Goal: Task Accomplishment & Management: Manage account settings

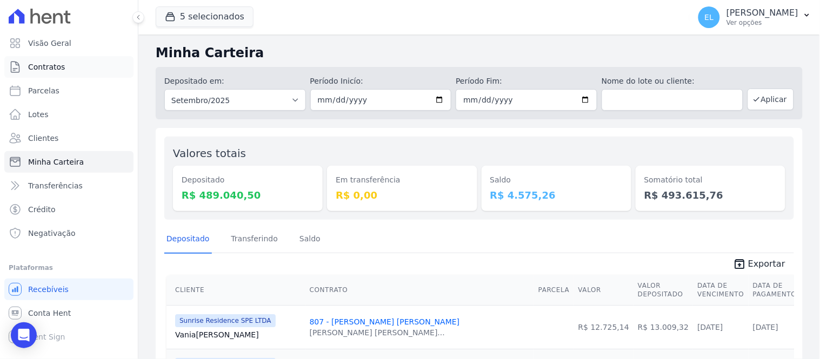
click at [44, 65] on span "Contratos" at bounding box center [46, 67] width 37 height 11
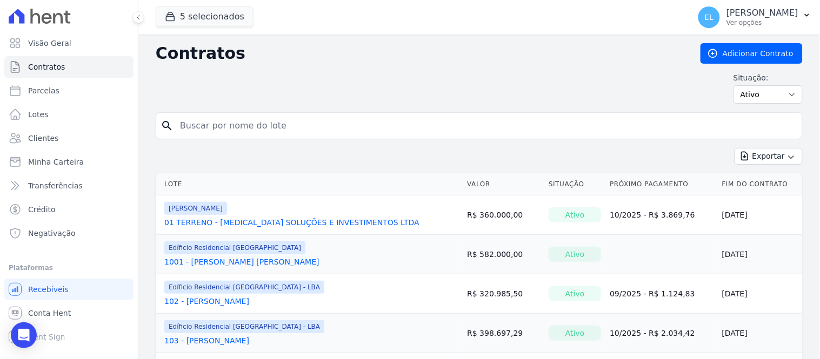
click at [222, 129] on input "search" at bounding box center [486, 126] width 624 height 22
type input "301"
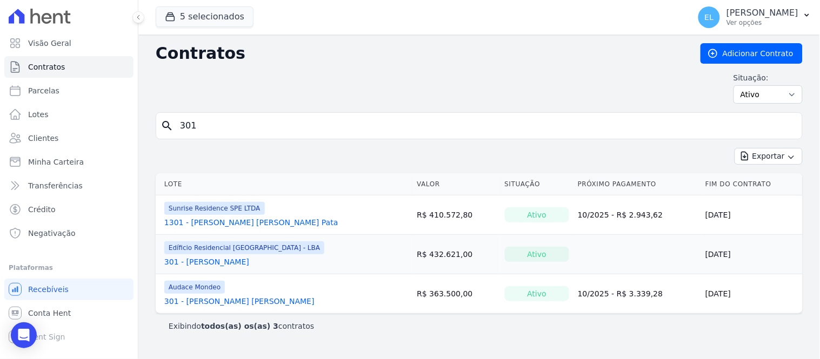
click at [206, 258] on link "301 - [PERSON_NAME]" at bounding box center [206, 262] width 85 height 11
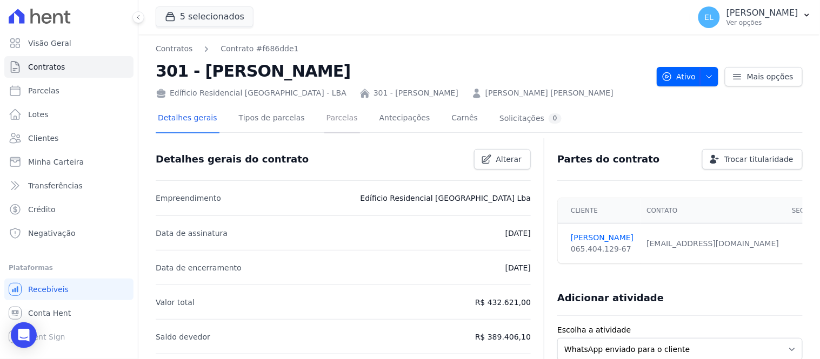
click at [324, 118] on link "Parcelas" at bounding box center [342, 119] width 36 height 29
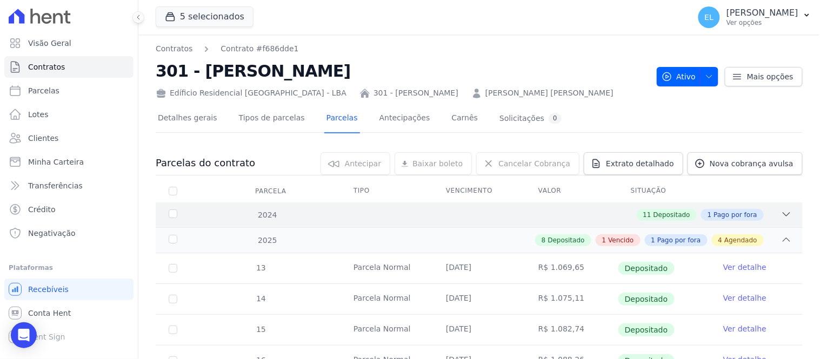
click at [783, 215] on icon at bounding box center [786, 214] width 7 height 3
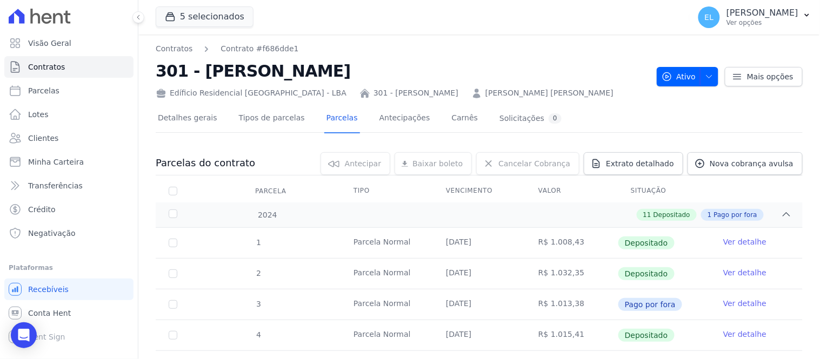
click at [723, 301] on link "Ver detalhe" at bounding box center [744, 303] width 43 height 11
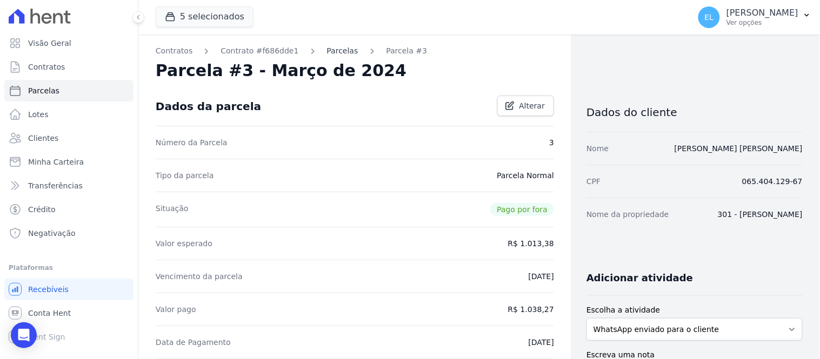
click at [327, 52] on link "Parcelas" at bounding box center [342, 50] width 31 height 11
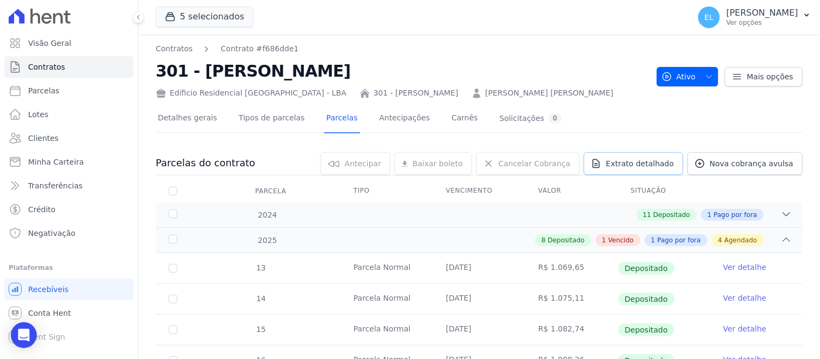
click at [646, 158] on span "Extrato detalhado" at bounding box center [640, 163] width 68 height 11
click at [779, 186] on span "Exportar XLSX" at bounding box center [782, 181] width 62 height 11
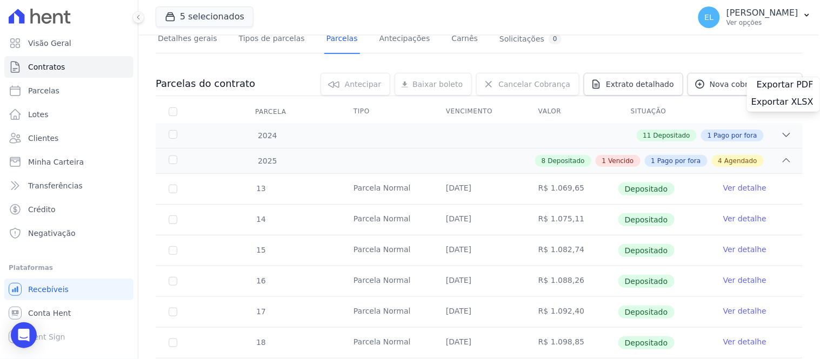
scroll to position [60, 0]
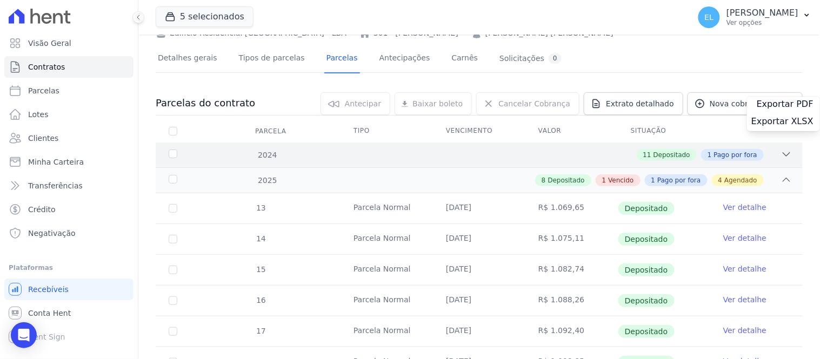
click at [782, 155] on icon at bounding box center [786, 154] width 11 height 11
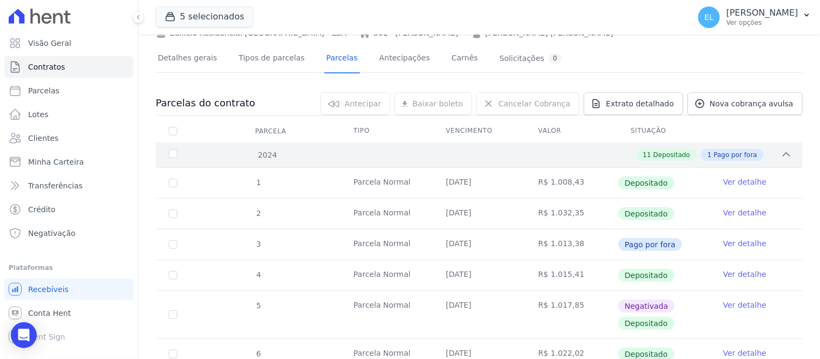
click at [782, 155] on icon at bounding box center [786, 154] width 11 height 11
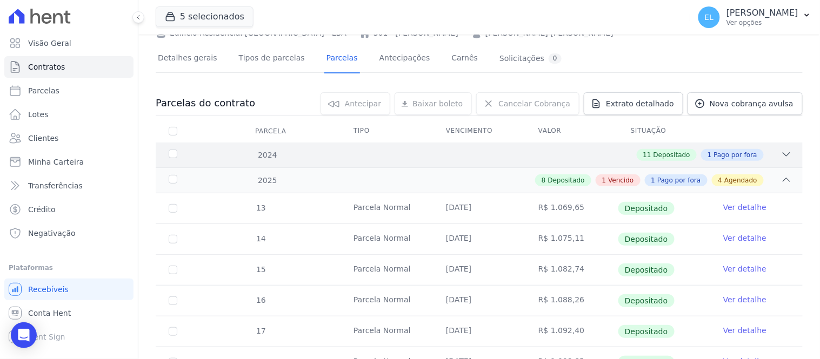
click at [782, 155] on icon at bounding box center [786, 154] width 11 height 11
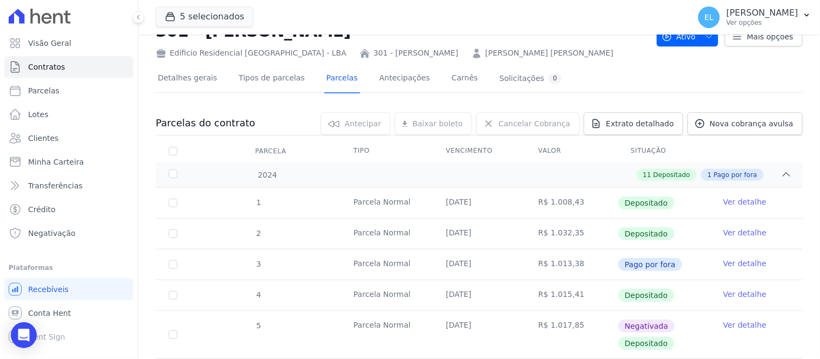
scroll to position [44, 0]
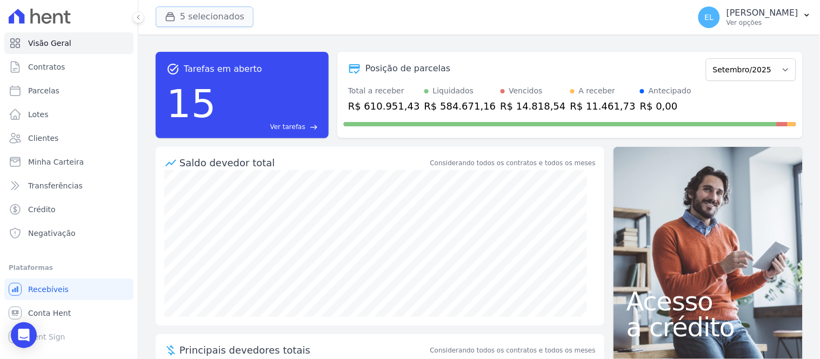
click at [186, 22] on button "5 selecionados" at bounding box center [205, 16] width 98 height 21
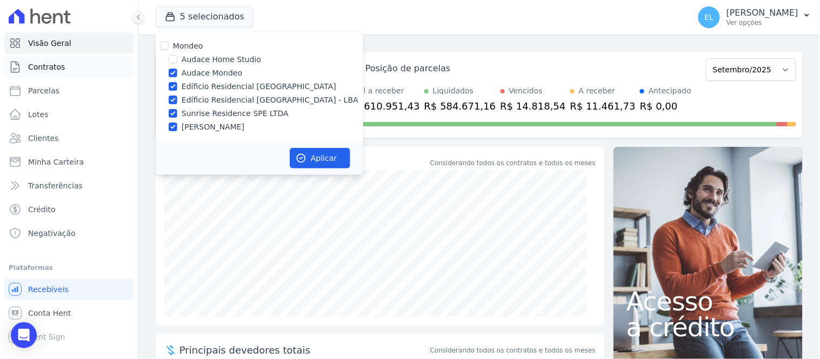
click at [49, 67] on span "Contratos" at bounding box center [46, 67] width 37 height 11
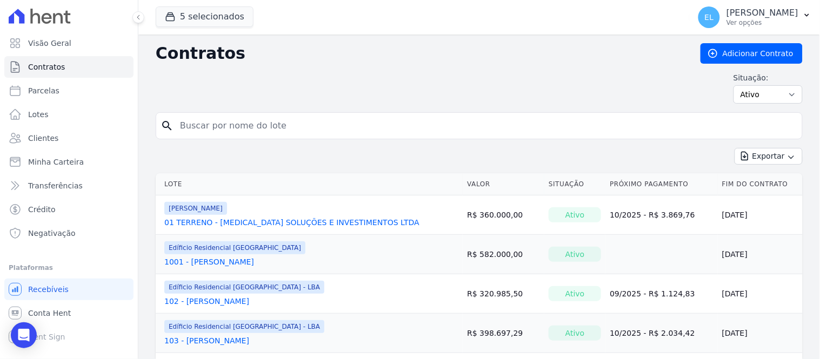
click at [225, 125] on input "search" at bounding box center [486, 126] width 624 height 22
type input "301"
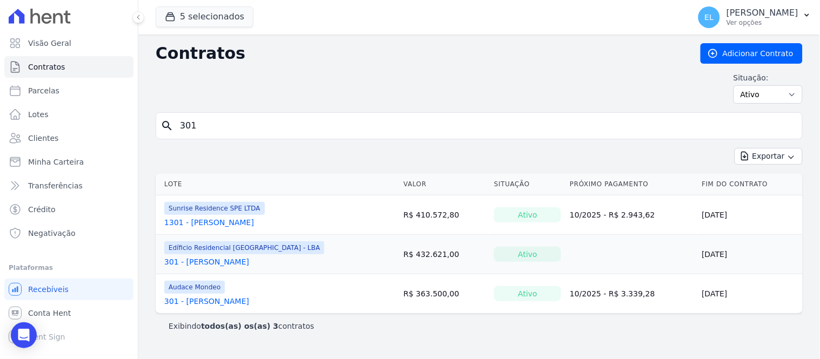
click at [204, 263] on link "301 - [PERSON_NAME]" at bounding box center [206, 262] width 85 height 11
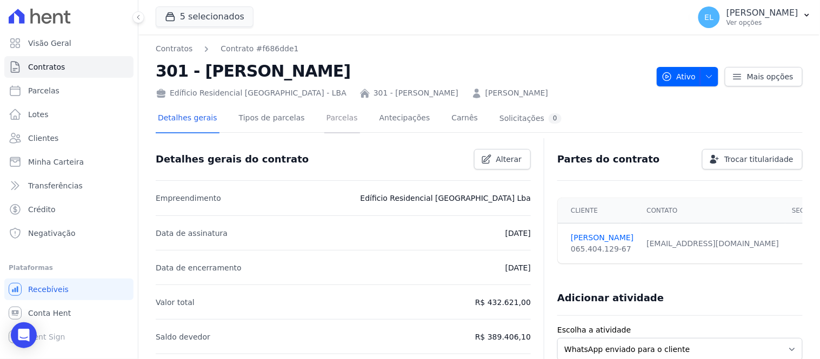
click at [324, 115] on link "Parcelas" at bounding box center [342, 119] width 36 height 29
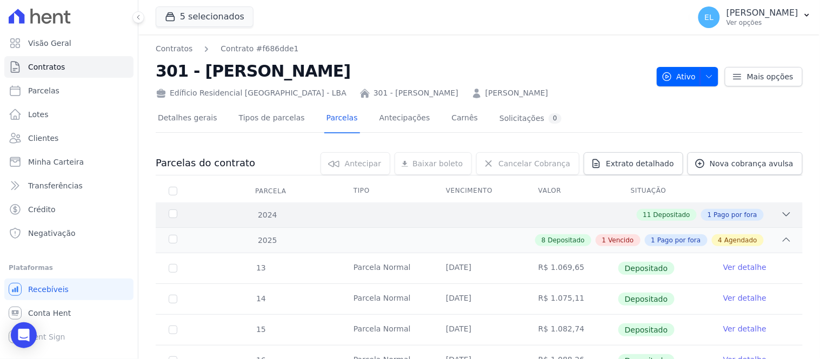
click at [783, 214] on icon at bounding box center [786, 214] width 7 height 3
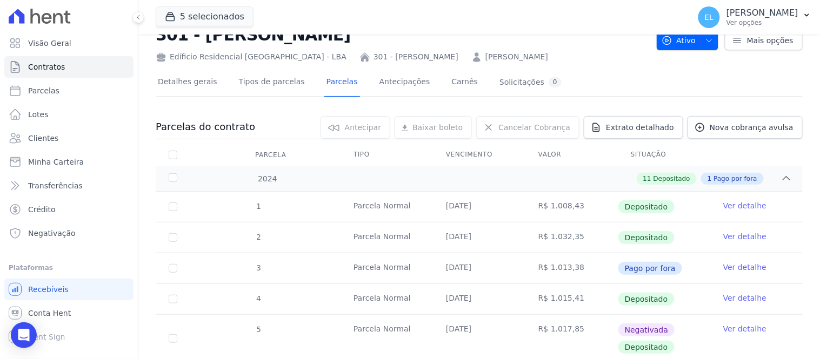
scroll to position [34, 0]
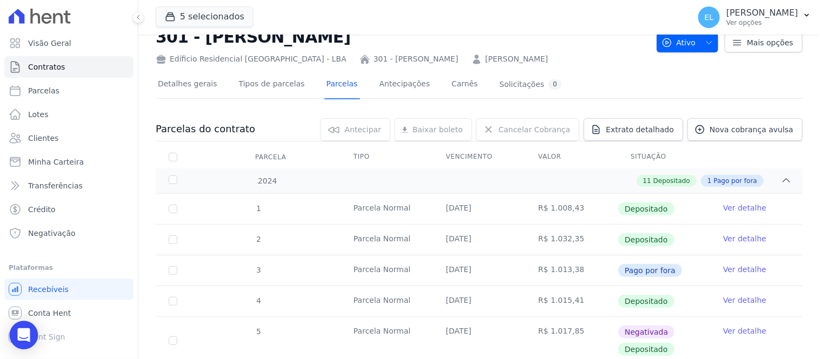
click at [19, 336] on icon "Open Intercom Messenger" at bounding box center [23, 336] width 12 height 14
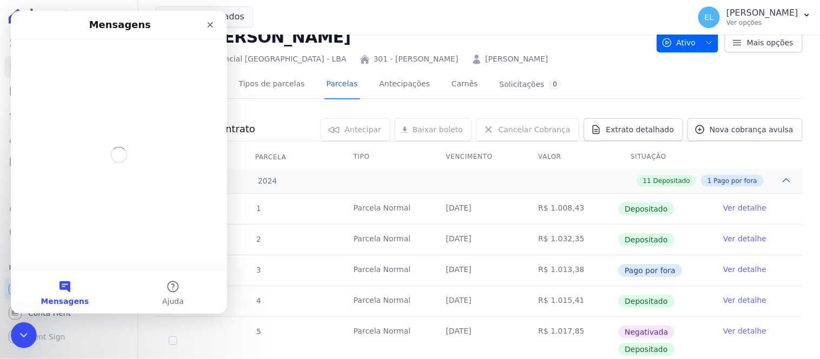
scroll to position [0, 0]
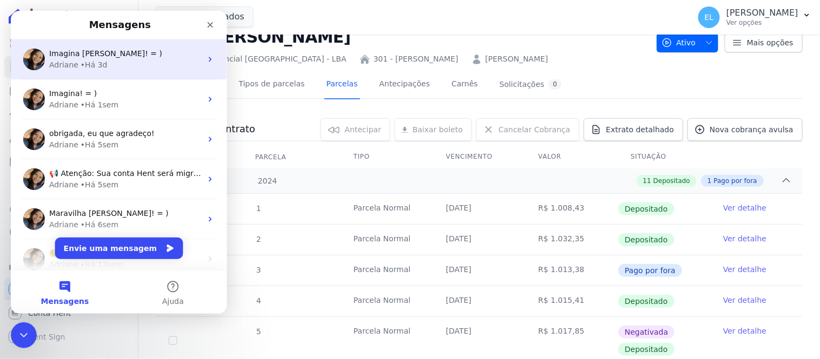
click at [76, 57] on span "Imagina Erica! = )" at bounding box center [105, 53] width 113 height 9
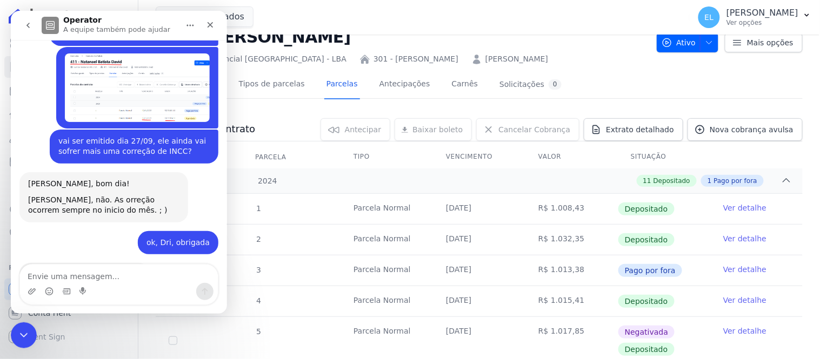
scroll to position [1377, 0]
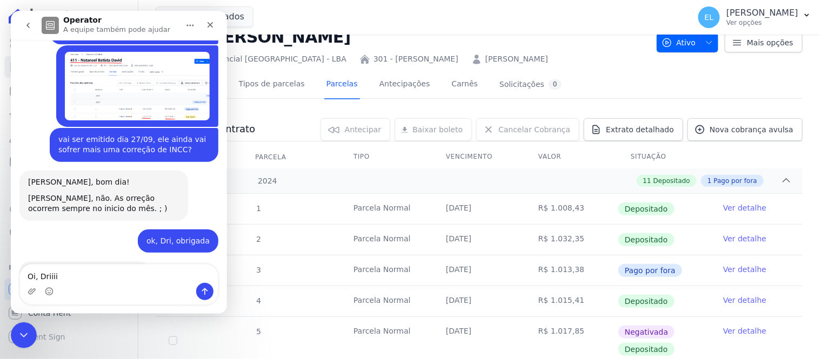
type textarea "Oi, Driiiii"
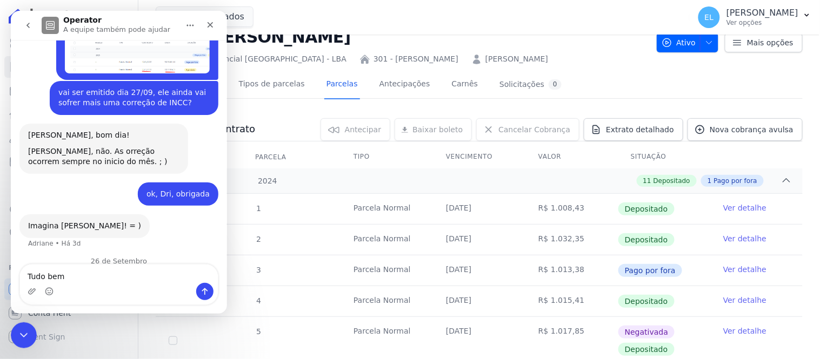
type textarea "Tudo bem?"
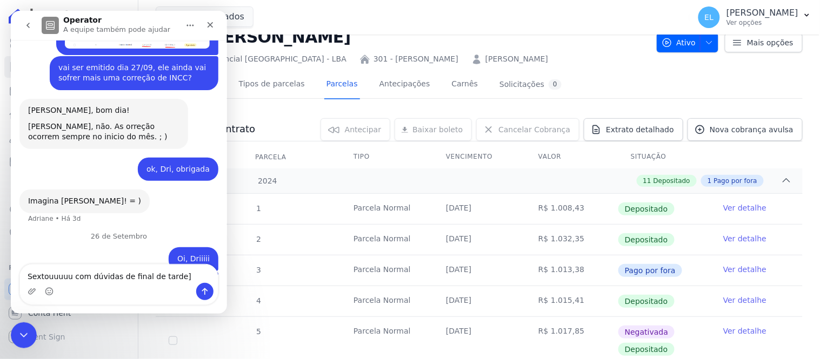
type textarea "Sextouuuuu com dúvidas de final de tarde"
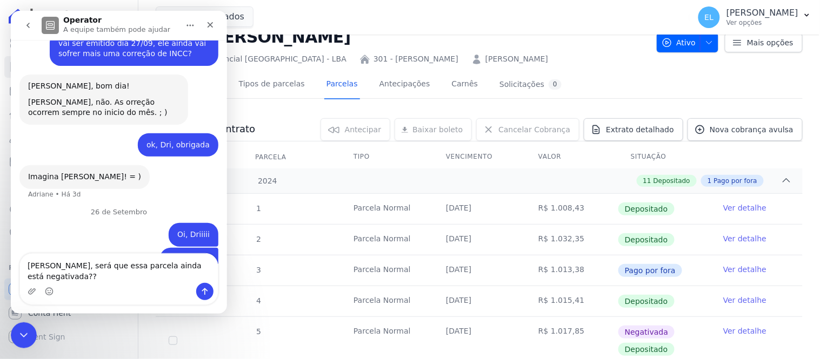
type textarea "Menina, será que essa parcela ainda está negativada???"
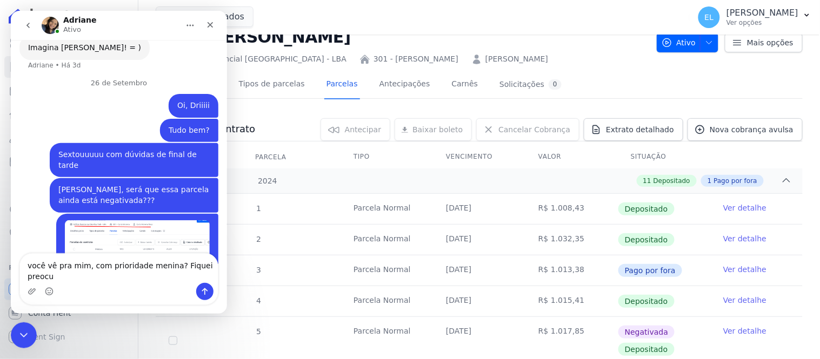
scroll to position [1613, 0]
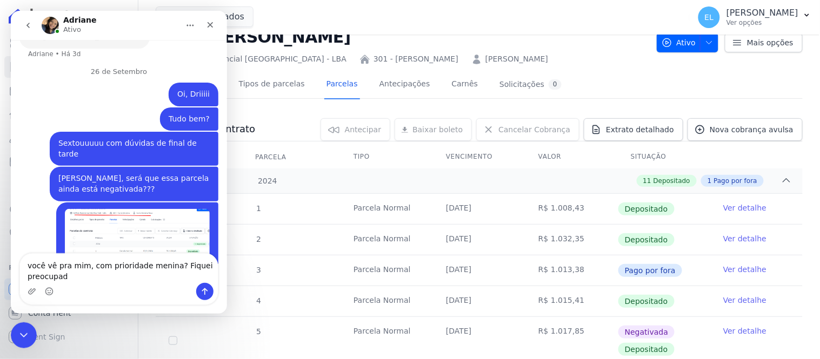
type textarea "você vê pra mim, com prioridade menina? Fiquei preocupada"
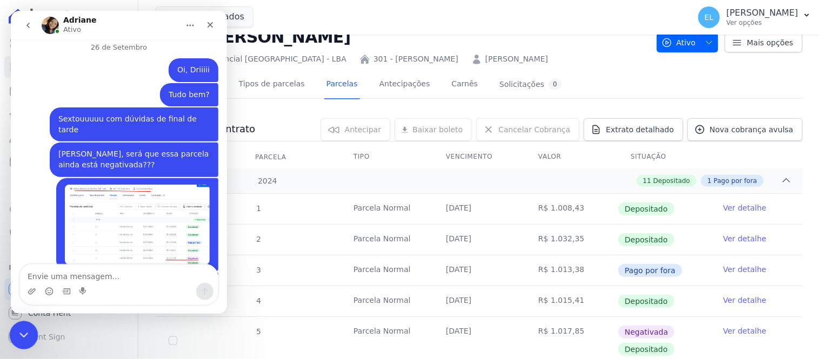
click at [19, 331] on icon "Encerramento do Messenger da Intercom" at bounding box center [22, 334] width 13 height 13
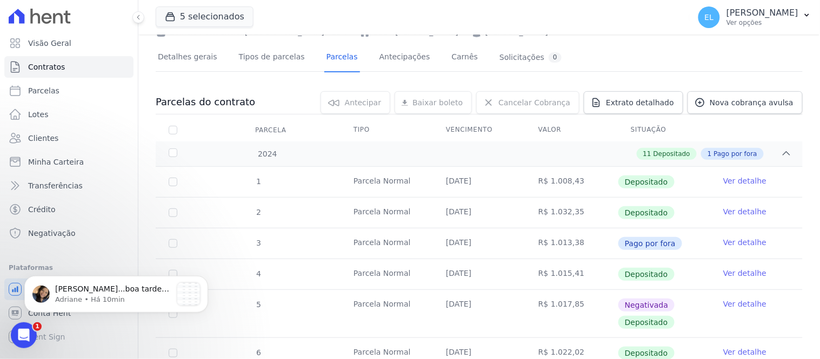
scroll to position [0, 0]
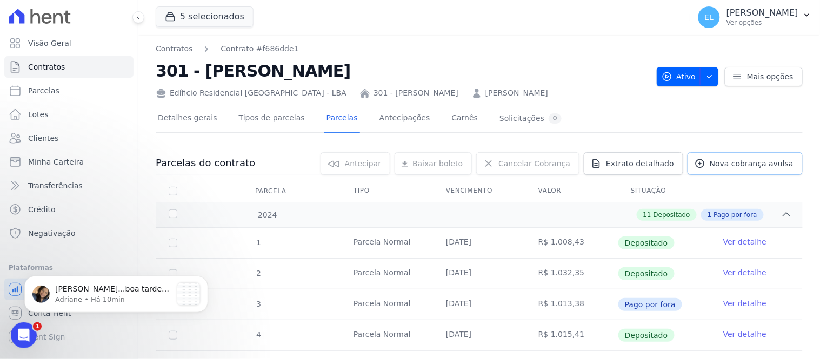
click at [734, 163] on span "Nova cobrança avulsa" at bounding box center [752, 163] width 84 height 11
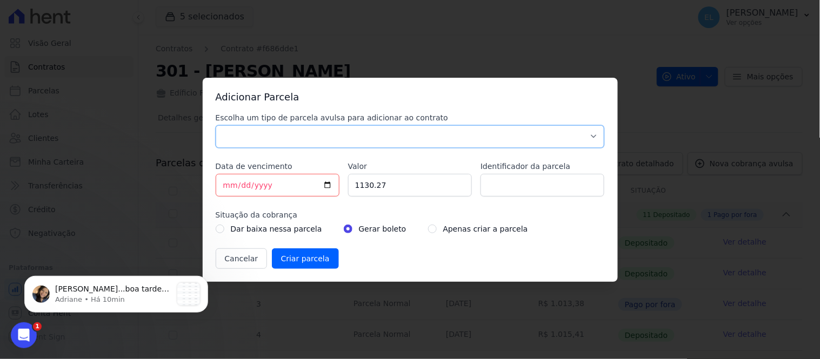
click at [435, 136] on select "Parcela Normal Sinal Caução Intercalada Chaves Pré Chaves Pós Chaves Taxas Quit…" at bounding box center [410, 136] width 389 height 23
select select "down_payment"
click at [216, 125] on select "Parcela Normal Sinal Caução Intercalada Chaves Pré Chaves Pós Chaves Taxas Quit…" at bounding box center [410, 136] width 389 height 23
click at [229, 190] on input "[DATE]" at bounding box center [278, 185] width 124 height 23
click at [238, 188] on input "[DATE]" at bounding box center [278, 185] width 124 height 23
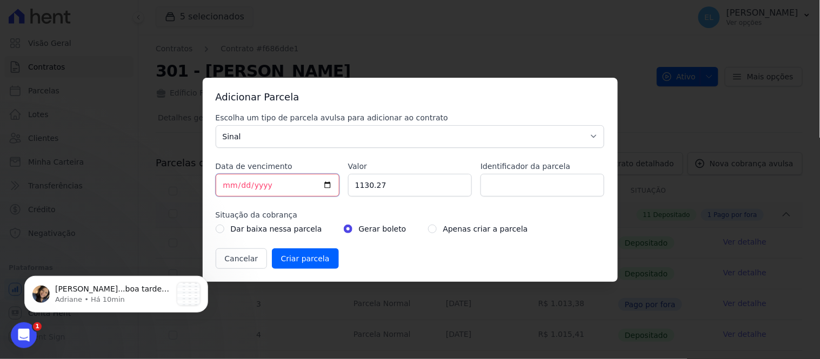
type input "2025-12-26"
click at [384, 181] on input "1130.27" at bounding box center [410, 185] width 124 height 23
drag, startPoint x: 384, startPoint y: 181, endPoint x: 338, endPoint y: 182, distance: 45.4
click at [339, 182] on div "Escolha um tipo de parcela avulsa para adicionar ao contrato Parcela Normal Sin…" at bounding box center [410, 190] width 389 height 157
type input "5000.00"
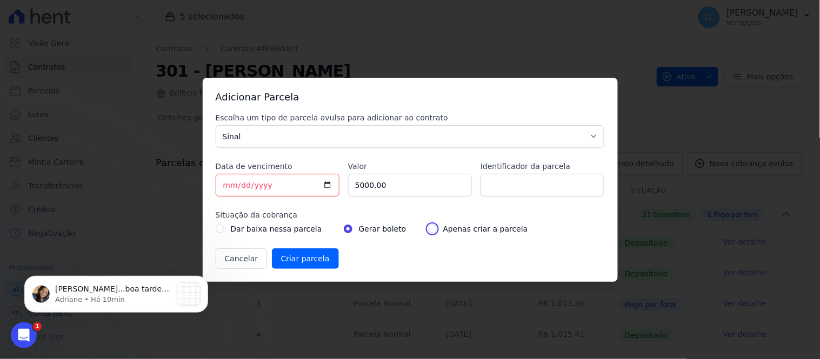
click at [428, 231] on input "radio" at bounding box center [432, 229] width 9 height 9
radio input "true"
click at [318, 261] on input "Criar parcela" at bounding box center [305, 259] width 67 height 21
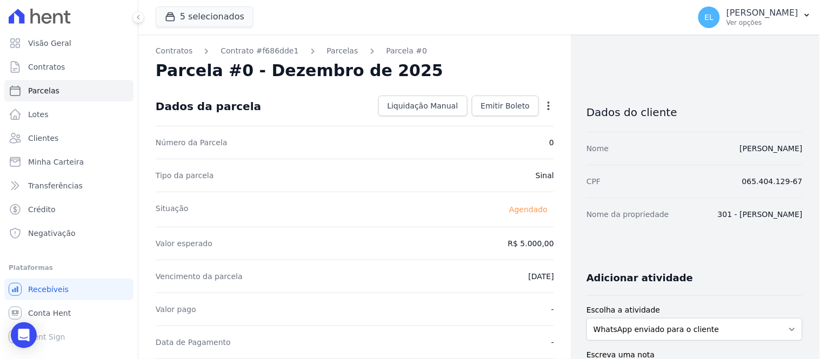
click at [544, 107] on icon "button" at bounding box center [548, 106] width 11 height 11
click at [502, 122] on link "Alterar" at bounding box center [502, 120] width 95 height 19
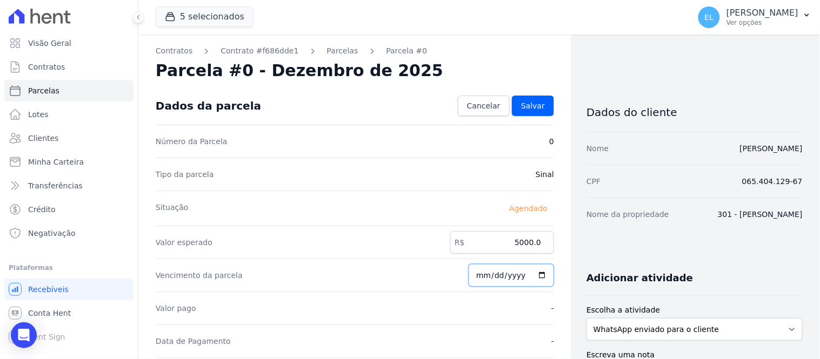
click at [482, 278] on input "2025-12-26" at bounding box center [511, 275] width 85 height 23
type input "[DATE]"
type input "2023-07-15"
click at [525, 109] on span "Salvar" at bounding box center [533, 106] width 24 height 11
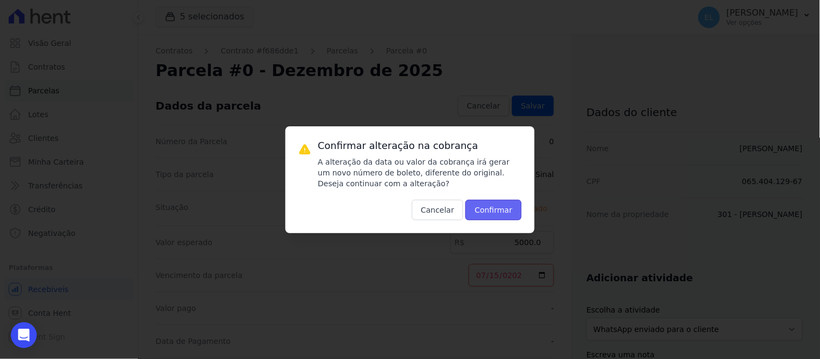
click at [493, 211] on button "Confirmar" at bounding box center [493, 210] width 56 height 21
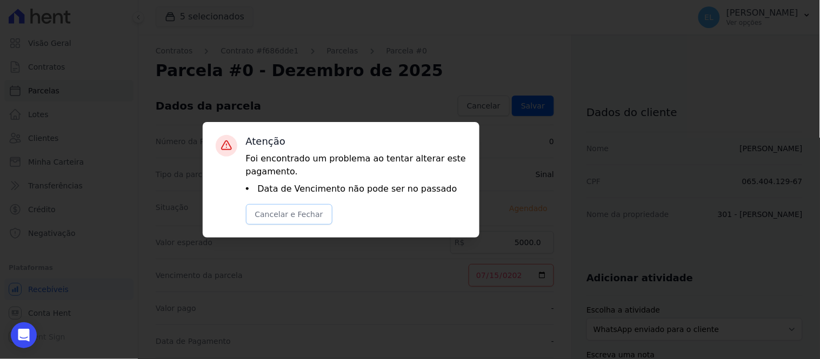
click at [316, 217] on button "Cancelar e Fechar" at bounding box center [289, 214] width 86 height 21
click at [266, 209] on button "Cancelar e Fechar" at bounding box center [289, 214] width 86 height 21
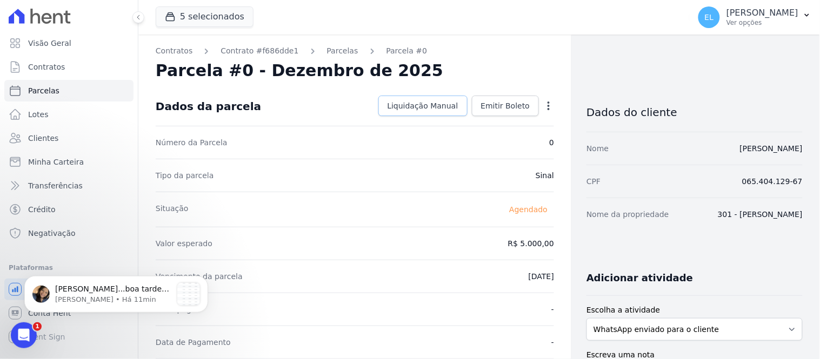
click at [435, 107] on span "Liquidação Manual" at bounding box center [423, 106] width 71 height 11
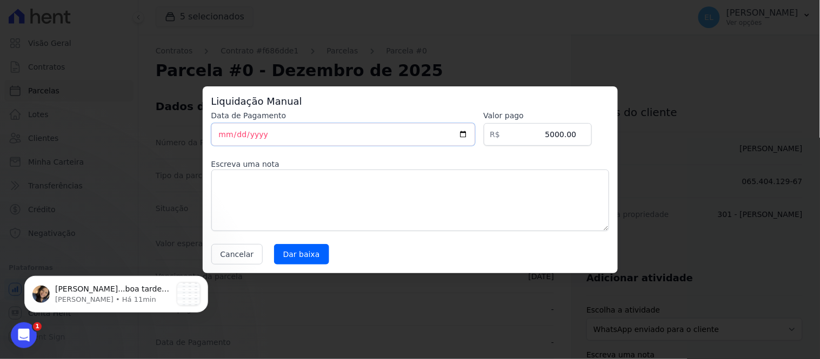
click at [223, 138] on input "[DATE]" at bounding box center [343, 134] width 264 height 23
type input "2025-09-15"
type input "[DATE]"
click at [288, 257] on input "Dar baixa" at bounding box center [301, 254] width 55 height 21
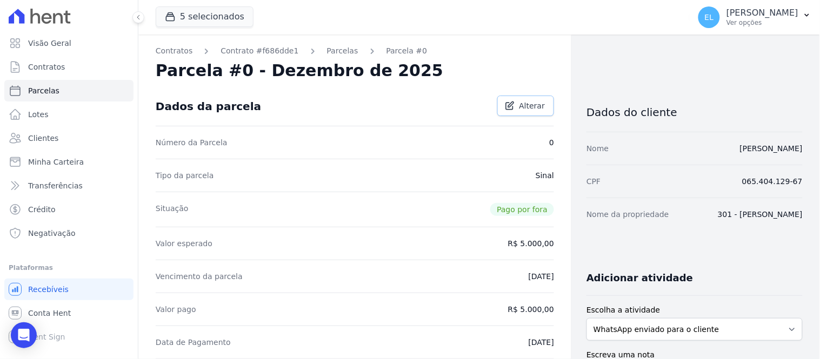
click at [524, 108] on span "Alterar" at bounding box center [532, 106] width 26 height 11
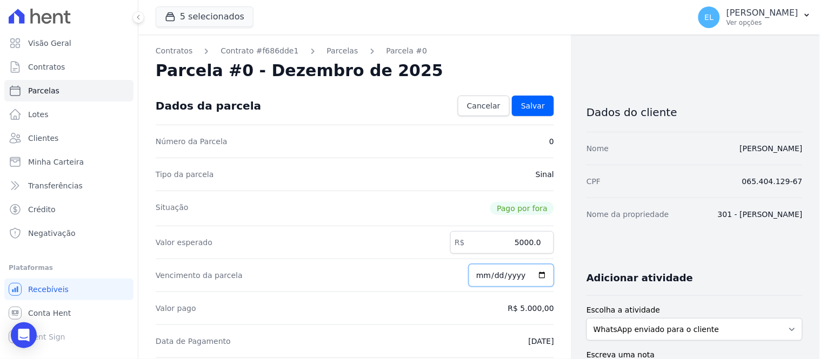
click at [479, 279] on input "[DATE]" at bounding box center [511, 275] width 85 height 23
type input "[DATE]"
click at [521, 104] on span "Salvar" at bounding box center [533, 106] width 24 height 11
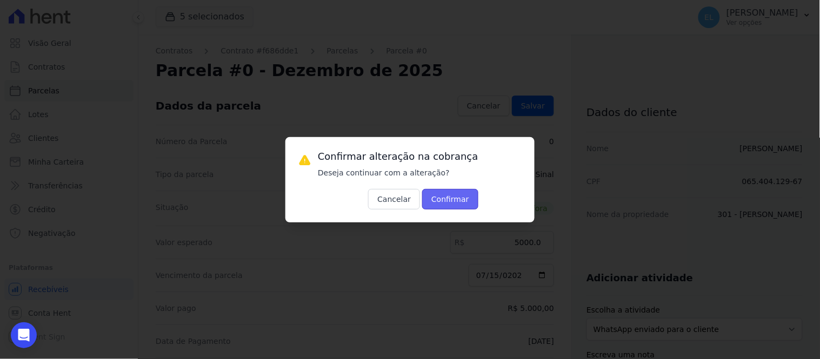
click at [440, 204] on button "Confirmar" at bounding box center [450, 199] width 56 height 21
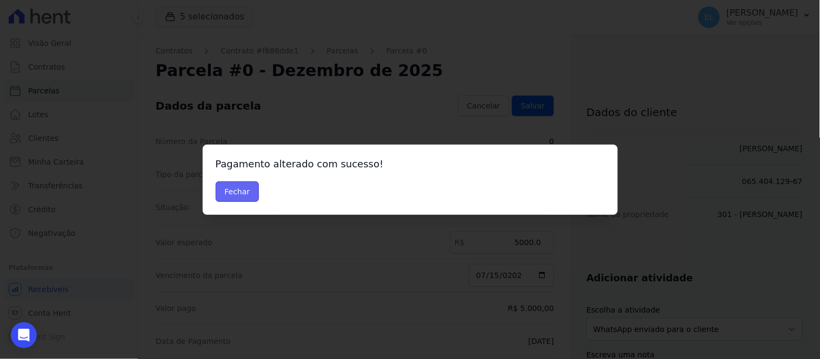
click at [244, 197] on button "Fechar" at bounding box center [238, 192] width 44 height 21
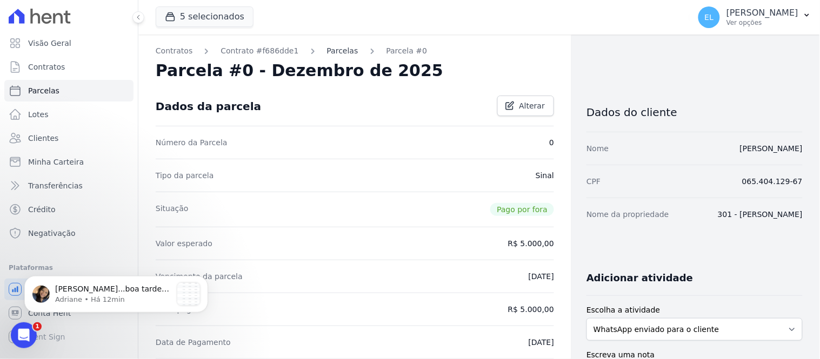
click at [330, 52] on link "Parcelas" at bounding box center [342, 50] width 31 height 11
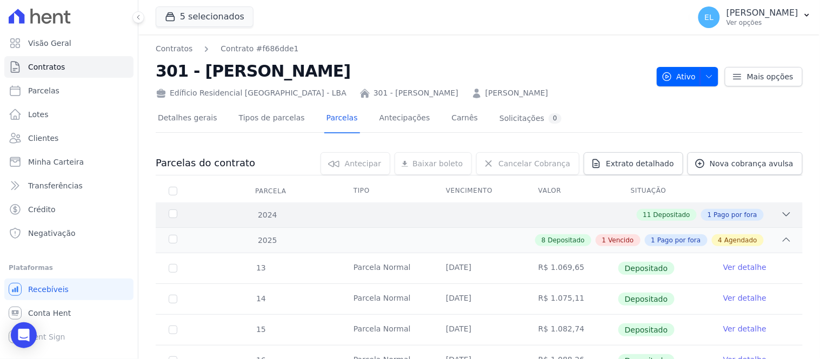
click at [782, 217] on icon at bounding box center [786, 214] width 11 height 11
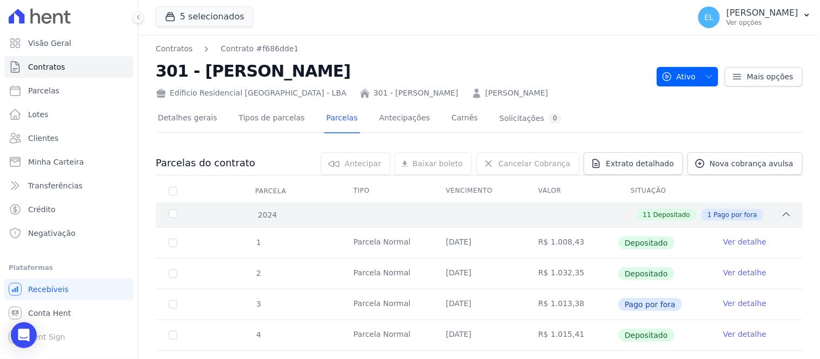
click at [782, 217] on icon at bounding box center [786, 214] width 11 height 11
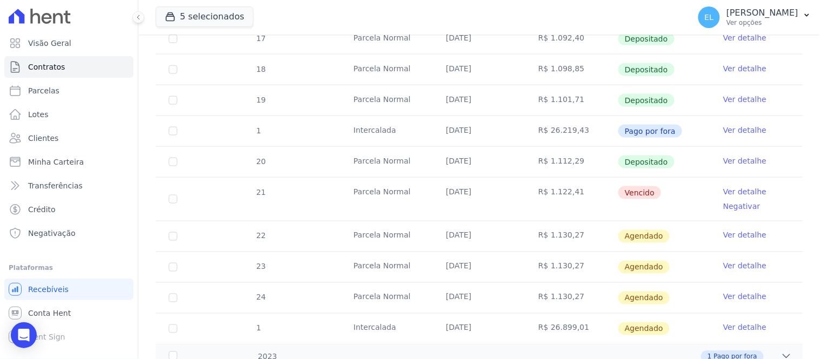
scroll to position [421, 0]
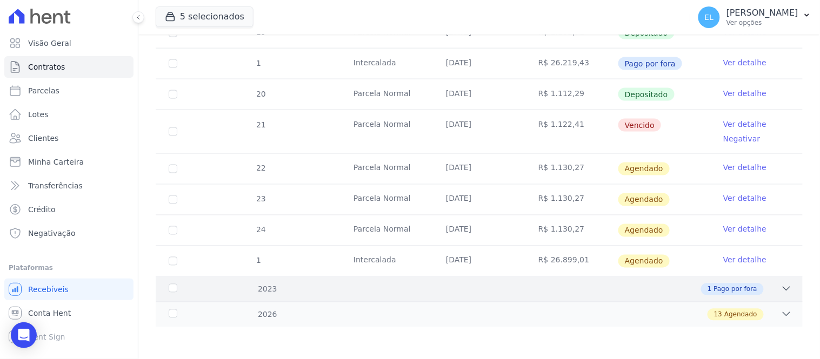
click at [783, 292] on icon at bounding box center [786, 289] width 11 height 11
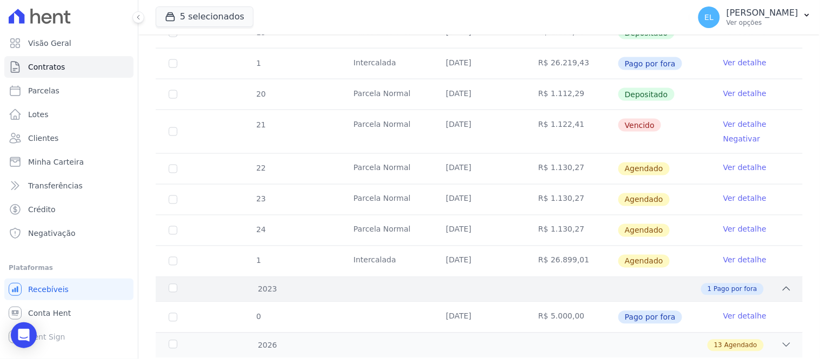
scroll to position [452, 0]
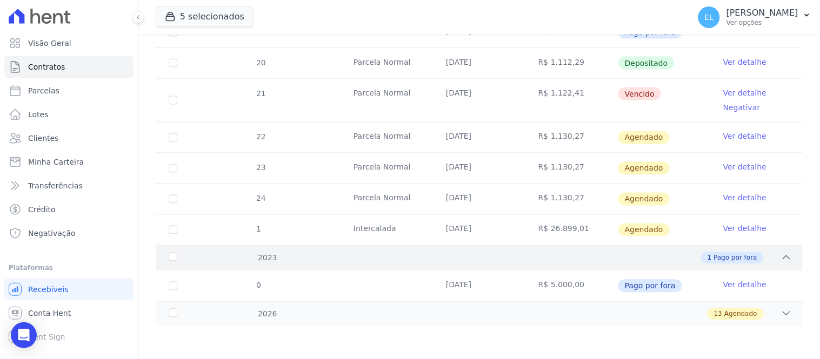
click at [777, 265] on div "2023 1 Pago por fora" at bounding box center [479, 257] width 647 height 25
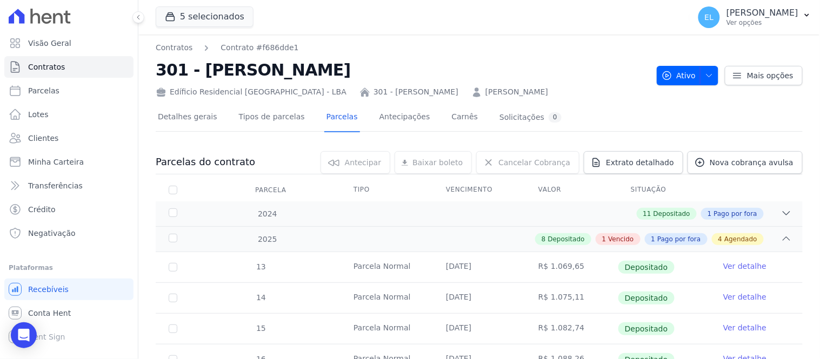
scroll to position [0, 0]
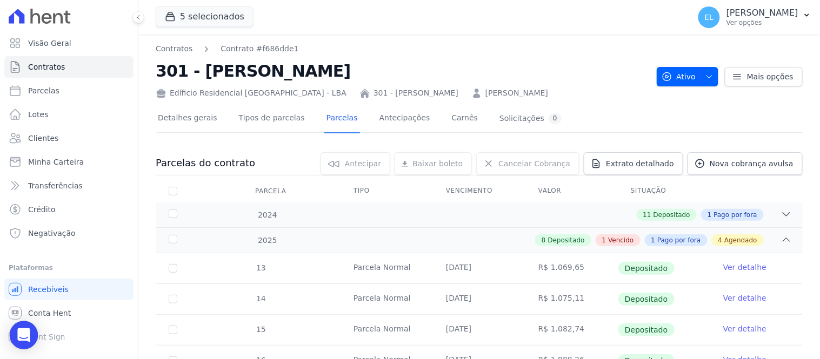
click at [30, 334] on div "Open Intercom Messenger" at bounding box center [24, 336] width 29 height 29
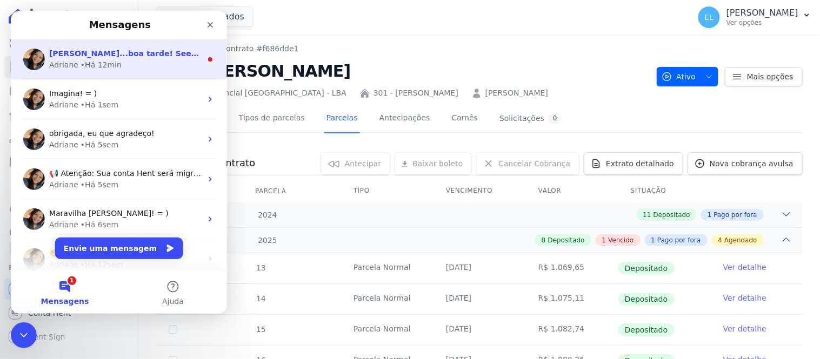
click at [71, 63] on div "Adriane" at bounding box center [63, 64] width 29 height 11
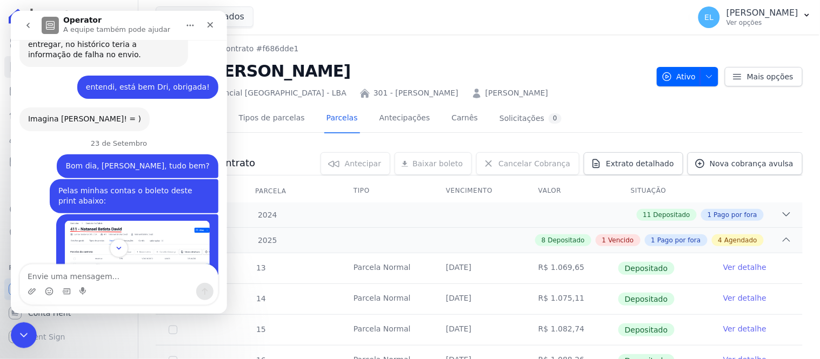
scroll to position [1468, 0]
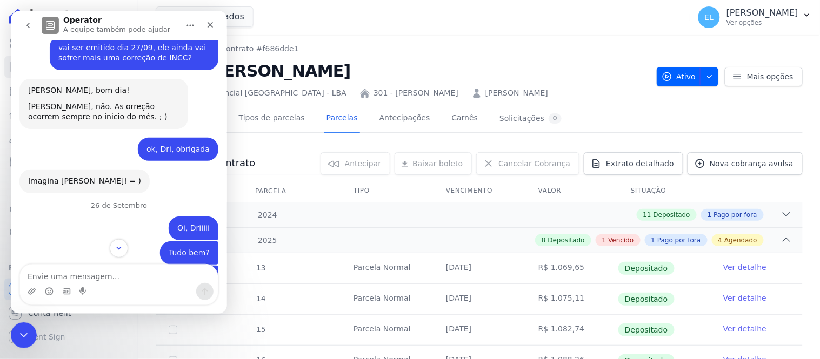
click at [104, 250] on div "Messenger da Intercom" at bounding box center [118, 248] width 216 height 18
click at [114, 249] on button "Scroll to bottom" at bounding box center [118, 248] width 20 height 20
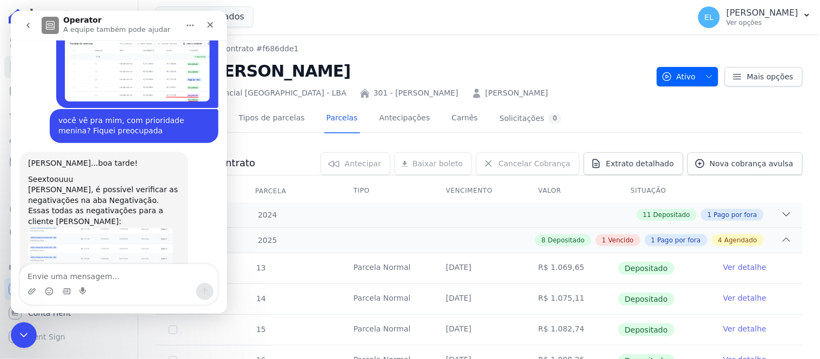
scroll to position [1790, 0]
click at [110, 226] on img "Adriane diz…" at bounding box center [100, 262] width 145 height 72
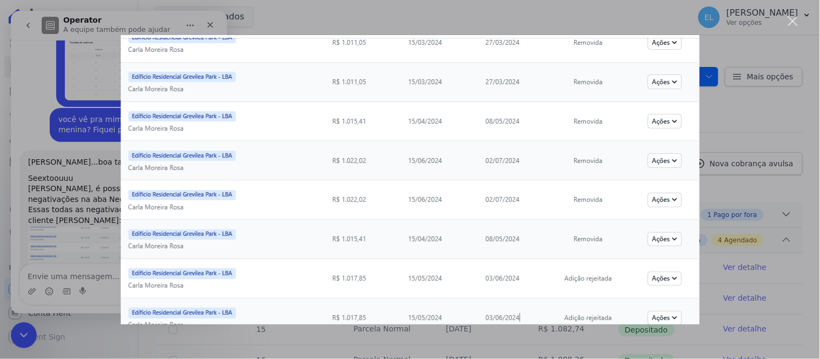
scroll to position [0, 0]
click at [798, 24] on div "Fechar" at bounding box center [793, 21] width 10 height 10
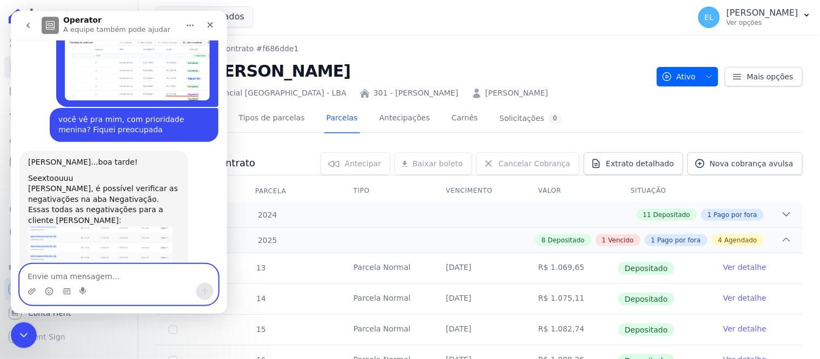
click at [95, 279] on textarea "Envie uma mensagem..." at bounding box center [118, 273] width 198 height 18
type textarea "certeza que ela não está negativada então?"
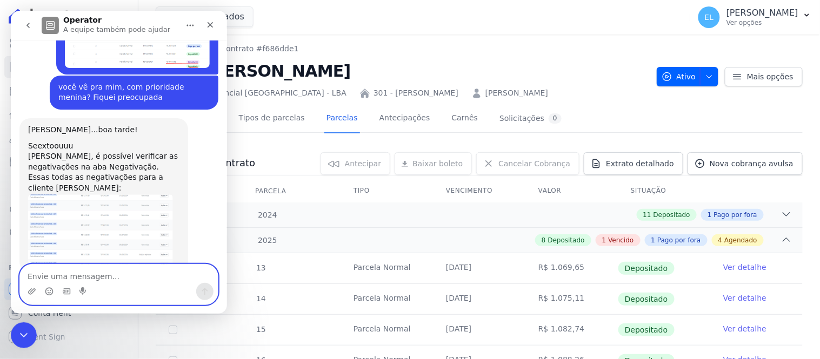
scroll to position [1822, 0]
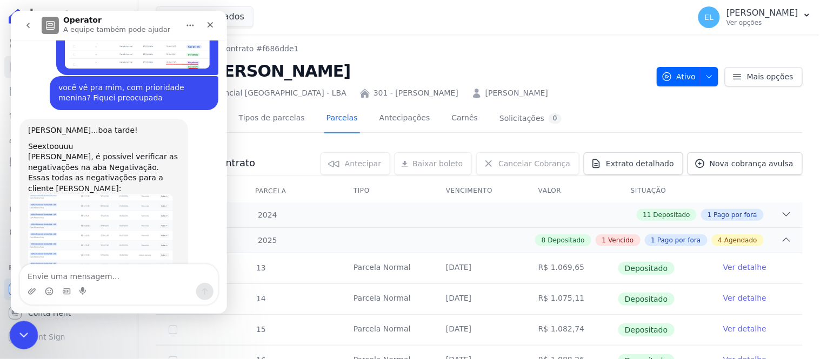
click at [24, 336] on icon "Encerramento do Messenger da Intercom" at bounding box center [22, 334] width 13 height 13
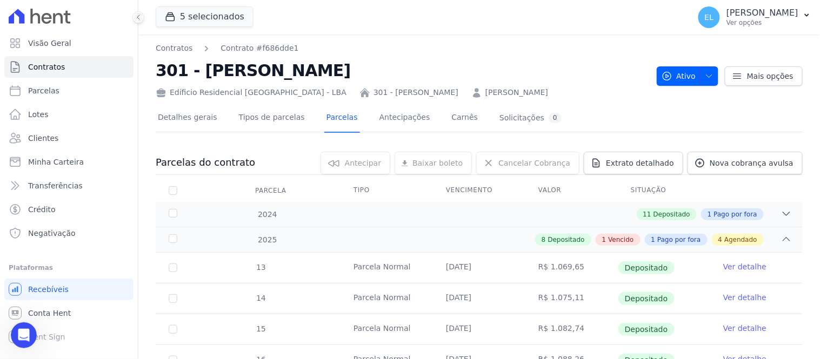
scroll to position [0, 0]
click at [730, 165] on span "Nova cobrança avulsa" at bounding box center [752, 163] width 84 height 11
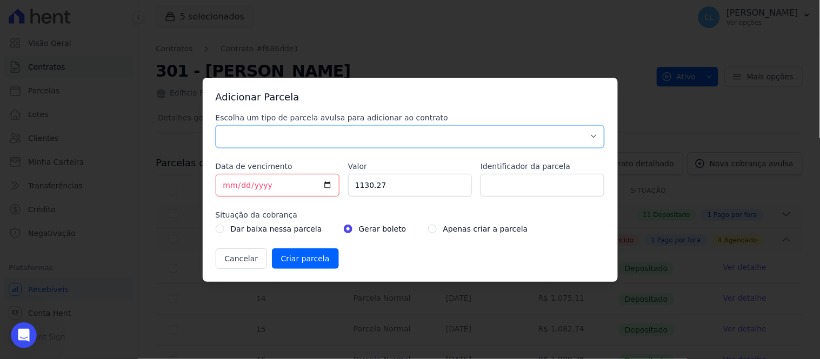
click at [299, 136] on select "Parcela Normal Sinal Caução Intercalada Chaves Pré Chaves Pós Chaves Taxas Quit…" at bounding box center [410, 136] width 389 height 23
click at [216, 125] on select "Parcela Normal Sinal Caução Intercalada Chaves Pré Chaves Pós Chaves Taxas Quit…" at bounding box center [410, 136] width 389 height 23
click at [259, 142] on select "Parcela Normal Sinal Caução Intercalada Chaves Pré Chaves Pós Chaves Taxas Quit…" at bounding box center [410, 136] width 389 height 23
select select "down_payment"
click at [216, 125] on select "Parcela Normal Sinal Caução Intercalada Chaves Pré Chaves Pós Chaves Taxas Quit…" at bounding box center [410, 136] width 389 height 23
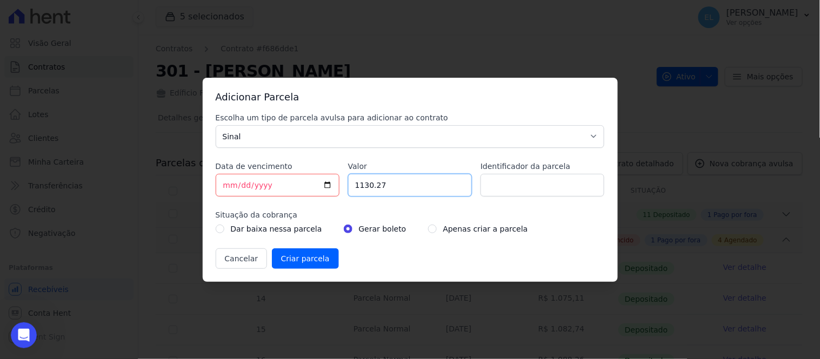
drag, startPoint x: 404, startPoint y: 192, endPoint x: 330, endPoint y: 184, distance: 75.0
click at [330, 188] on div "Escolha um tipo de parcela avulsa para adicionar ao contrato Parcela Normal Sin…" at bounding box center [410, 190] width 389 height 157
type input "3"
type input "39846.62"
click at [428, 229] on input "radio" at bounding box center [432, 229] width 9 height 9
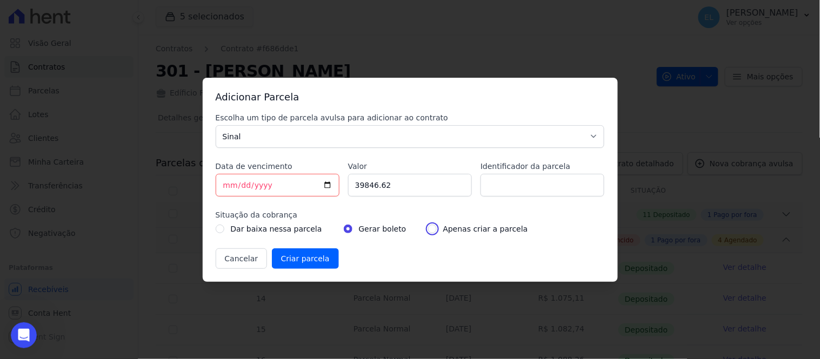
radio input "true"
click at [319, 258] on input "Criar parcela" at bounding box center [305, 259] width 67 height 21
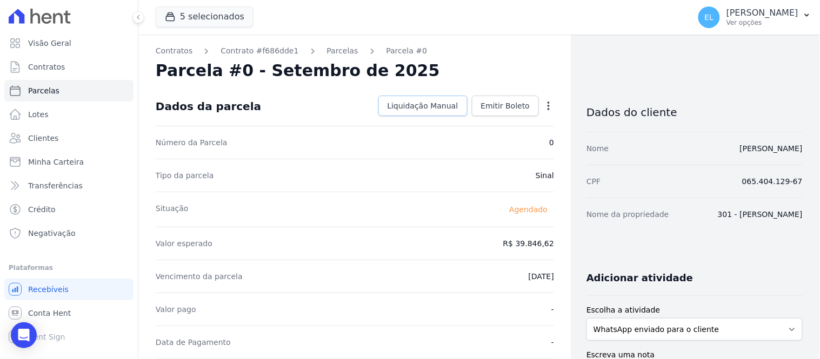
click at [413, 108] on span "Liquidação Manual" at bounding box center [423, 106] width 71 height 11
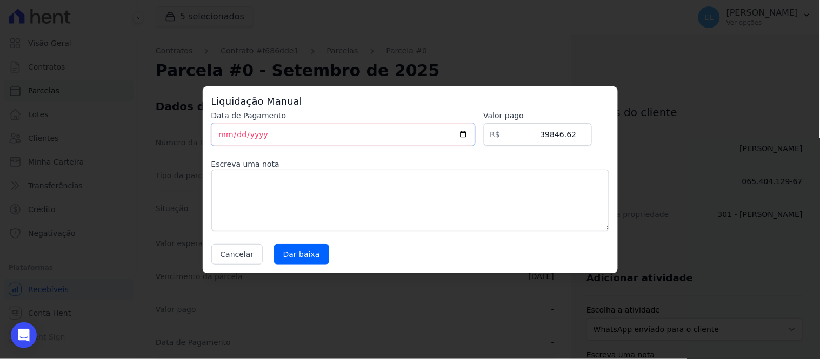
click at [226, 139] on input "[DATE]" at bounding box center [343, 134] width 264 height 23
type input "[DATE]"
click at [305, 252] on input "Dar baixa" at bounding box center [301, 254] width 55 height 21
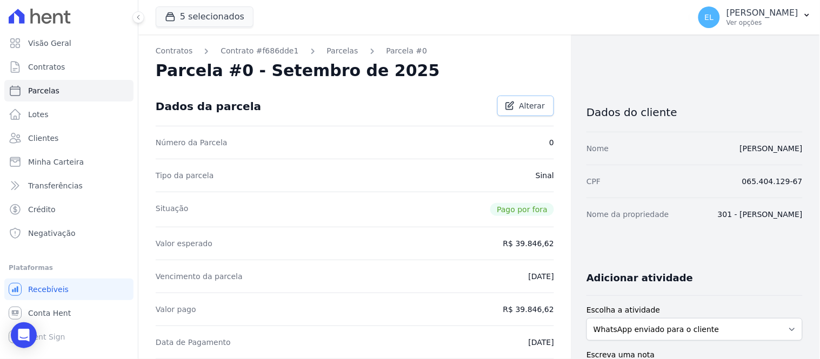
click at [519, 104] on span "Alterar" at bounding box center [532, 106] width 26 height 11
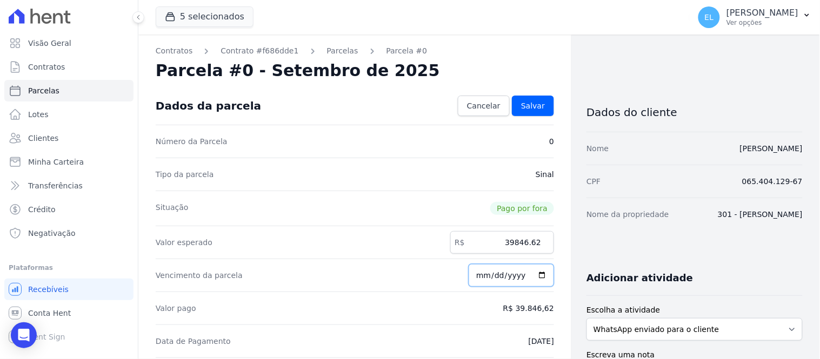
click at [480, 277] on input "[DATE]" at bounding box center [511, 275] width 85 height 23
type input "[DATE]"
click at [528, 99] on link "Salvar" at bounding box center [533, 106] width 42 height 21
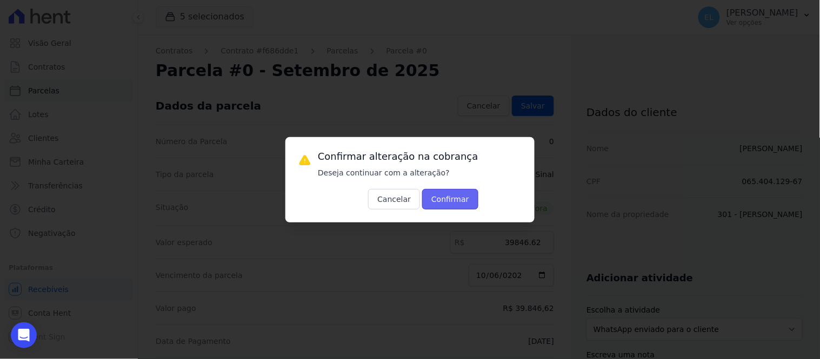
click at [443, 195] on button "Confirmar" at bounding box center [450, 199] width 56 height 21
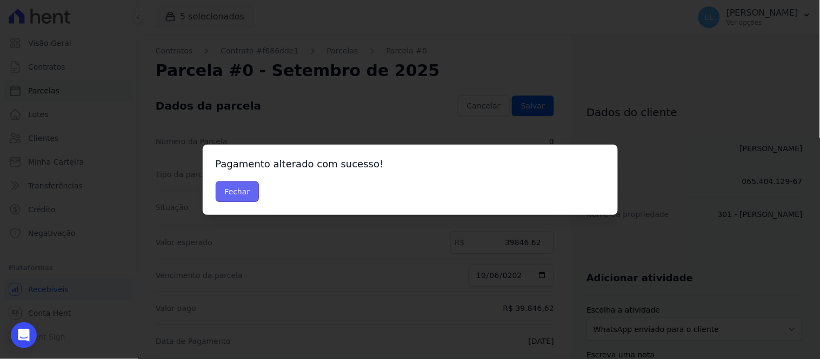
click at [233, 192] on button "Fechar" at bounding box center [238, 192] width 44 height 21
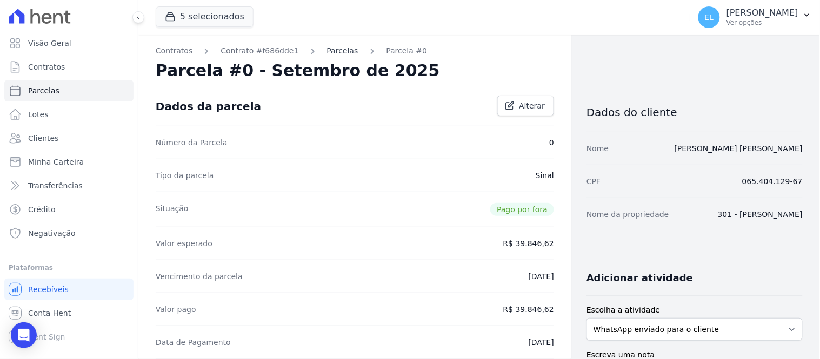
click at [330, 49] on link "Parcelas" at bounding box center [342, 50] width 31 height 11
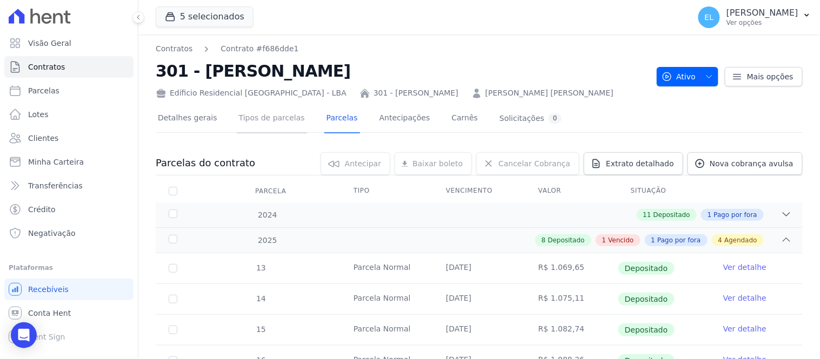
click at [256, 118] on link "Tipos de parcelas" at bounding box center [272, 119] width 70 height 29
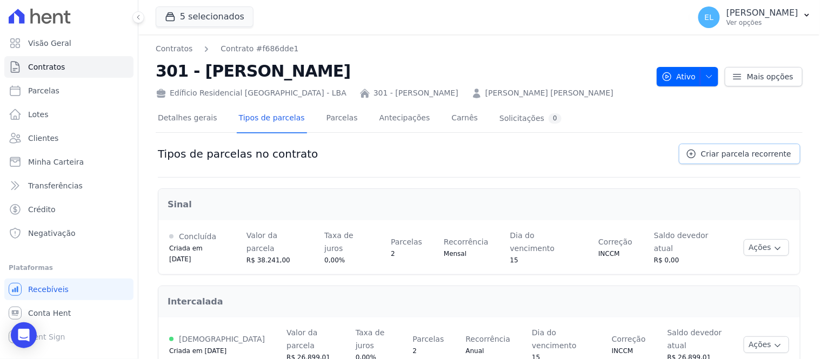
click at [764, 150] on span "Criar parcela recorrente" at bounding box center [746, 154] width 90 height 11
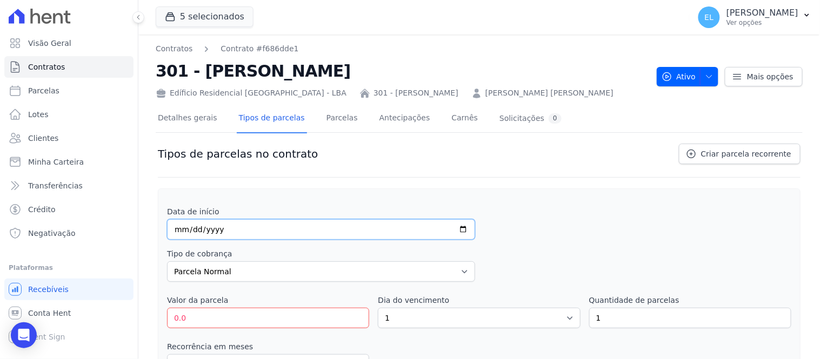
click at [182, 231] on input "date" at bounding box center [321, 229] width 308 height 21
type input "[DATE]"
click at [212, 322] on input "0.0" at bounding box center [268, 318] width 202 height 21
drag, startPoint x: 212, startPoint y: 322, endPoint x: 138, endPoint y: 303, distance: 77.0
click at [138, 314] on div "Visão Geral Contratos Parcelas Lotes Clientes Minha Carteira Transferências Cré…" at bounding box center [410, 179] width 820 height 359
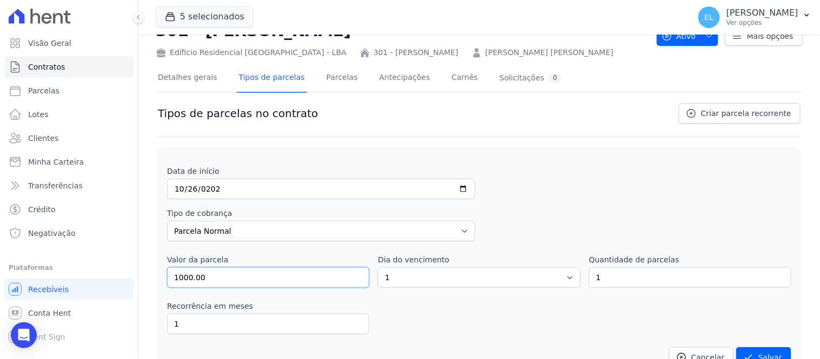
scroll to position [60, 0]
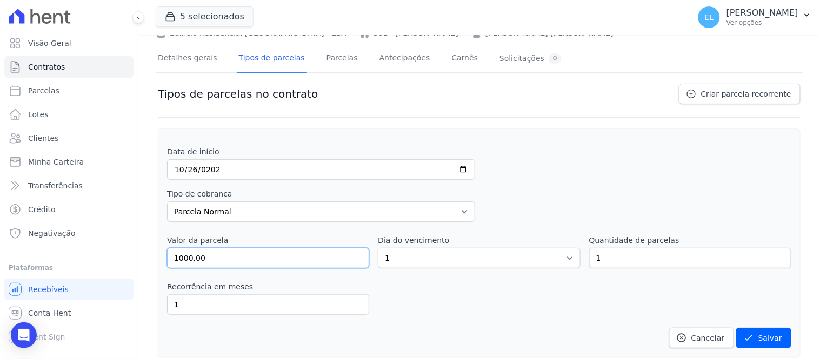
type input "1000.00"
click at [181, 170] on input "2025-10-26" at bounding box center [321, 169] width 308 height 21
type input "2025-10-15"
drag, startPoint x: 409, startPoint y: 254, endPoint x: 354, endPoint y: 262, distance: 55.6
click at [354, 262] on div "Valor da parcela 1000.00 Dia do vencimento 1 2 3 4 5 6 7 8 9 10 11 12 13 14 15 …" at bounding box center [479, 252] width 624 height 34
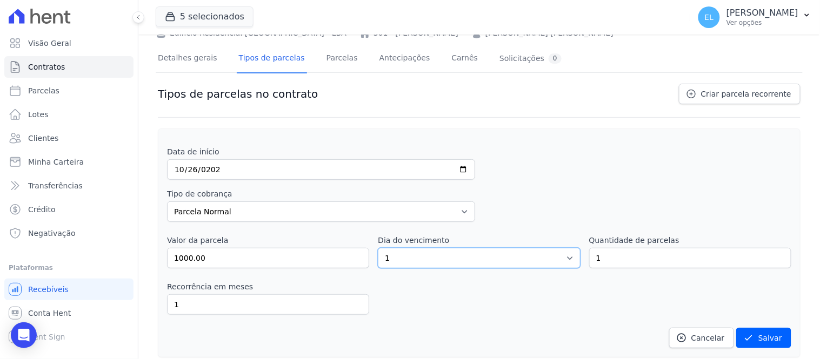
select select "15"
click at [378, 248] on select "1 2 3 4 5 6 7 8 9 10 11 12 13 14 15 16 17 18 19 20 21 22 23 24 25 26 27 28 29 3…" at bounding box center [479, 258] width 202 height 21
drag, startPoint x: 607, startPoint y: 261, endPoint x: 570, endPoint y: 261, distance: 37.3
click at [570, 261] on div "Valor da parcela 1000.00 Dia do vencimento 1 2 3 4 5 6 7 8 9 10 11 12 13 14 15 …" at bounding box center [479, 252] width 624 height 34
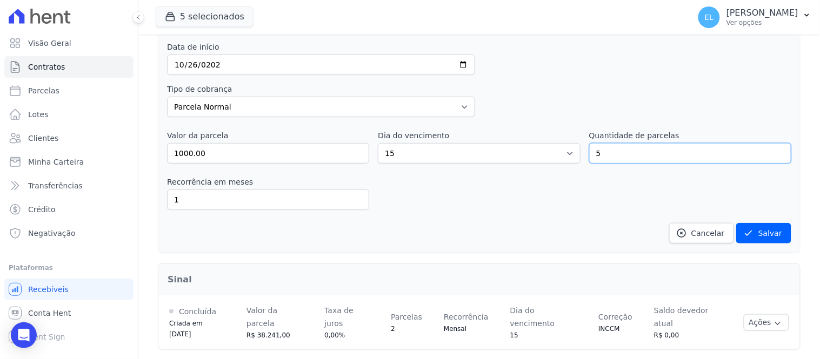
scroll to position [180, 0]
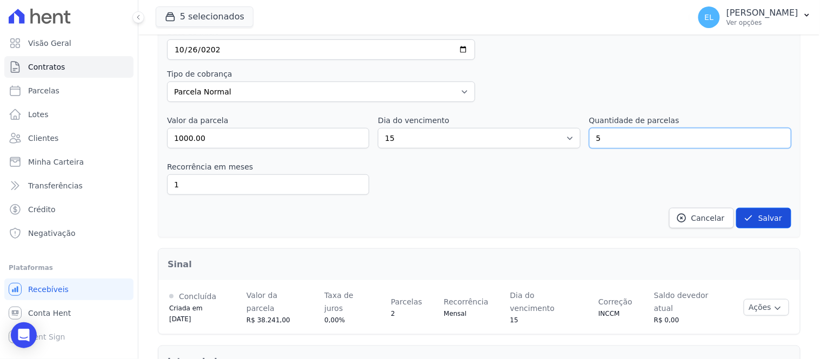
type input "5"
click at [756, 221] on button "Salvar" at bounding box center [763, 218] width 55 height 21
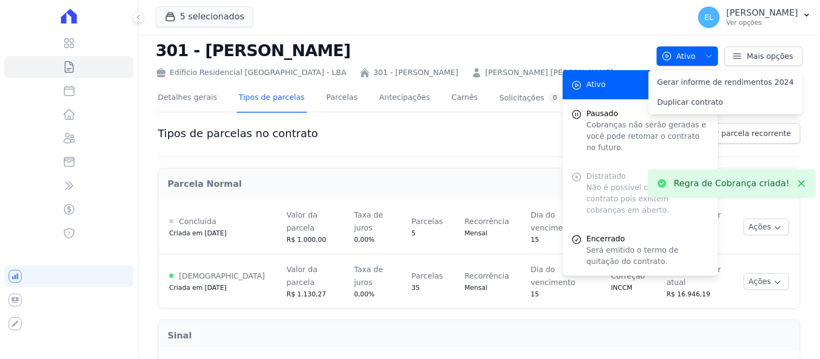
scroll to position [0, 0]
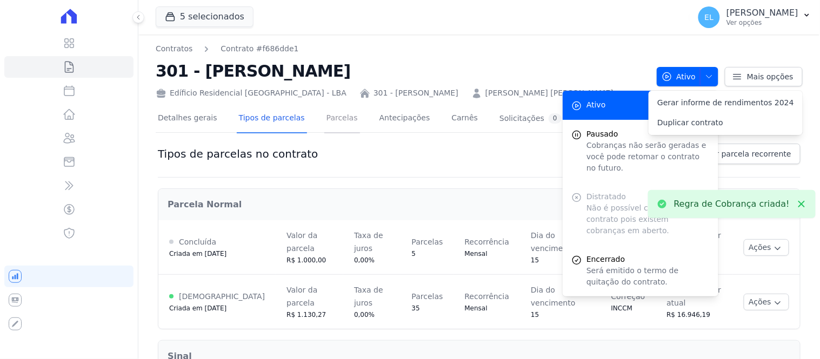
click at [329, 119] on link "Parcelas" at bounding box center [342, 119] width 36 height 29
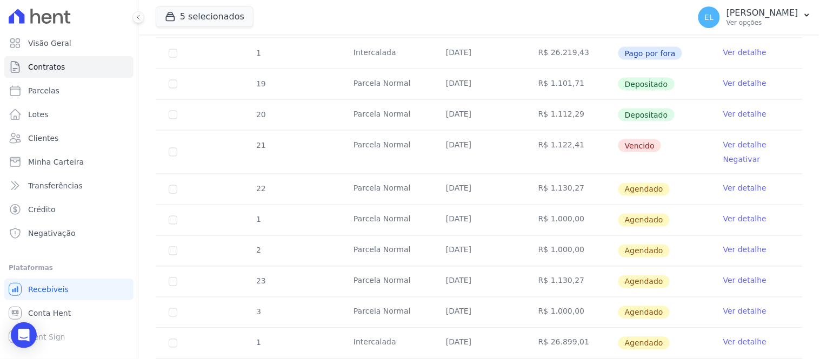
scroll to position [420, 0]
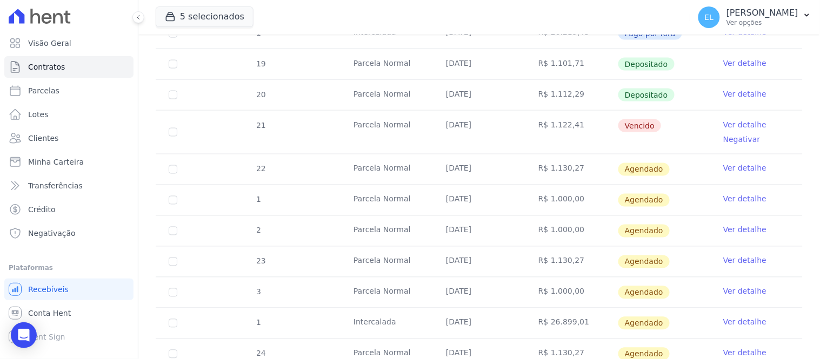
click at [725, 198] on link "Ver detalhe" at bounding box center [744, 199] width 43 height 11
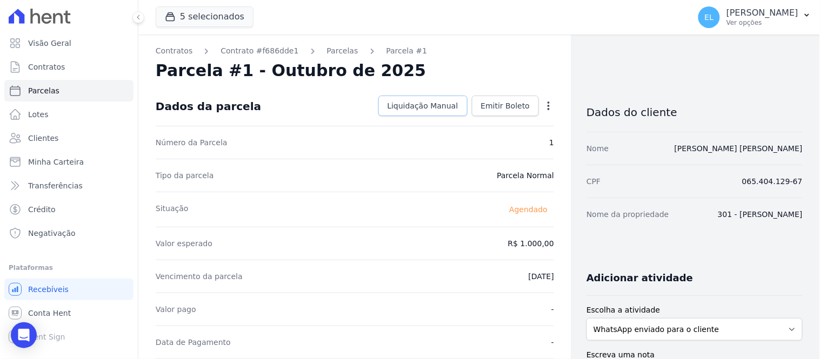
click at [409, 105] on span "Liquidação Manual" at bounding box center [423, 106] width 71 height 11
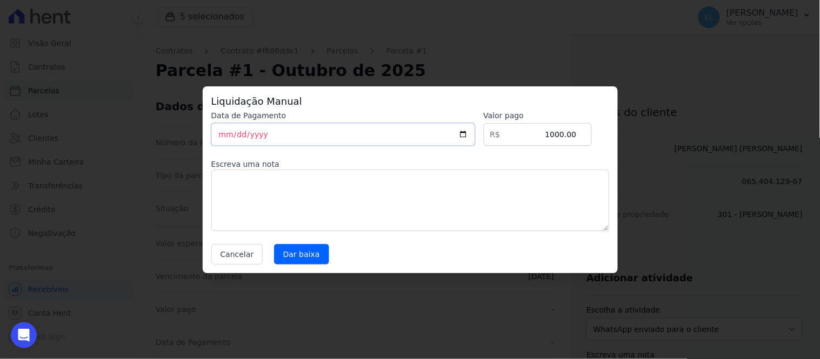
click at [225, 139] on input "[DATE]" at bounding box center [343, 134] width 264 height 23
type input "2025-09-15"
type input "2023-08-15"
drag, startPoint x: 570, startPoint y: 134, endPoint x: 577, endPoint y: 132, distance: 7.2
click at [577, 132] on input "1000.00" at bounding box center [538, 134] width 108 height 23
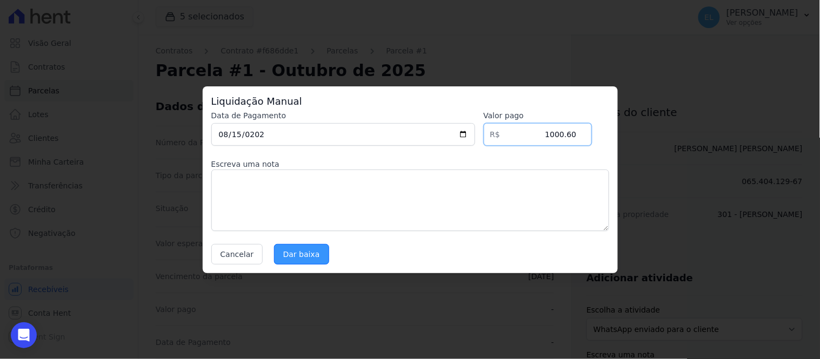
type input "1000.60"
click at [304, 256] on input "Dar baixa" at bounding box center [301, 254] width 55 height 21
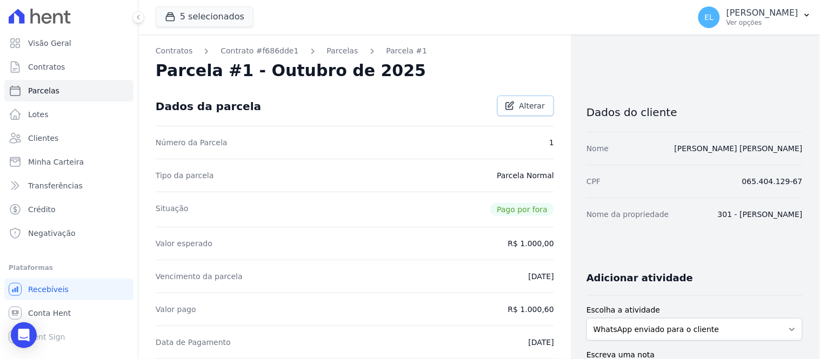
click at [533, 109] on span "Alterar" at bounding box center [532, 106] width 26 height 11
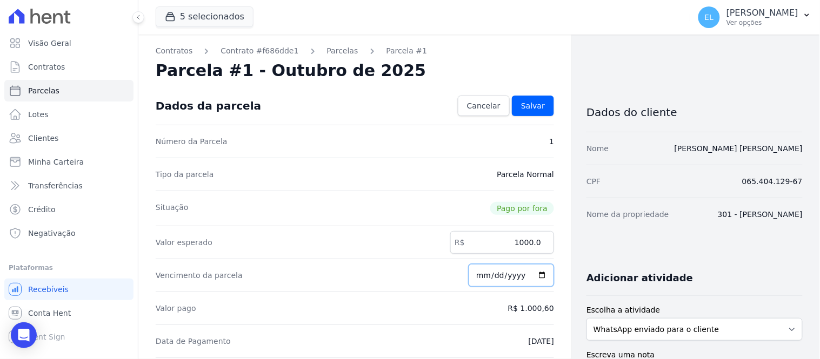
click at [478, 279] on input "2025-10-15" at bounding box center [511, 275] width 85 height 23
type input "2025-10-15"
type input "2023-08-15"
click at [533, 95] on div "Dados da parcela Cancelar Salvar" at bounding box center [355, 106] width 398 height 38
click at [528, 103] on span "Salvar" at bounding box center [533, 106] width 24 height 11
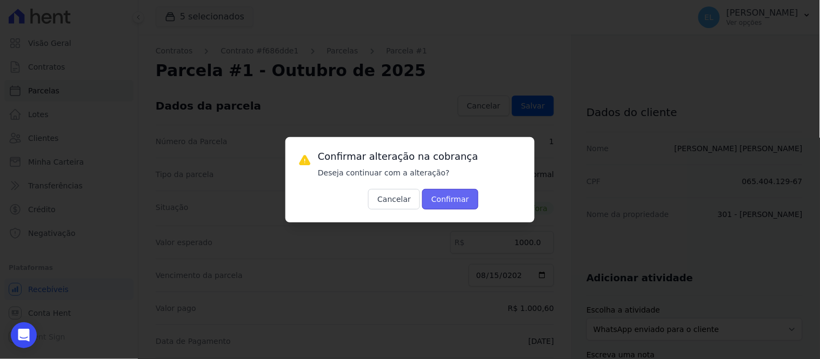
click at [437, 198] on button "Confirmar" at bounding box center [450, 199] width 56 height 21
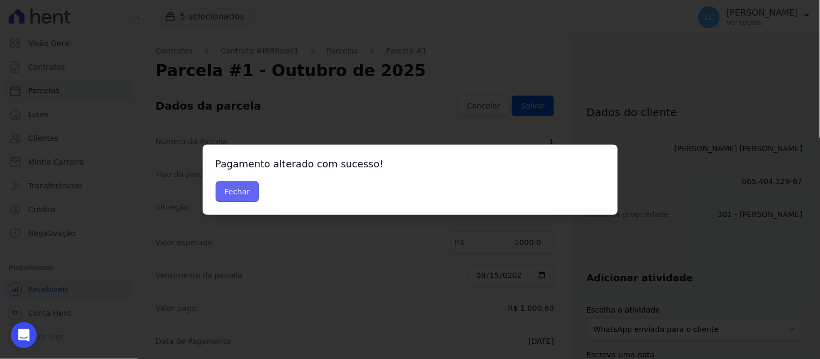
click at [238, 195] on button "Fechar" at bounding box center [238, 192] width 44 height 21
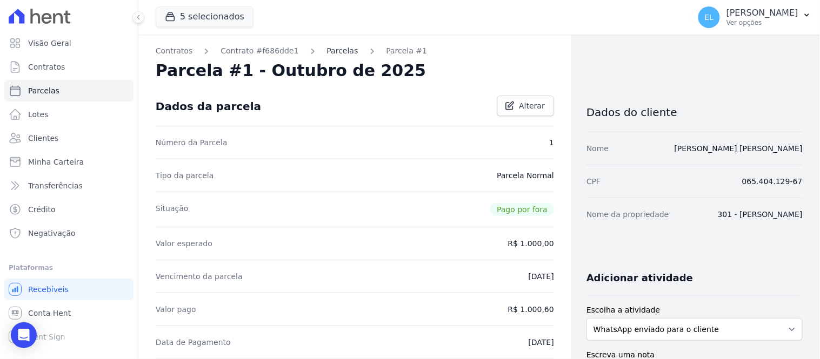
click at [327, 53] on link "Parcelas" at bounding box center [342, 50] width 31 height 11
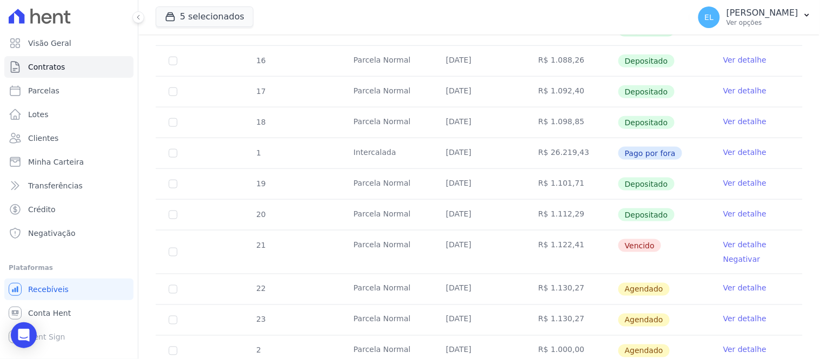
scroll to position [360, 0]
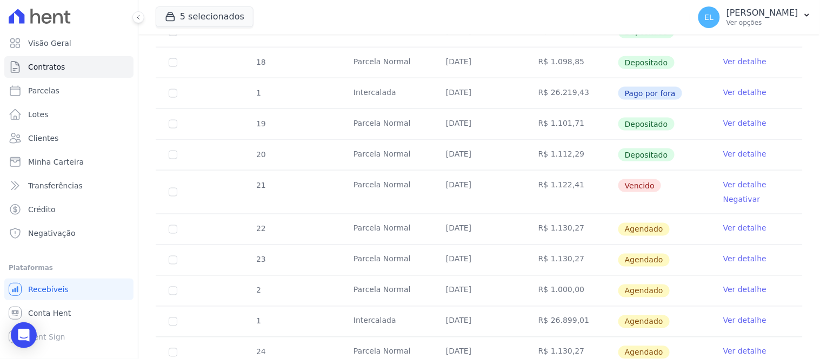
click at [726, 291] on link "Ver detalhe" at bounding box center [744, 290] width 43 height 11
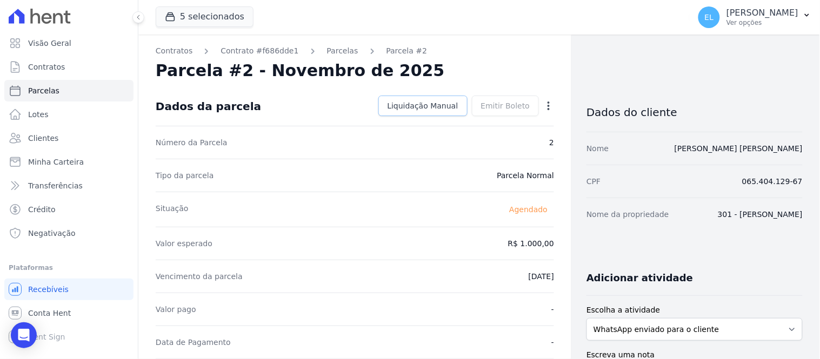
click at [428, 106] on span "Liquidação Manual" at bounding box center [423, 106] width 71 height 11
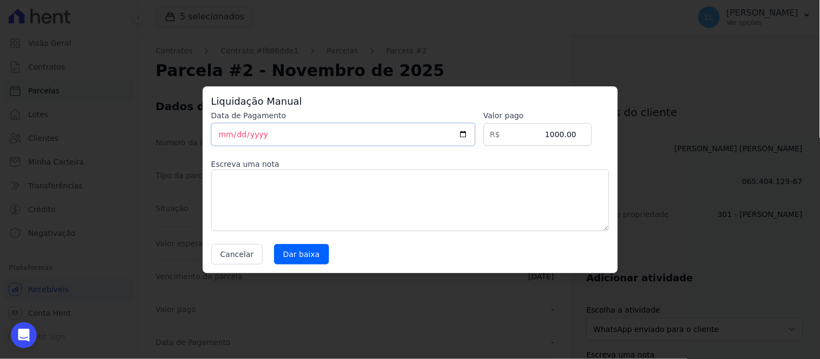
click at [220, 137] on input "[DATE]" at bounding box center [343, 134] width 264 height 23
type input "[DATE]"
click at [566, 133] on input "1000.00" at bounding box center [538, 134] width 108 height 23
type input "1003.00"
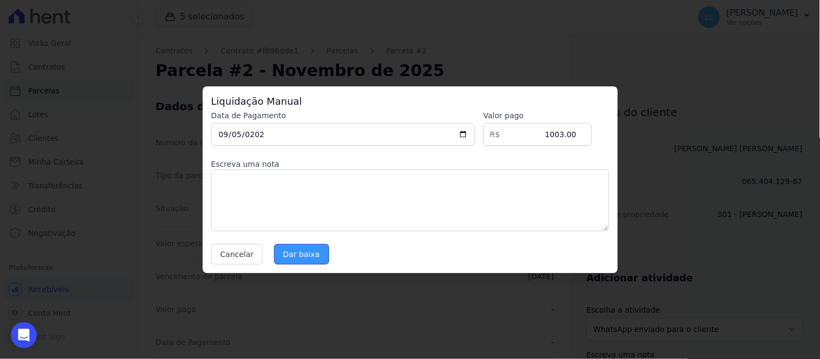
click at [301, 255] on input "Dar baixa" at bounding box center [301, 254] width 55 height 21
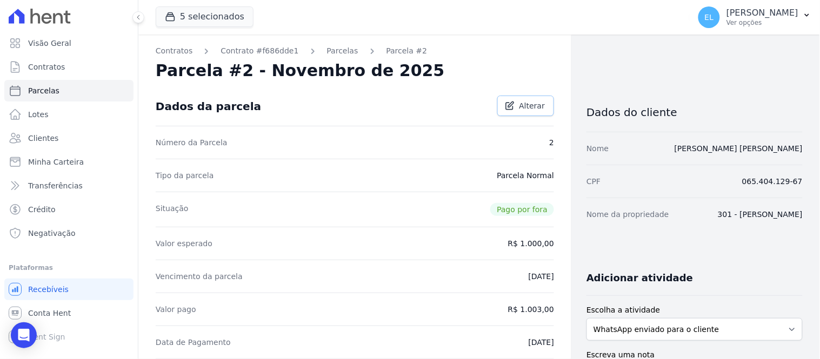
click at [530, 107] on span "Alterar" at bounding box center [532, 106] width 26 height 11
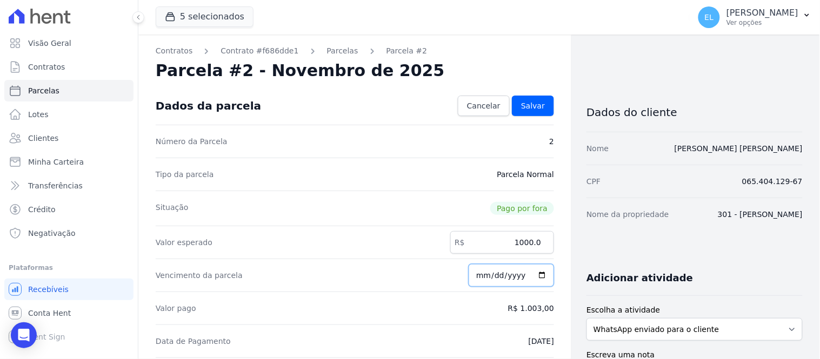
click at [490, 276] on input "[DATE]" at bounding box center [511, 275] width 85 height 23
type input "[DATE]"
click at [529, 112] on link "Salvar" at bounding box center [533, 106] width 42 height 21
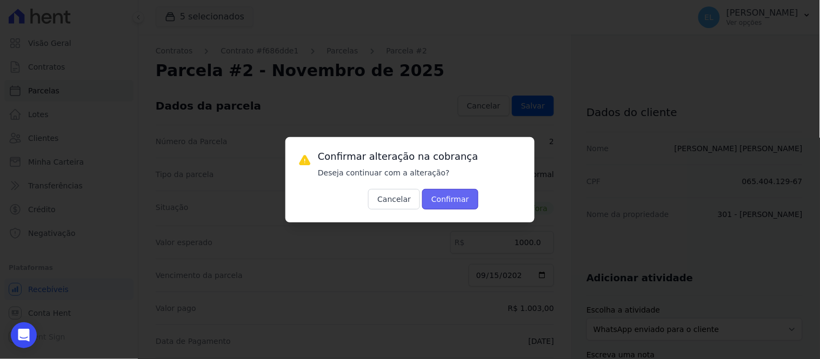
click at [437, 202] on button "Confirmar" at bounding box center [450, 199] width 56 height 21
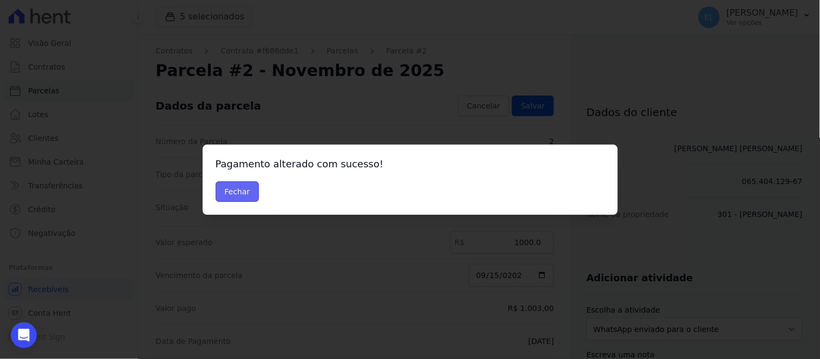
click at [230, 193] on button "Fechar" at bounding box center [238, 192] width 44 height 21
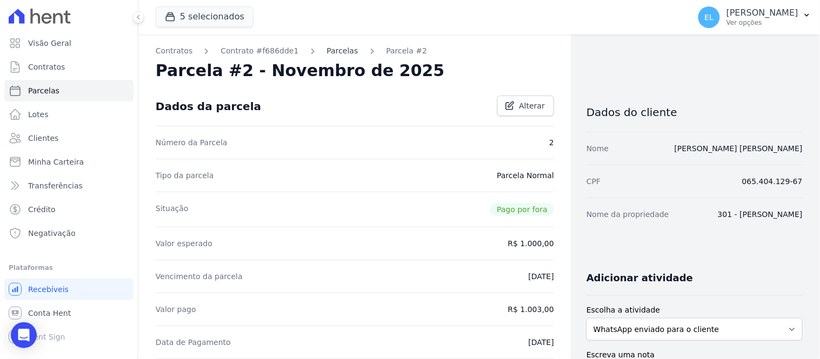
click at [327, 52] on link "Parcelas" at bounding box center [342, 50] width 31 height 11
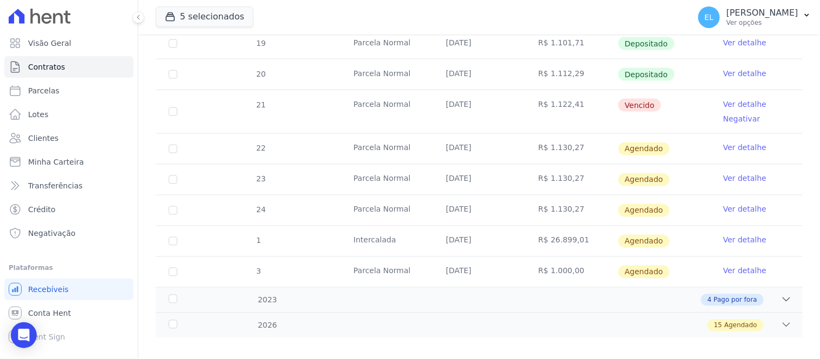
scroll to position [452, 0]
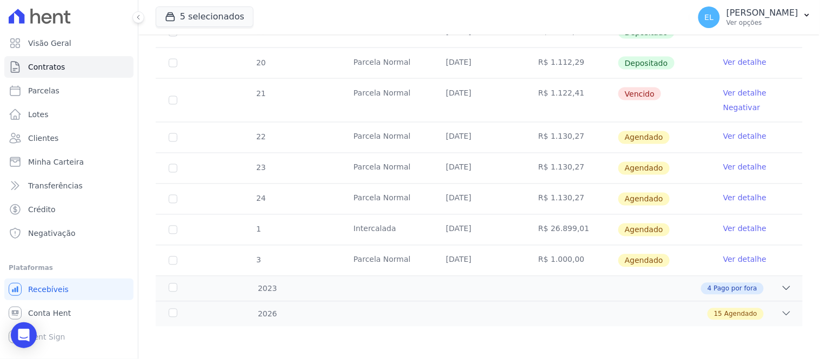
click at [732, 258] on link "Ver detalhe" at bounding box center [744, 260] width 43 height 11
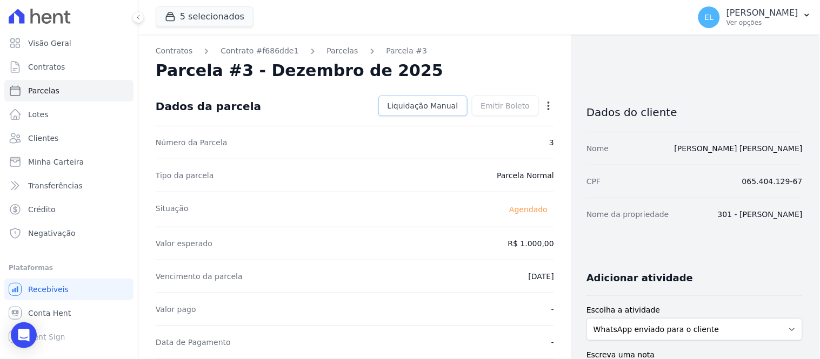
click at [424, 105] on span "Liquidação Manual" at bounding box center [423, 106] width 71 height 11
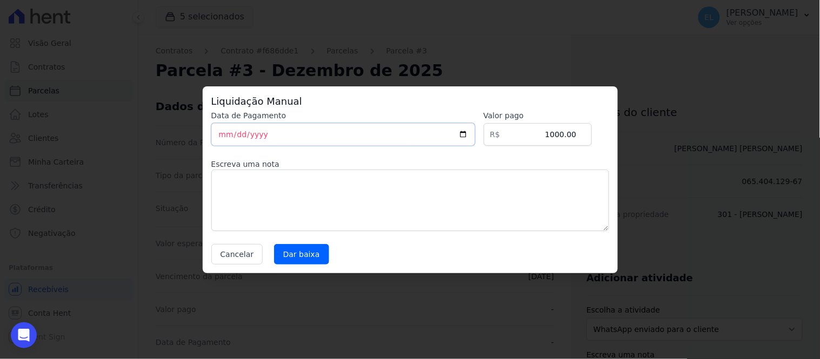
click at [218, 138] on input "[DATE]" at bounding box center [343, 134] width 264 height 23
type input "[DATE]"
click at [565, 134] on input "1000.00" at bounding box center [538, 134] width 108 height 23
click at [574, 134] on input "1005.00" at bounding box center [538, 134] width 108 height 23
drag, startPoint x: 569, startPoint y: 134, endPoint x: 576, endPoint y: 134, distance: 7.0
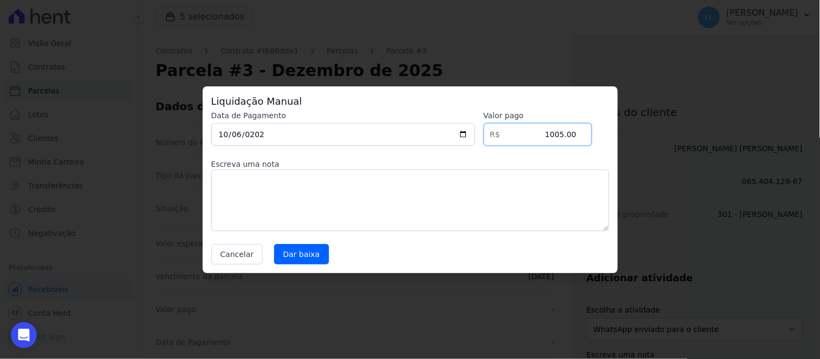
click at [576, 134] on input "1005.00" at bounding box center [538, 134] width 108 height 23
type input "1005.41"
click at [304, 255] on input "Dar baixa" at bounding box center [301, 254] width 55 height 21
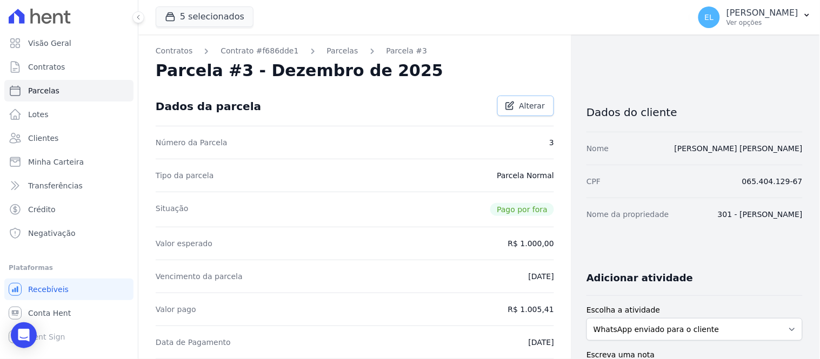
click at [519, 103] on span "Alterar" at bounding box center [532, 106] width 26 height 11
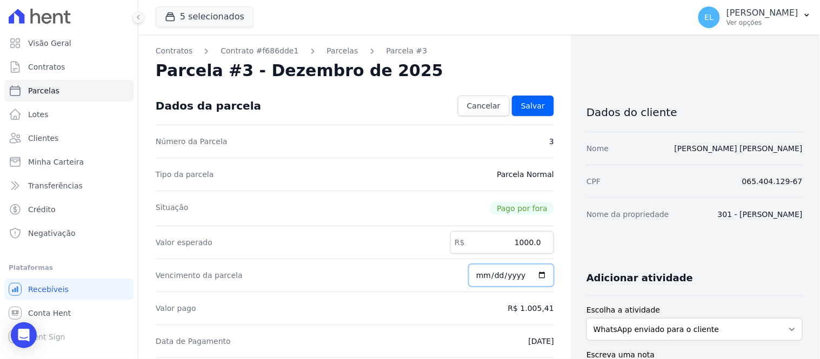
click at [489, 277] on input "[DATE]" at bounding box center [511, 275] width 85 height 23
type input "[DATE]"
click at [534, 103] on span "Salvar" at bounding box center [533, 106] width 24 height 11
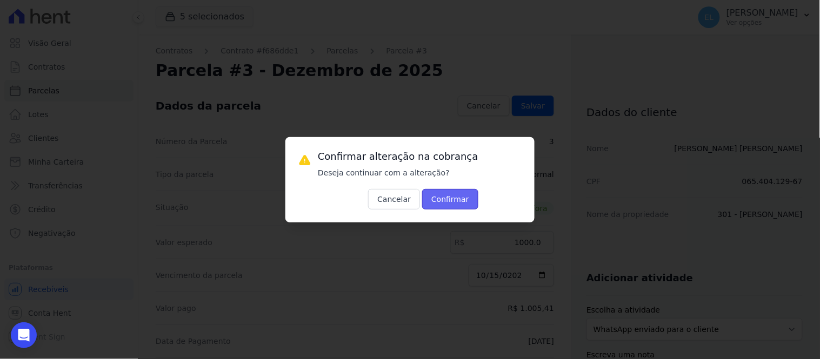
click at [434, 196] on button "Confirmar" at bounding box center [450, 199] width 56 height 21
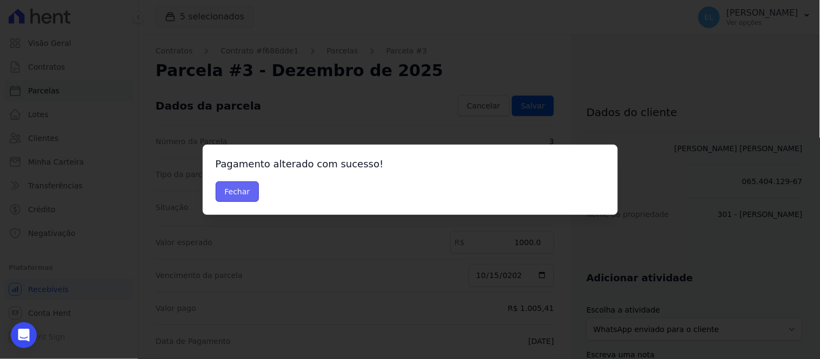
click at [230, 193] on button "Fechar" at bounding box center [238, 192] width 44 height 21
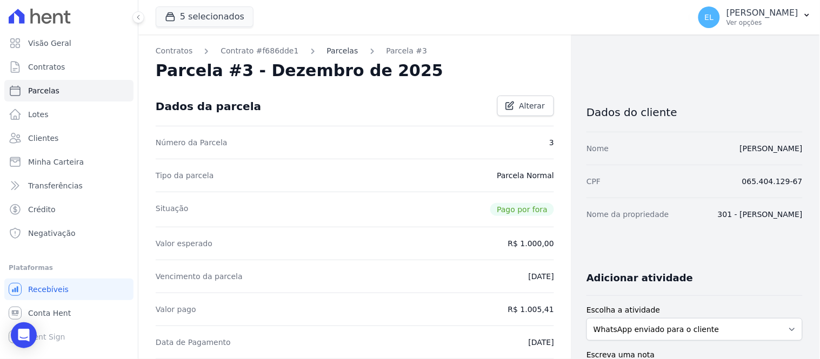
click at [327, 52] on link "Parcelas" at bounding box center [342, 50] width 31 height 11
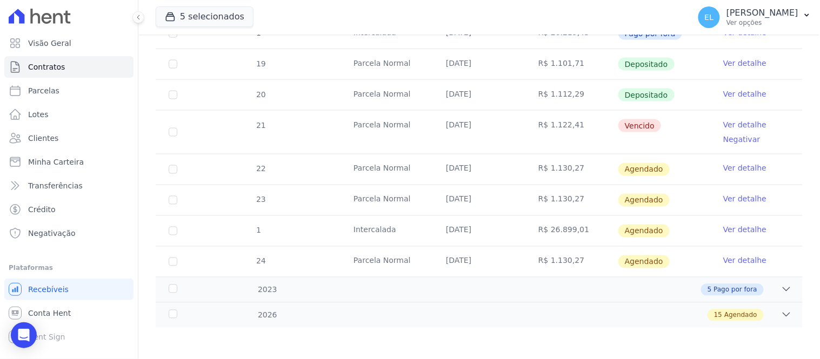
scroll to position [421, 0]
click at [781, 287] on icon at bounding box center [786, 289] width 11 height 11
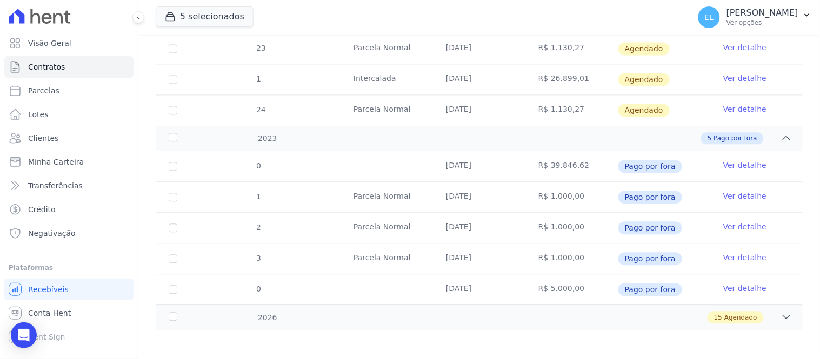
scroll to position [575, 0]
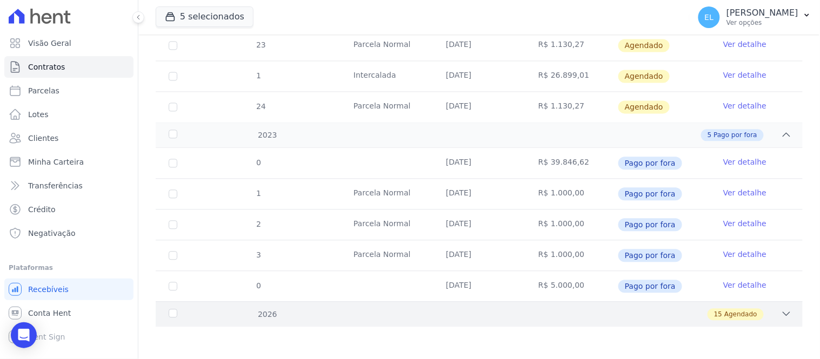
click at [750, 310] on div "15 Agendado" at bounding box center [736, 315] width 56 height 12
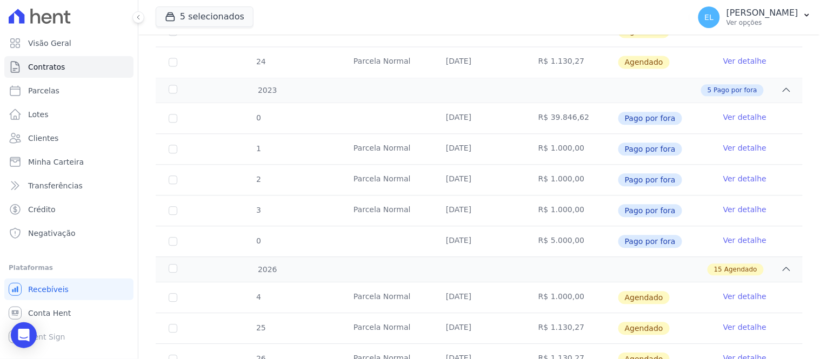
scroll to position [695, 0]
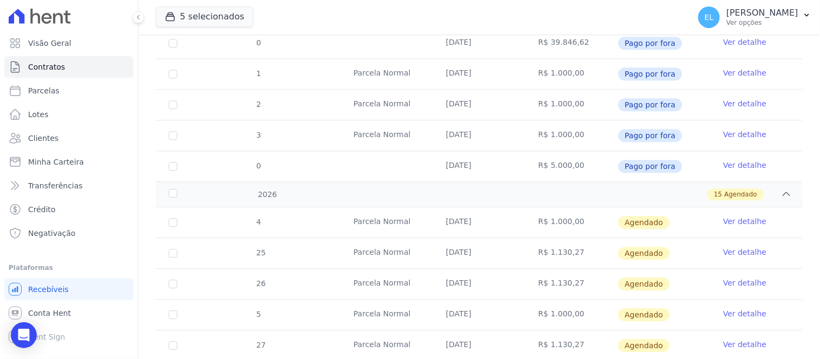
click at [730, 225] on link "Ver detalhe" at bounding box center [744, 221] width 43 height 11
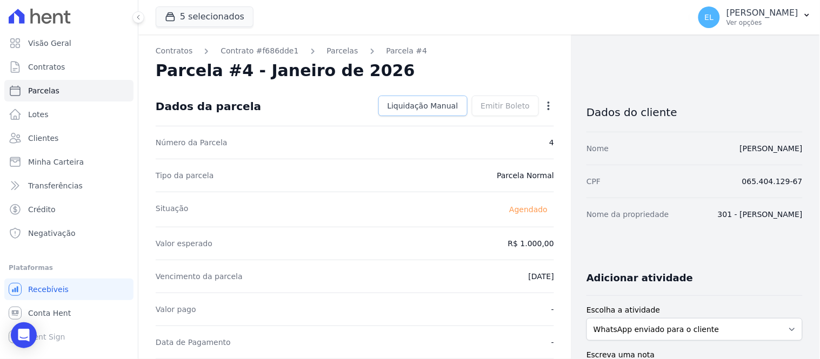
click at [443, 109] on span "Liquidação Manual" at bounding box center [423, 106] width 71 height 11
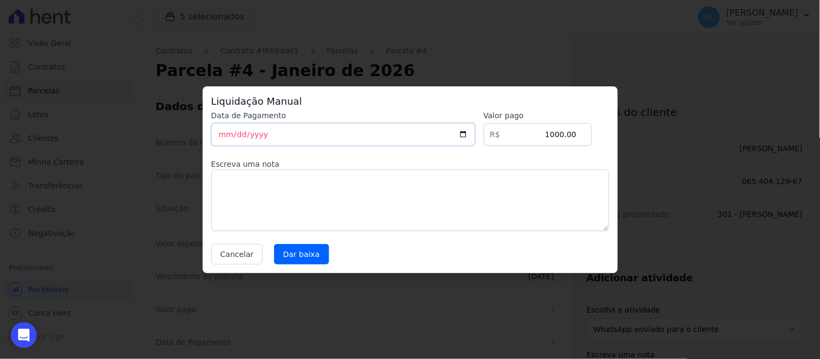
click at [219, 138] on input "[DATE]" at bounding box center [343, 134] width 264 height 23
type input "2023-11-10"
click at [565, 134] on input "1000.00" at bounding box center [538, 134] width 108 height 23
drag, startPoint x: 569, startPoint y: 132, endPoint x: 575, endPoint y: 132, distance: 6.0
click at [575, 132] on input "1007.00" at bounding box center [538, 134] width 108 height 23
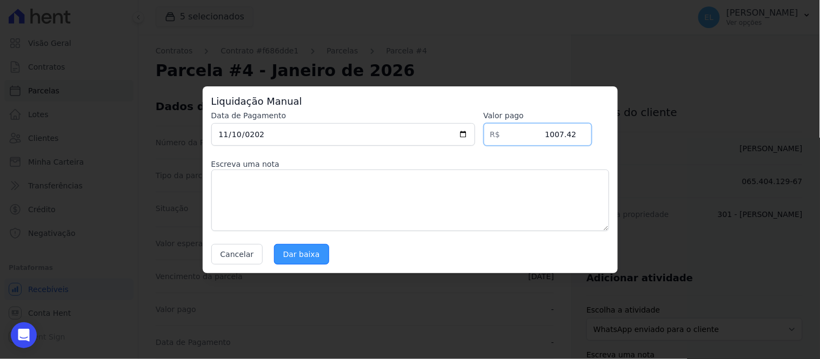
type input "1007.42"
click at [301, 255] on input "Dar baixa" at bounding box center [301, 254] width 55 height 21
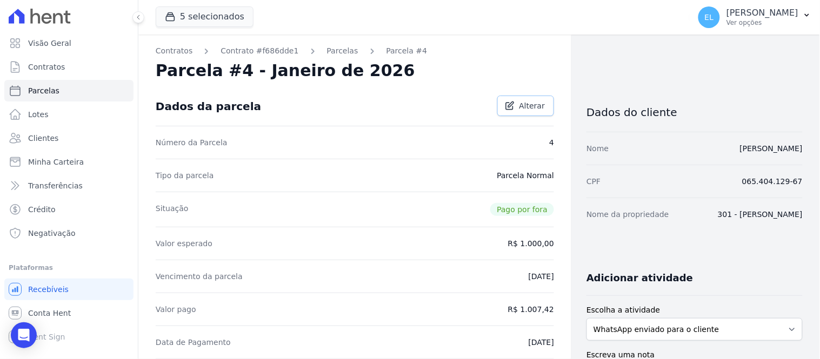
click at [519, 106] on span "Alterar" at bounding box center [532, 106] width 26 height 11
click at [519, 107] on span "Alterar" at bounding box center [532, 106] width 26 height 11
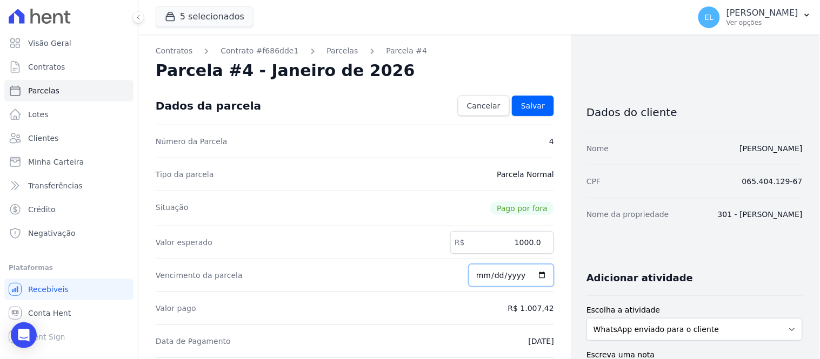
click at [478, 279] on input "2026-01-15" at bounding box center [511, 275] width 85 height 23
type input "2023-11-15"
click at [529, 110] on span "Salvar" at bounding box center [533, 106] width 24 height 11
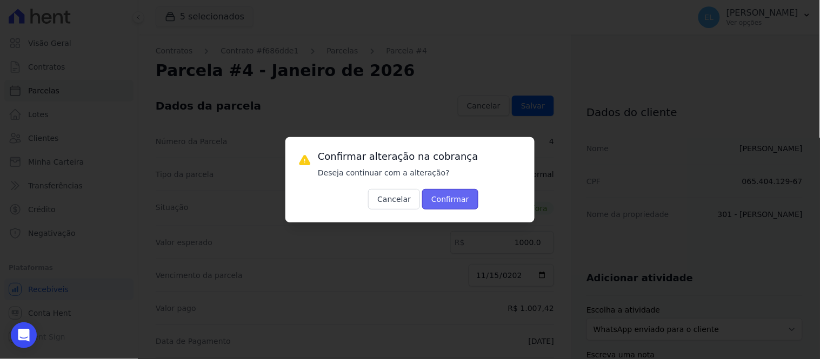
click at [429, 202] on button "Confirmar" at bounding box center [450, 199] width 56 height 21
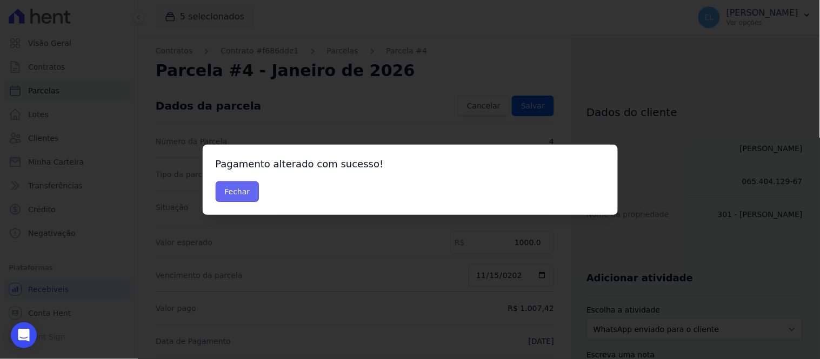
click at [244, 196] on button "Fechar" at bounding box center [238, 192] width 44 height 21
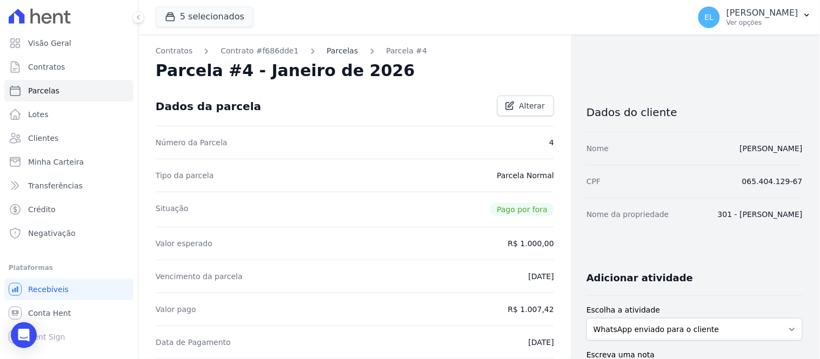
click at [327, 51] on link "Parcelas" at bounding box center [342, 50] width 31 height 11
click at [334, 52] on link "Parcelas" at bounding box center [342, 50] width 31 height 11
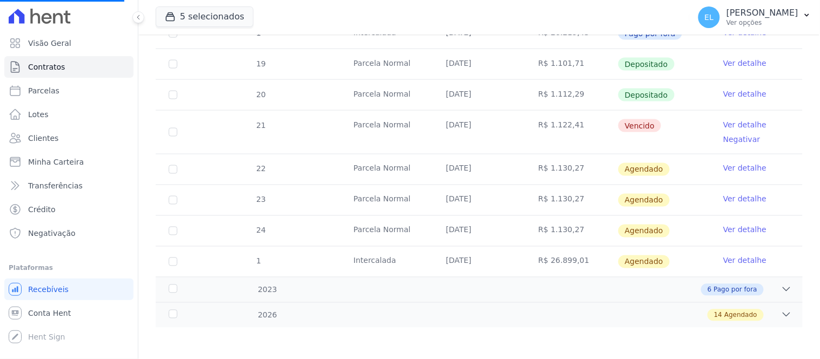
scroll to position [421, 0]
click at [781, 290] on icon at bounding box center [786, 289] width 11 height 11
click at [781, 292] on icon at bounding box center [786, 289] width 11 height 11
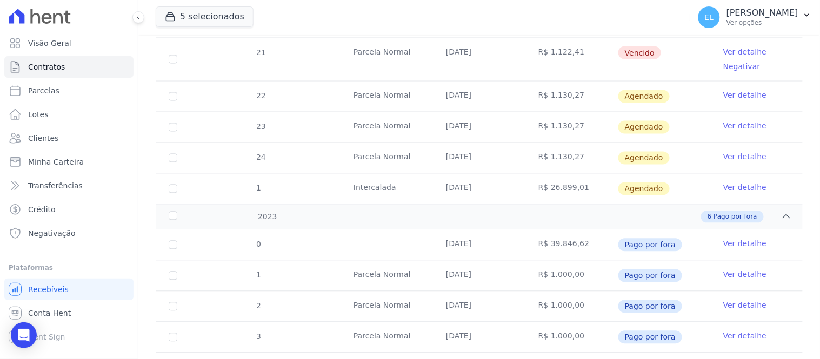
scroll to position [606, 0]
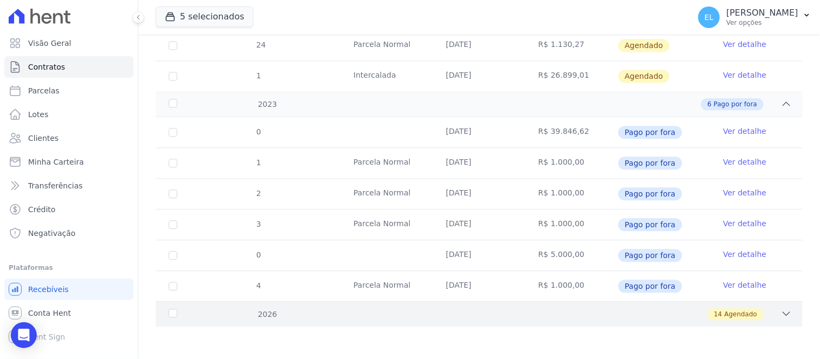
click at [768, 315] on div "14 Agendado" at bounding box center [511, 315] width 562 height 12
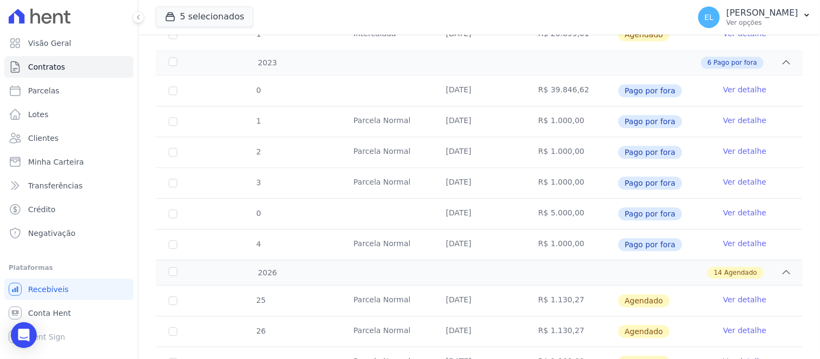
scroll to position [726, 0]
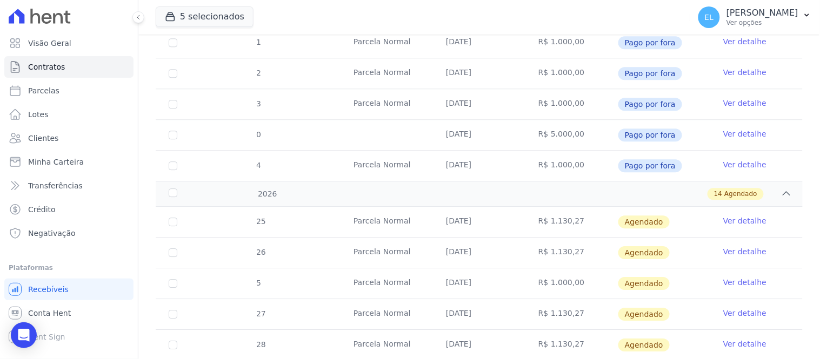
click at [731, 284] on link "Ver detalhe" at bounding box center [744, 282] width 43 height 11
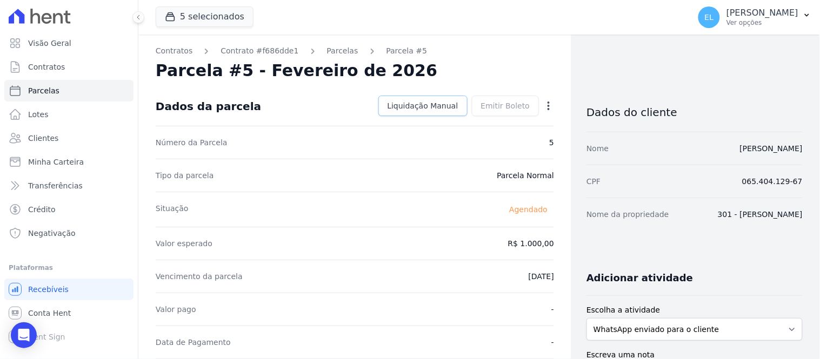
click at [432, 105] on span "Liquidação Manual" at bounding box center [423, 106] width 71 height 11
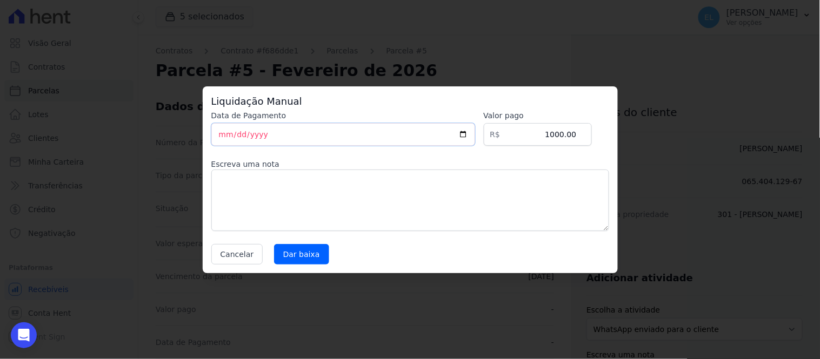
click at [226, 137] on input "[DATE]" at bounding box center [343, 134] width 264 height 23
type input "2023-12-15"
click at [566, 134] on input "1000.00" at bounding box center [538, 134] width 108 height 23
click at [575, 132] on input "1008.00" at bounding box center [538, 134] width 108 height 23
type input "1008.43"
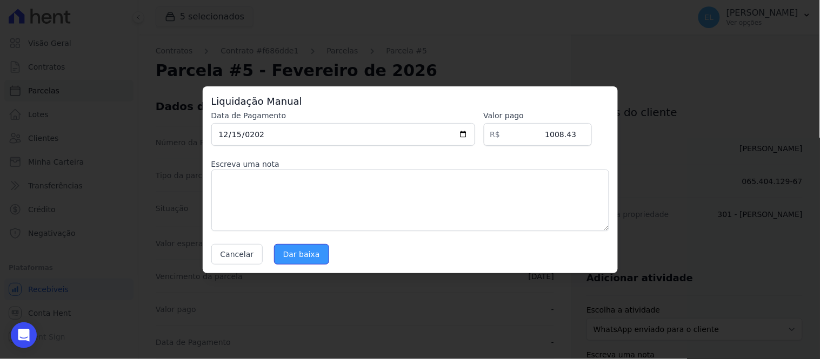
click at [306, 256] on input "Dar baixa" at bounding box center [301, 254] width 55 height 21
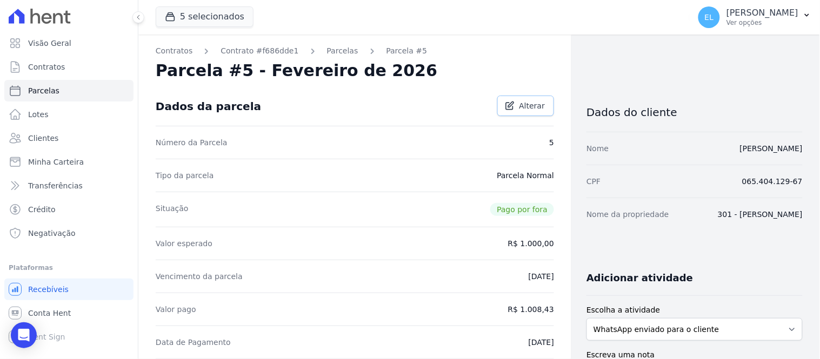
click at [524, 103] on span "Alterar" at bounding box center [532, 106] width 26 height 11
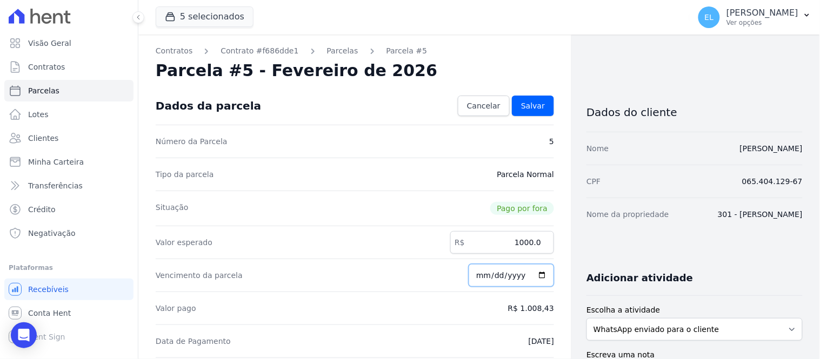
click at [490, 280] on input "2026-02-15" at bounding box center [511, 275] width 85 height 23
type input "2023-12-15"
click at [522, 109] on span "Salvar" at bounding box center [533, 106] width 24 height 11
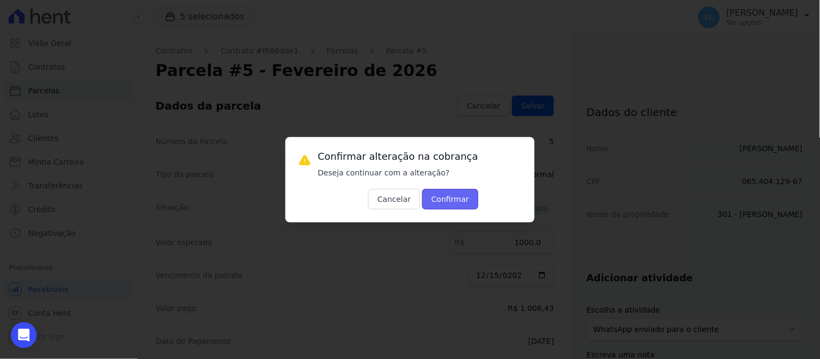
click at [432, 192] on button "Confirmar" at bounding box center [450, 199] width 56 height 21
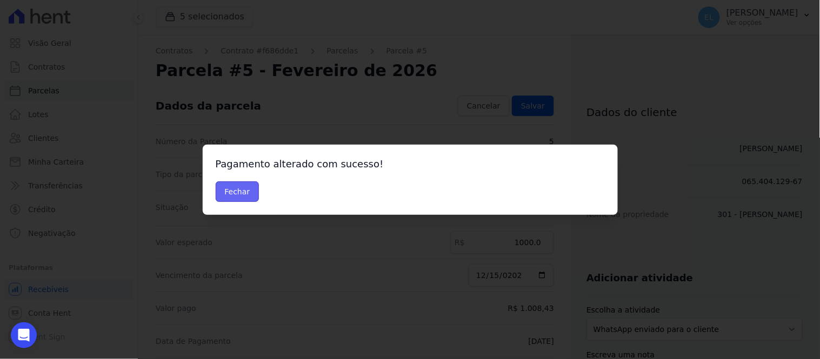
click at [239, 192] on button "Fechar" at bounding box center [238, 192] width 44 height 21
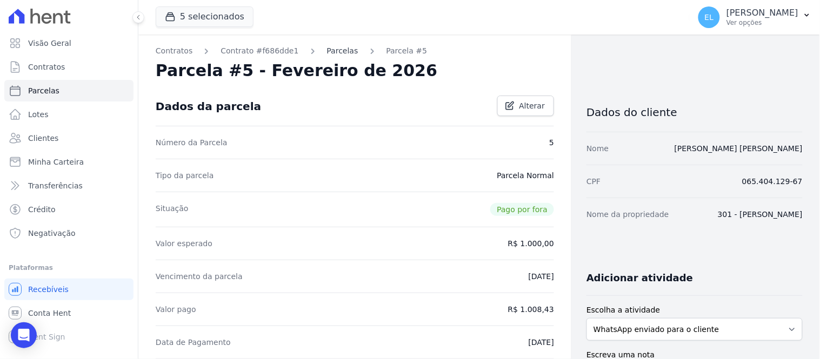
click at [328, 51] on link "Parcelas" at bounding box center [342, 50] width 31 height 11
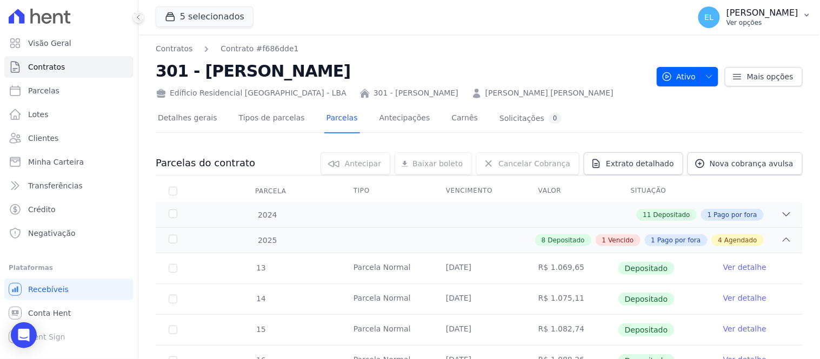
click at [736, 15] on p "[PERSON_NAME]" at bounding box center [762, 13] width 72 height 11
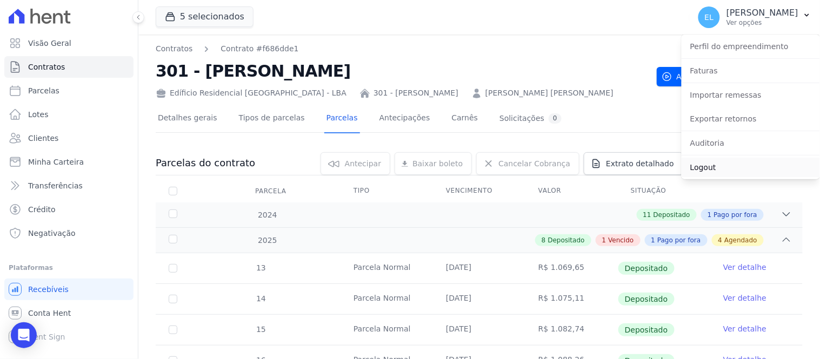
click at [704, 169] on link "Logout" at bounding box center [751, 167] width 138 height 19
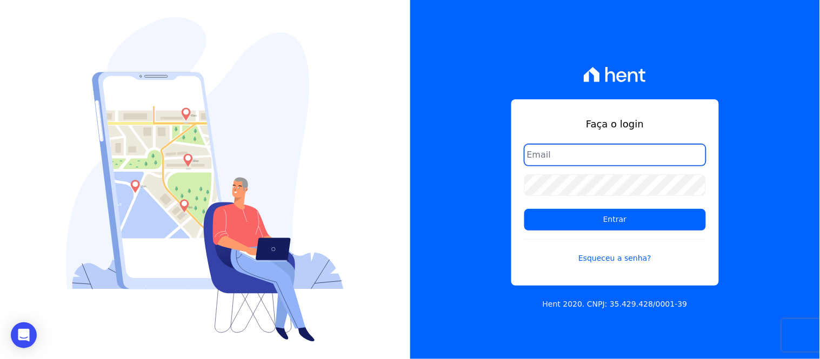
type input "[EMAIL_ADDRESS][DOMAIN_NAME]"
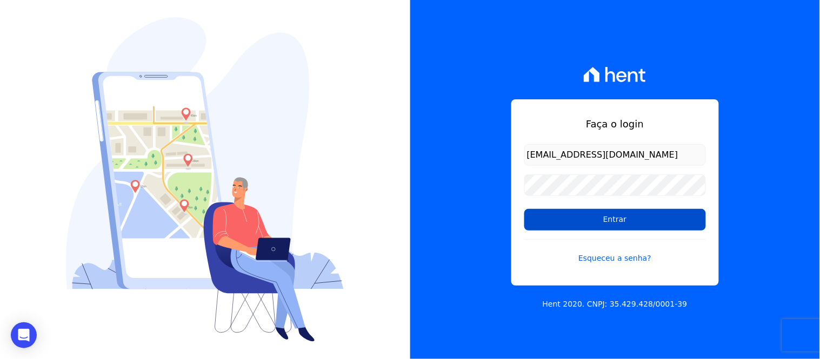
click at [624, 217] on input "Entrar" at bounding box center [615, 220] width 182 height 22
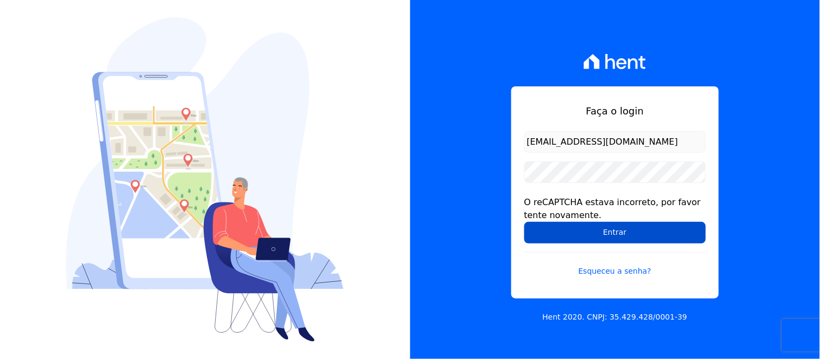
click at [622, 229] on input "Entrar" at bounding box center [615, 233] width 182 height 22
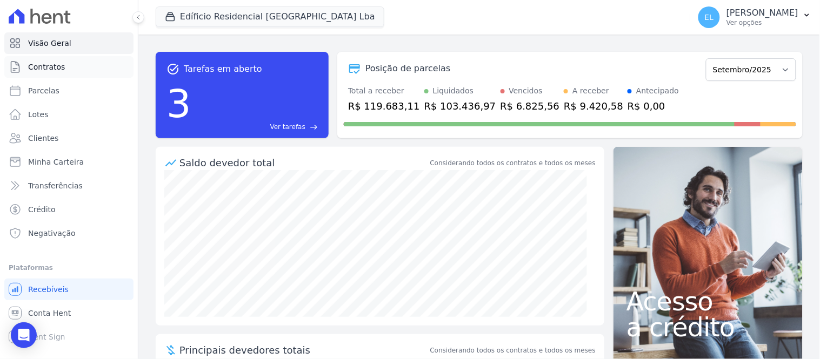
click at [46, 66] on span "Contratos" at bounding box center [46, 67] width 37 height 11
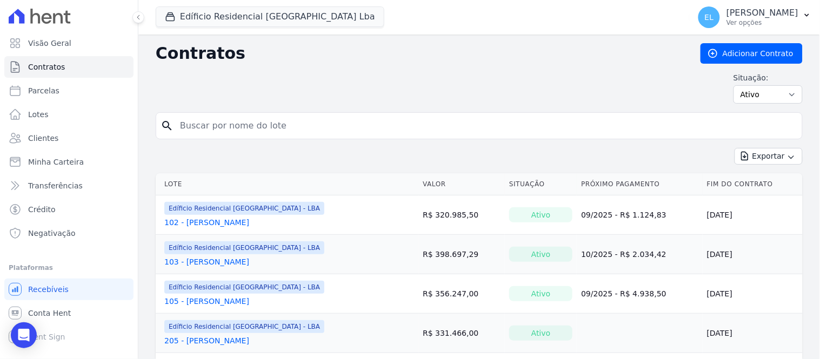
click at [217, 128] on input "search" at bounding box center [486, 126] width 624 height 22
type input "301"
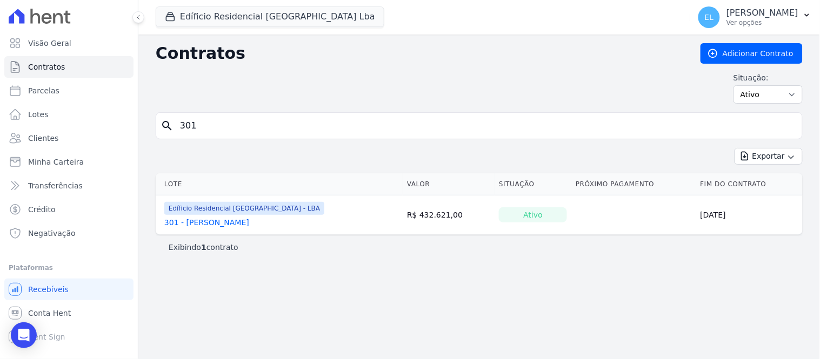
click at [219, 219] on link "301 - Carla Moreira" at bounding box center [206, 222] width 85 height 11
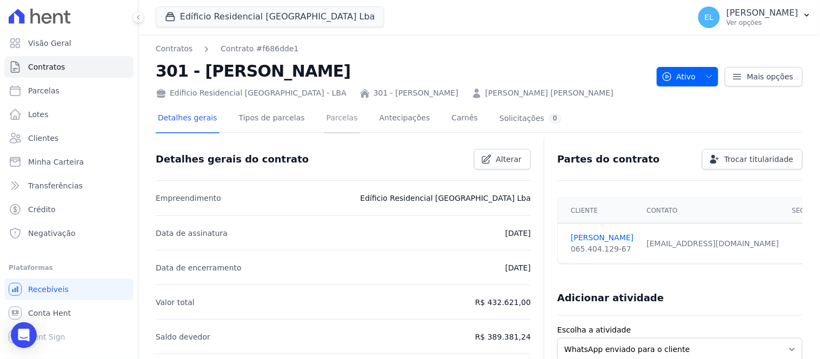
click at [324, 119] on link "Parcelas" at bounding box center [342, 119] width 36 height 29
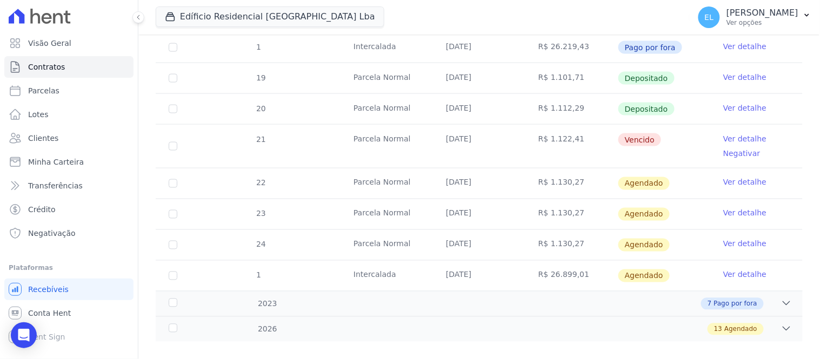
scroll to position [421, 0]
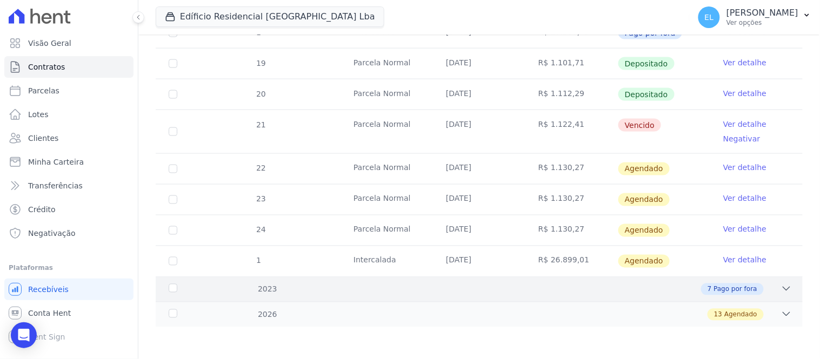
click at [783, 289] on icon at bounding box center [786, 289] width 11 height 11
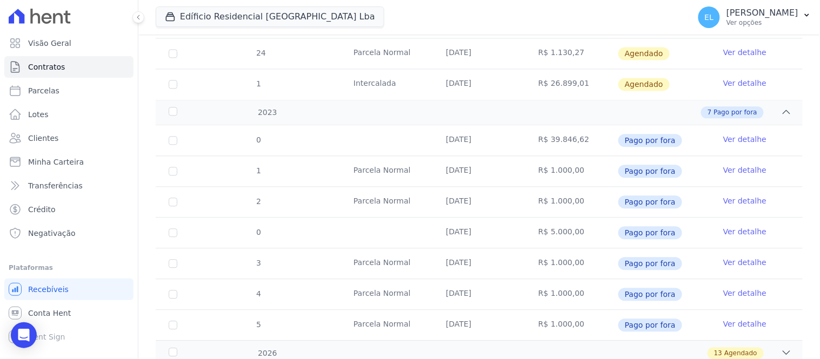
scroll to position [577, 0]
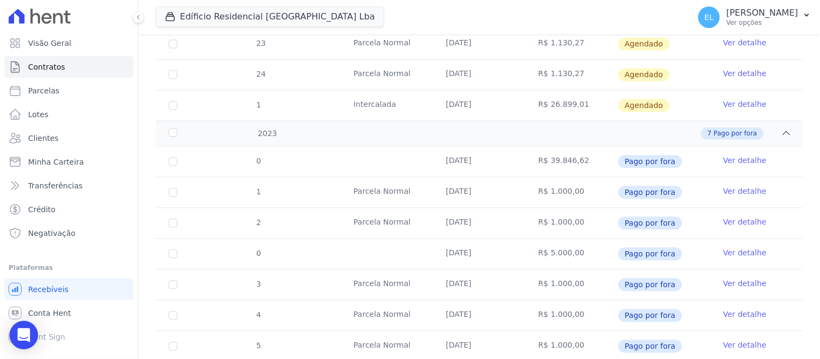
click at [20, 336] on icon "Open Intercom Messenger" at bounding box center [23, 336] width 12 height 14
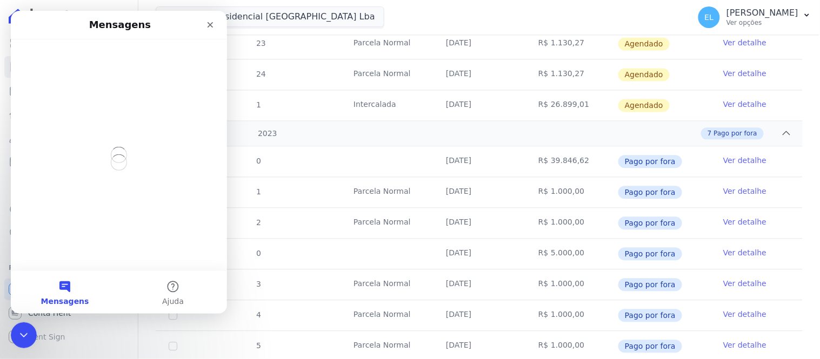
scroll to position [0, 0]
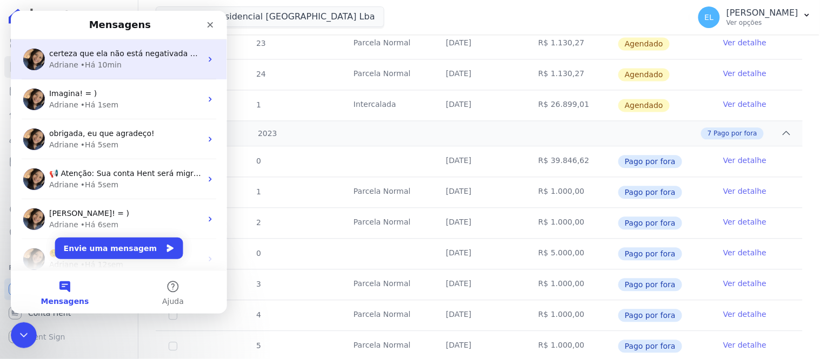
click at [99, 49] on span "certeza que ela não está negativada então?" at bounding box center [132, 53] width 166 height 9
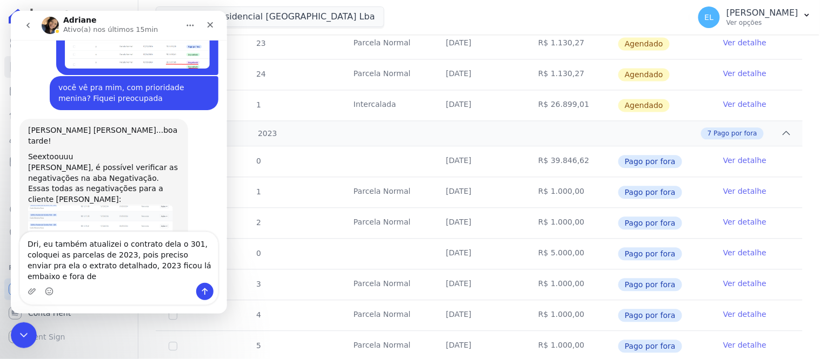
scroll to position [1855, 0]
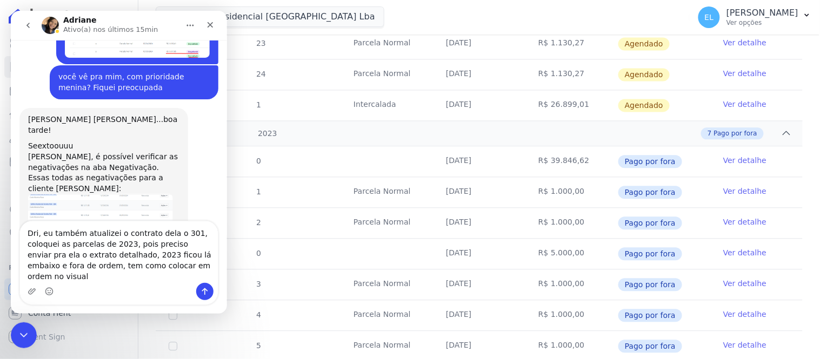
type textarea "Dri, eu também atualizei o contrato dela o 301, coloquei as parcelas de 2023, p…"
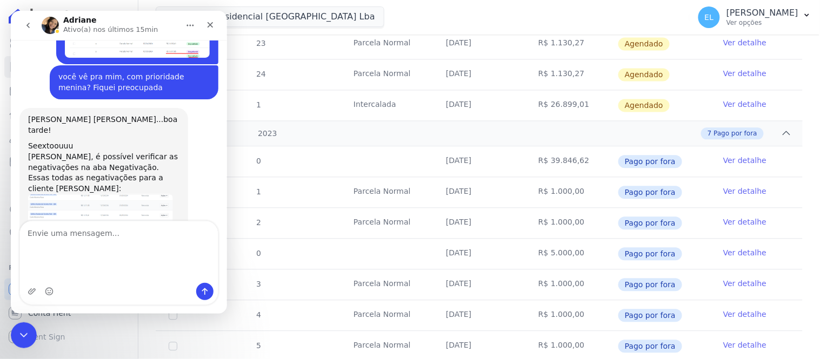
scroll to position [1889, 0]
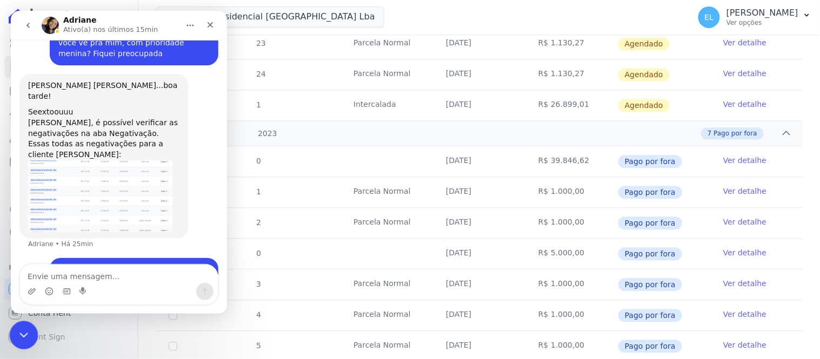
click at [17, 334] on icon "Encerramento do Messenger da Intercom" at bounding box center [22, 334] width 13 height 13
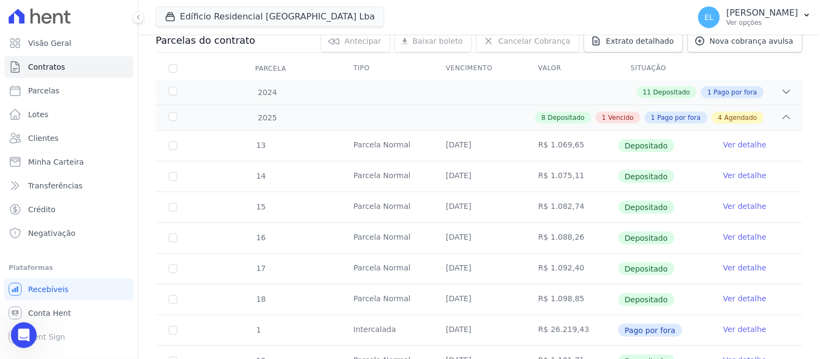
scroll to position [0, 0]
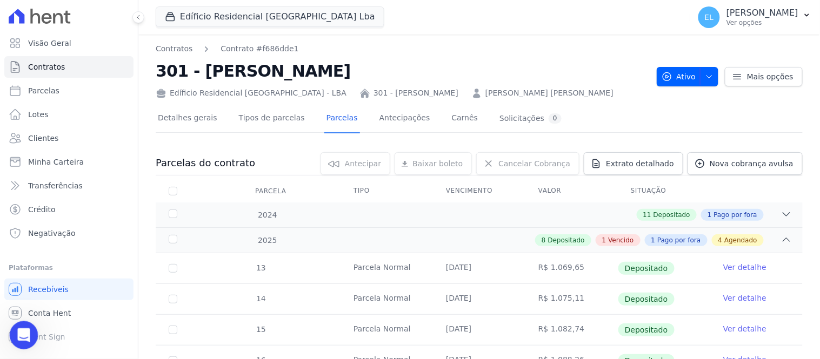
click at [19, 336] on icon "Abertura do Messenger da Intercom" at bounding box center [22, 334] width 8 height 9
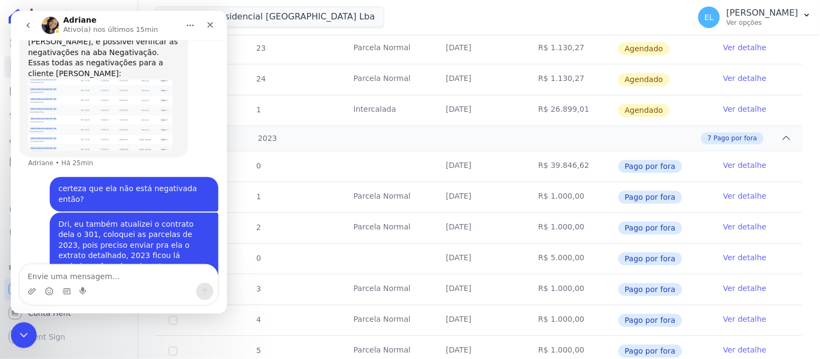
scroll to position [637, 0]
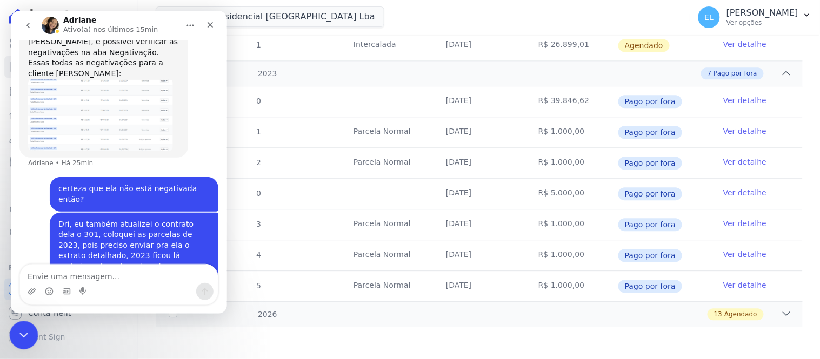
click at [16, 329] on icon "Encerramento do Messenger da Intercom" at bounding box center [22, 334] width 13 height 13
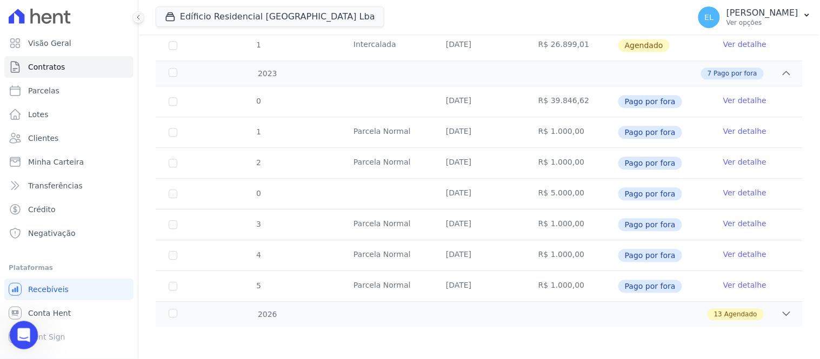
drag, startPoint x: 17, startPoint y: 337, endPoint x: 25, endPoint y: 329, distance: 11.5
click at [16, 337] on icon "Abertura do Messenger da Intercom" at bounding box center [23, 334] width 18 height 18
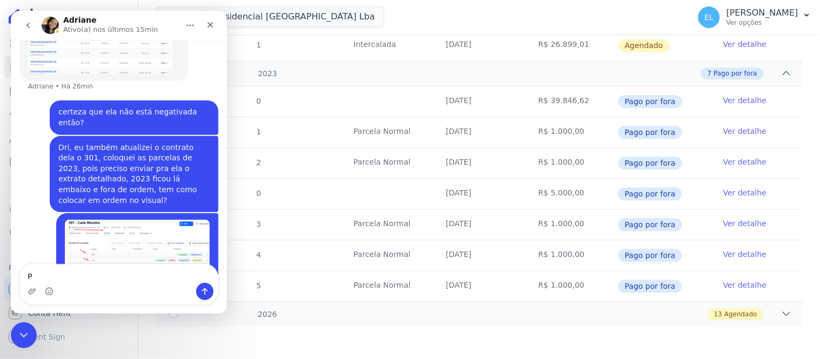
scroll to position [2046, 0]
type textarea "Pra segunda"
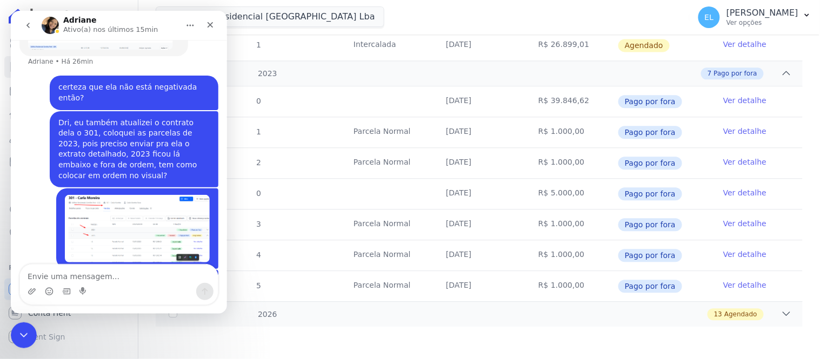
scroll to position [2071, 0]
type textarea "até segunda, bom descanso]"
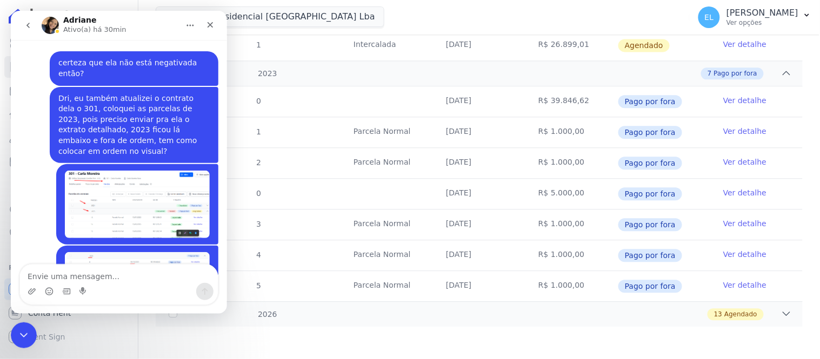
scroll to position [2096, 0]
click at [17, 336] on icon "Encerramento do Messenger da Intercom" at bounding box center [22, 334] width 13 height 13
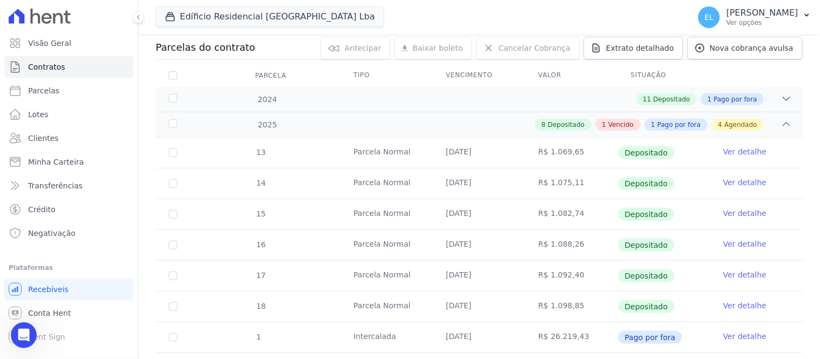
scroll to position [0, 0]
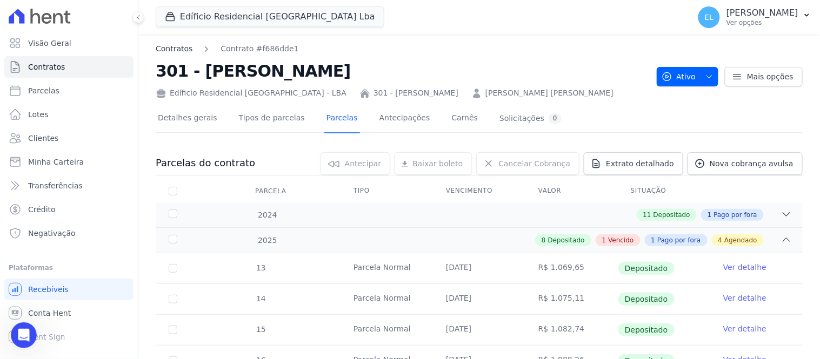
click at [179, 50] on link "Contratos" at bounding box center [174, 48] width 37 height 11
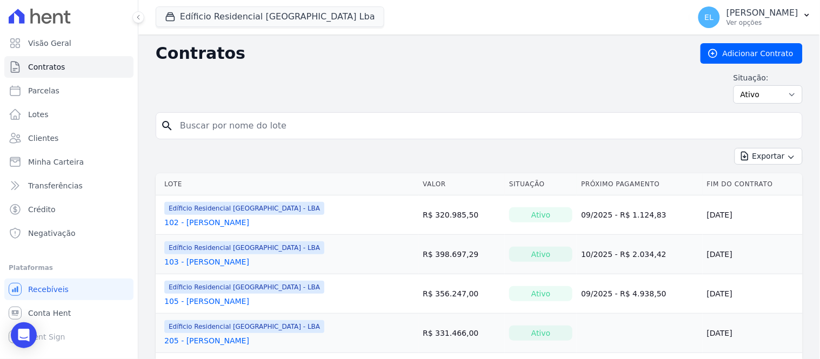
click at [201, 128] on input "search" at bounding box center [486, 126] width 624 height 22
type input "304"
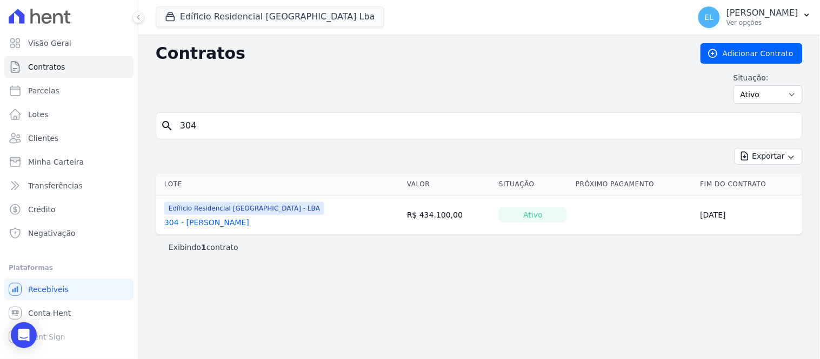
click at [195, 224] on link "304 - [PERSON_NAME]" at bounding box center [206, 222] width 85 height 11
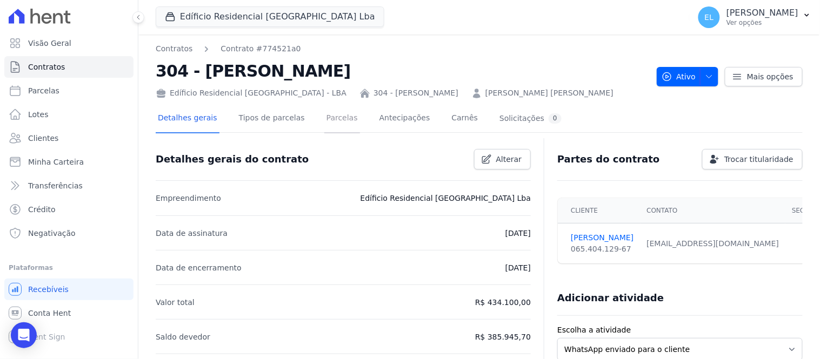
click at [326, 118] on link "Parcelas" at bounding box center [342, 119] width 36 height 29
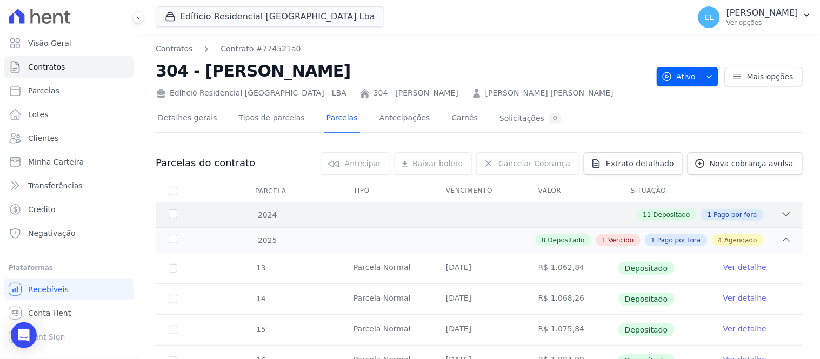
click at [781, 210] on icon at bounding box center [786, 214] width 11 height 11
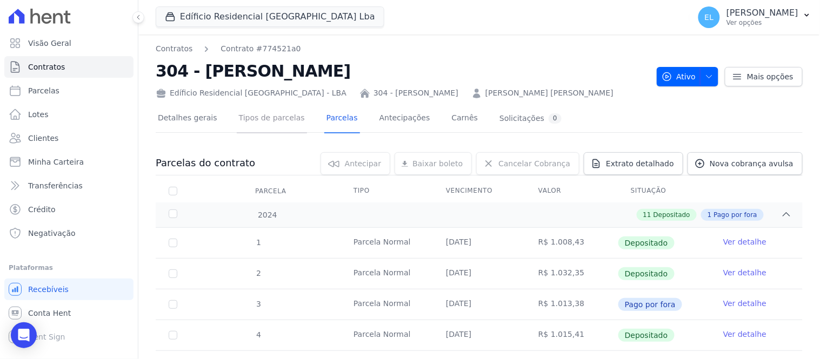
click at [275, 119] on link "Tipos de parcelas" at bounding box center [272, 119] width 70 height 29
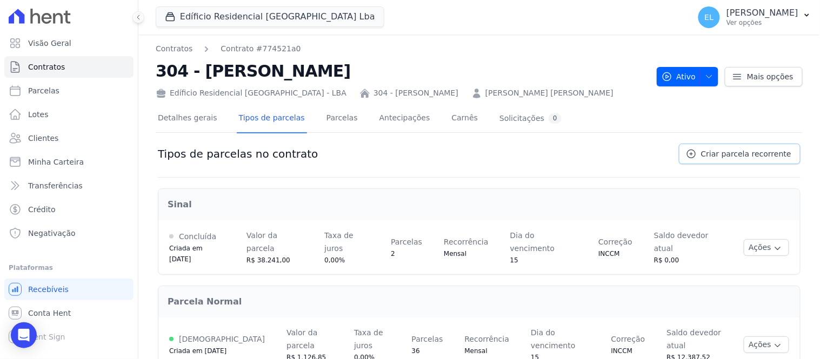
click at [721, 154] on span "Criar parcela recorrente" at bounding box center [746, 154] width 90 height 11
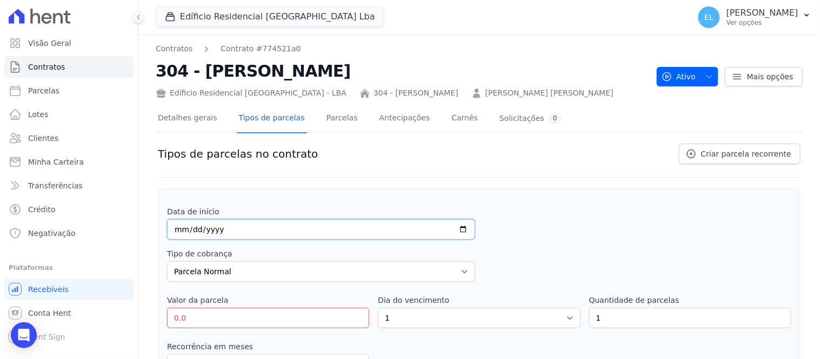
click at [175, 233] on input "date" at bounding box center [321, 229] width 308 height 21
click at [324, 117] on link "Parcelas" at bounding box center [342, 119] width 36 height 29
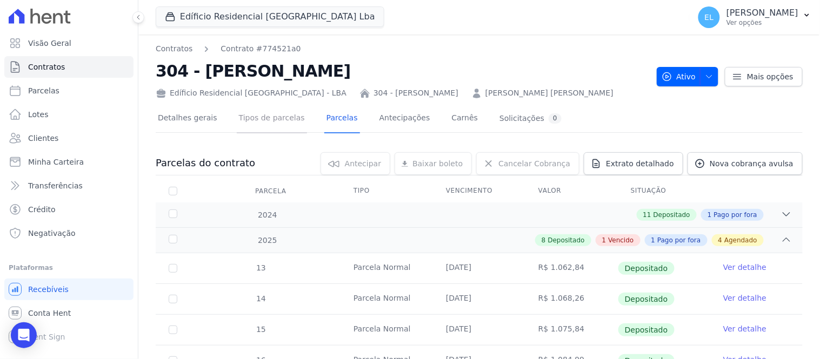
click at [263, 121] on link "Tipos de parcelas" at bounding box center [272, 119] width 70 height 29
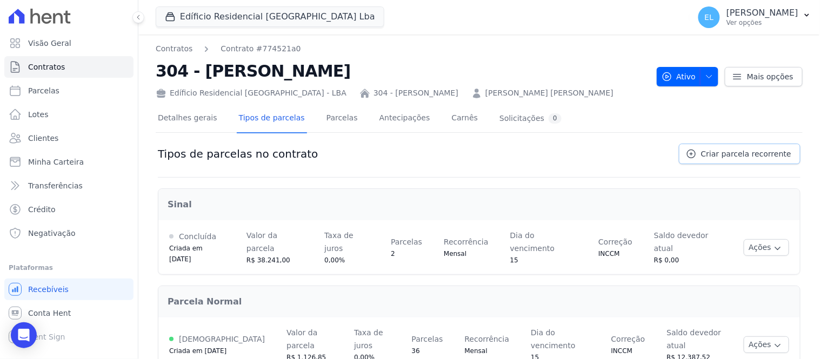
click at [755, 155] on span "Criar parcela recorrente" at bounding box center [746, 154] width 90 height 11
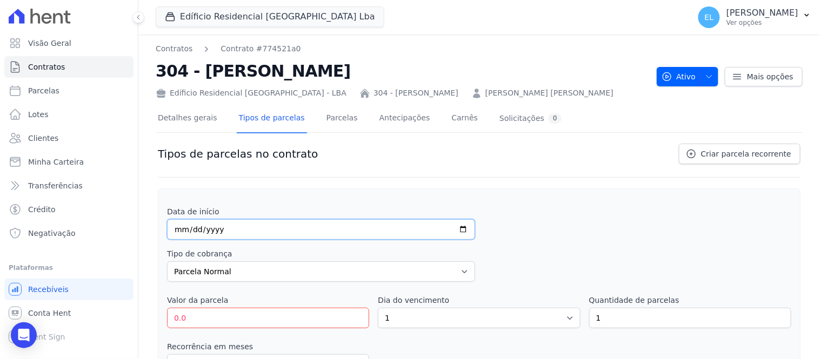
click at [179, 231] on input "date" at bounding box center [321, 229] width 308 height 21
type input "2025-12-15"
drag, startPoint x: 198, startPoint y: 321, endPoint x: 163, endPoint y: 316, distance: 35.5
click at [163, 316] on div "Data de início 2025-12-15 Tipo de cobrança Parcela Normal Entrada Sinal Interca…" at bounding box center [479, 303] width 643 height 229
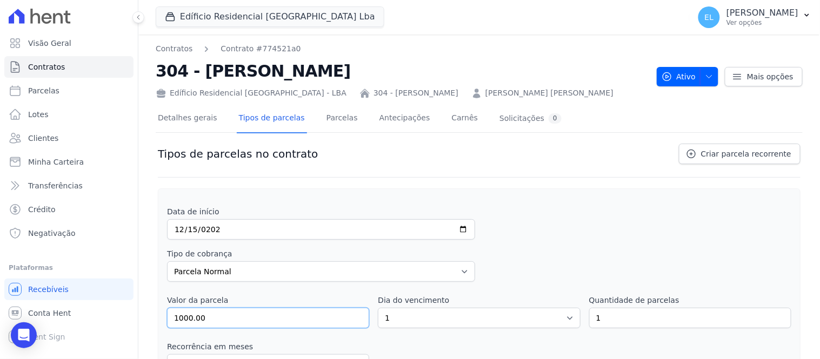
type input "1000.00"
click at [395, 322] on select "1 2 3 4 5 6 7 8 9 10 11 12 13 14 15 16 17 18 19 20 21 22 23 24 25 26 27 28 29 3…" at bounding box center [479, 318] width 202 height 21
select select "15"
click at [378, 308] on select "1 2 3 4 5 6 7 8 9 10 11 12 13 14 15 16 17 18 19 20 21 22 23 24 25 26 27 28 29 3…" at bounding box center [479, 318] width 202 height 21
drag, startPoint x: 607, startPoint y: 319, endPoint x: 564, endPoint y: 319, distance: 42.7
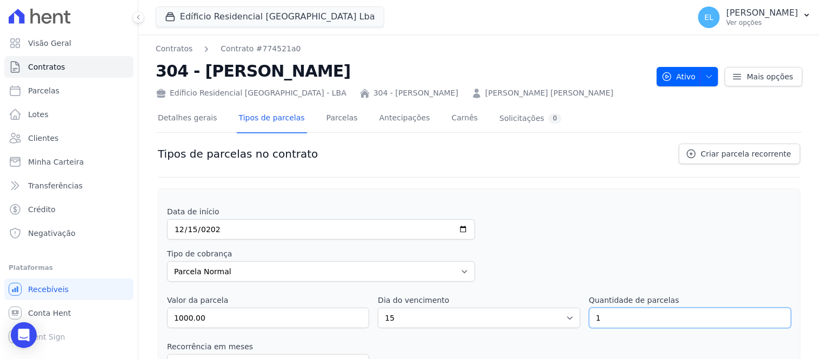
click at [564, 319] on div "Valor da parcela 1000.00 Dia do vencimento 1 2 3 4 5 6 7 8 9 10 11 12 13 14 15 …" at bounding box center [479, 312] width 624 height 34
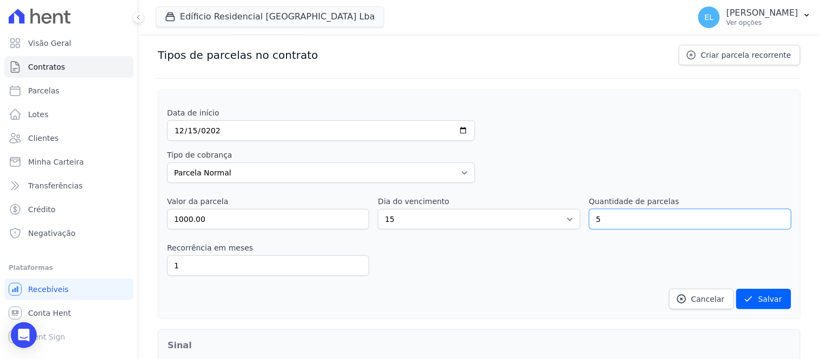
scroll to position [120, 0]
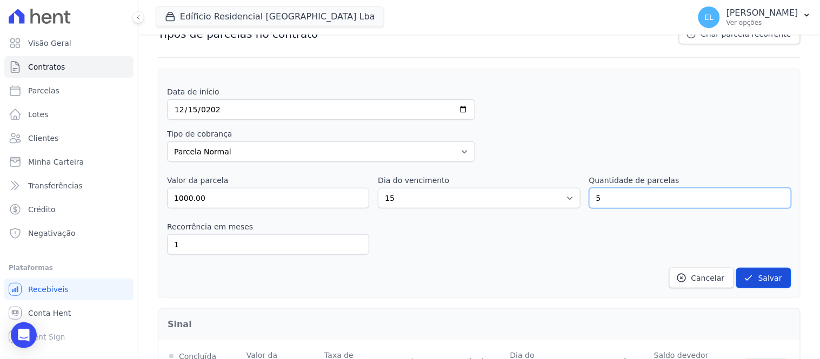
type input "5"
click at [758, 280] on button "Salvar" at bounding box center [763, 278] width 55 height 21
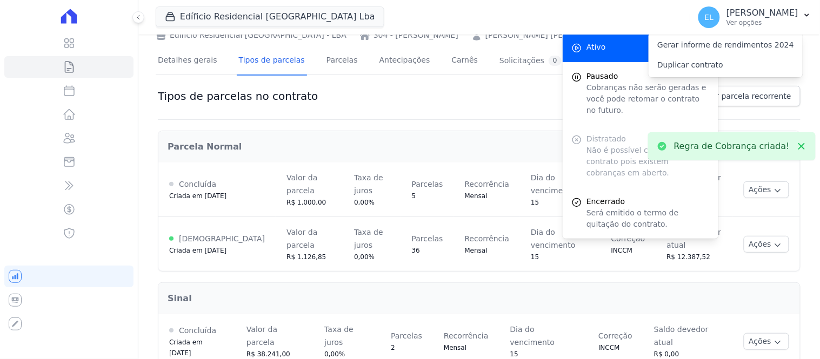
scroll to position [0, 0]
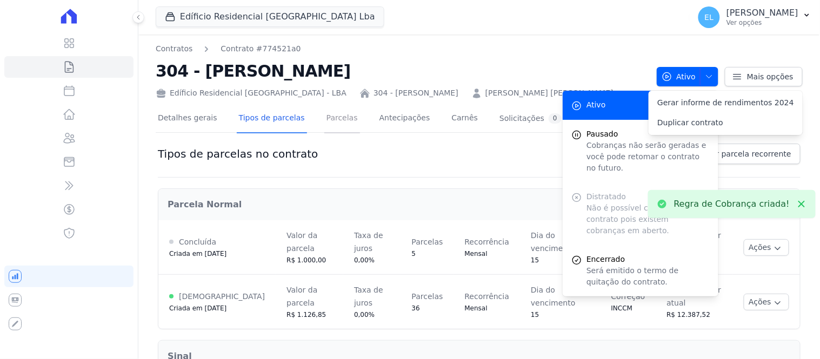
click at [335, 117] on link "Parcelas" at bounding box center [342, 119] width 36 height 29
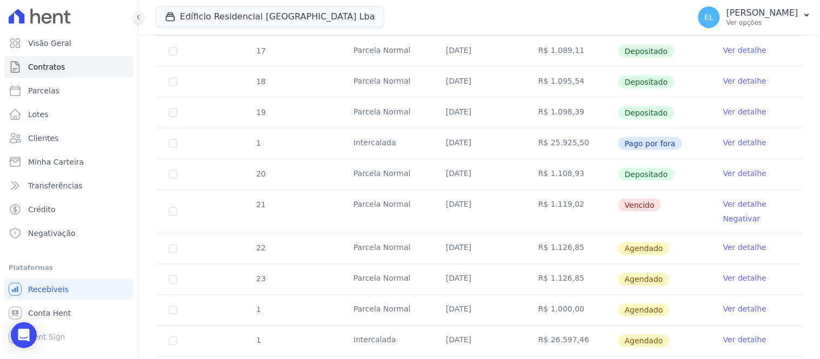
scroll to position [360, 0]
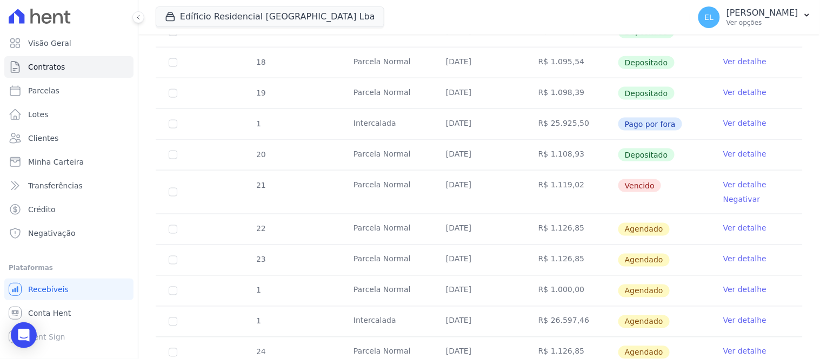
click at [726, 290] on link "Ver detalhe" at bounding box center [744, 290] width 43 height 11
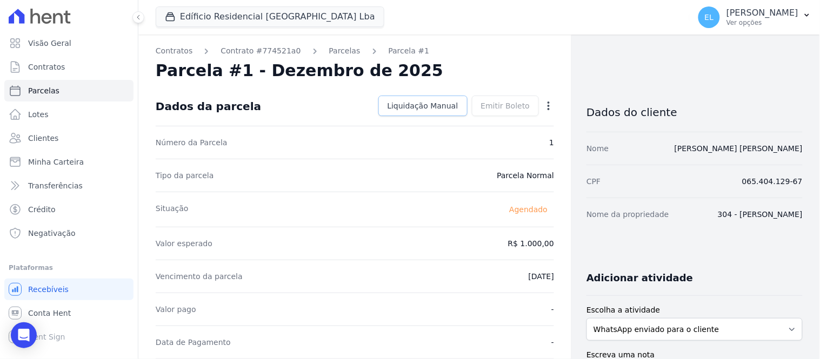
click at [426, 111] on link "Liquidação Manual" at bounding box center [422, 106] width 89 height 21
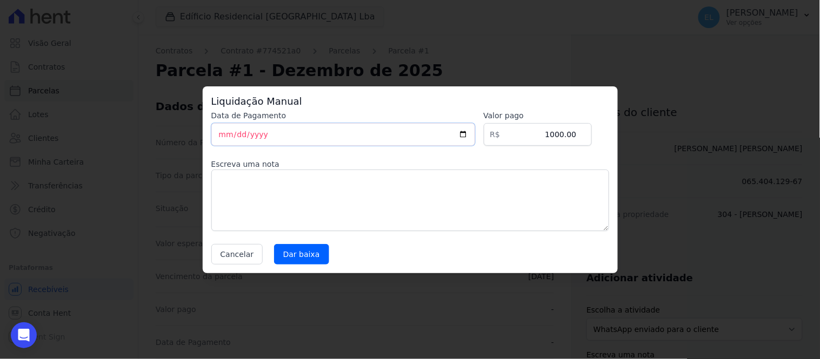
click at [218, 137] on input "[DATE]" at bounding box center [343, 134] width 264 height 23
type input "2025-09-15"
type input "2023-08-15"
drag, startPoint x: 569, startPoint y: 135, endPoint x: 576, endPoint y: 134, distance: 7.1
click at [576, 134] on input "1000.00" at bounding box center [538, 134] width 108 height 23
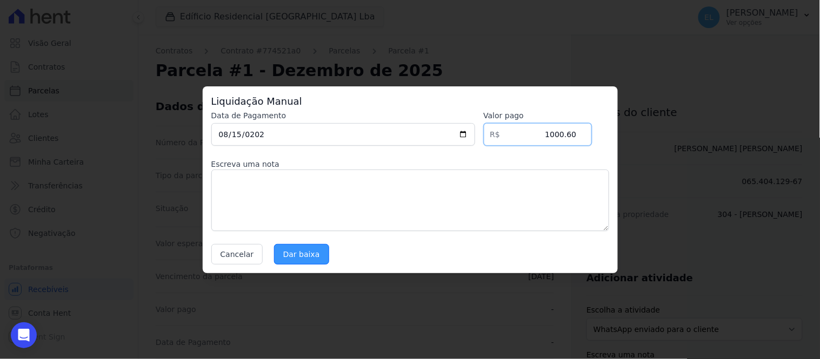
type input "1000.60"
click at [294, 252] on input "Dar baixa" at bounding box center [301, 254] width 55 height 21
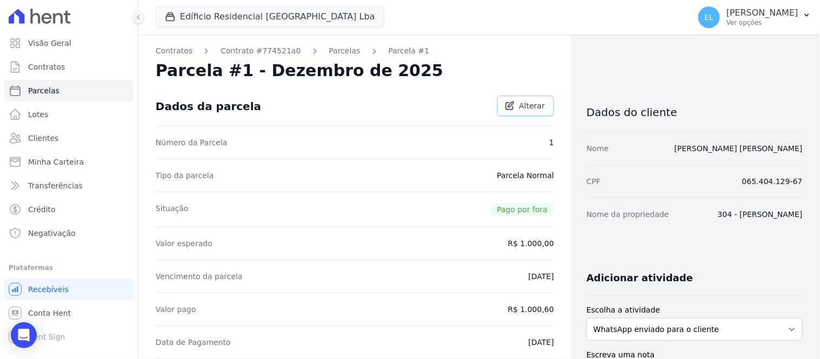
click at [530, 106] on span "Alterar" at bounding box center [532, 106] width 26 height 11
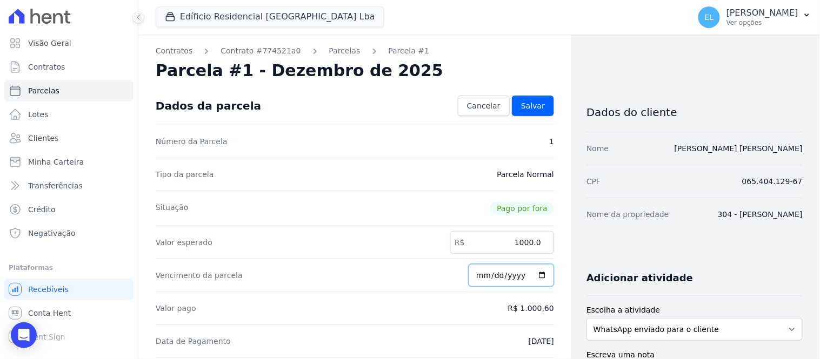
click at [492, 280] on input "2025-12-15" at bounding box center [511, 275] width 85 height 23
type input "2023-08-15"
click at [529, 108] on span "Salvar" at bounding box center [533, 106] width 24 height 11
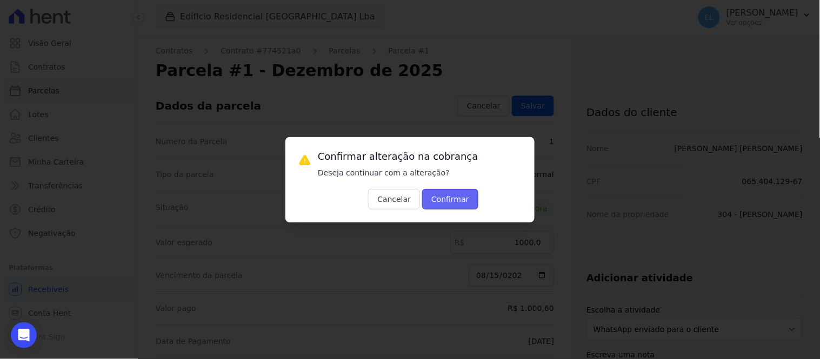
click at [425, 203] on button "Confirmar" at bounding box center [450, 199] width 56 height 21
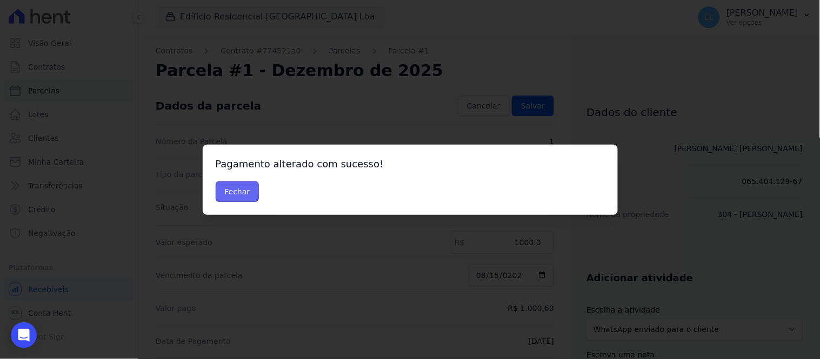
click at [237, 192] on button "Fechar" at bounding box center [238, 192] width 44 height 21
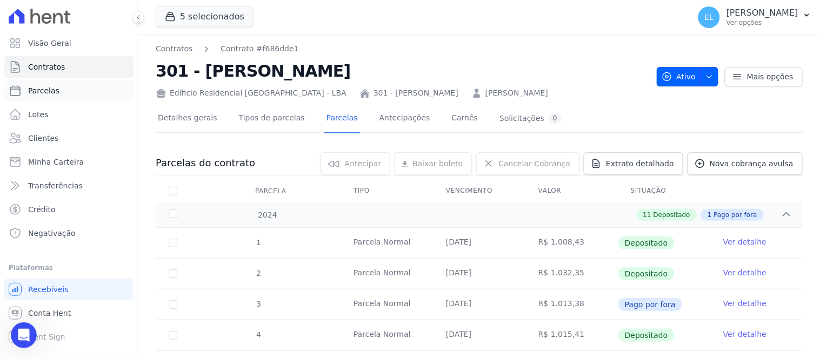
scroll to position [44, 0]
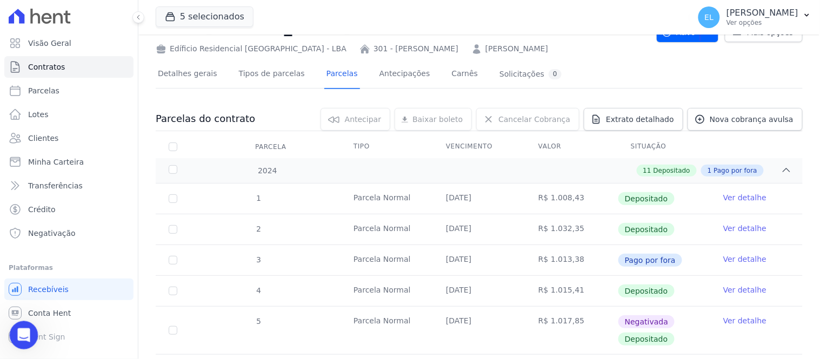
click at [27, 330] on icon "Abertura do Messenger da Intercom" at bounding box center [23, 334] width 18 height 18
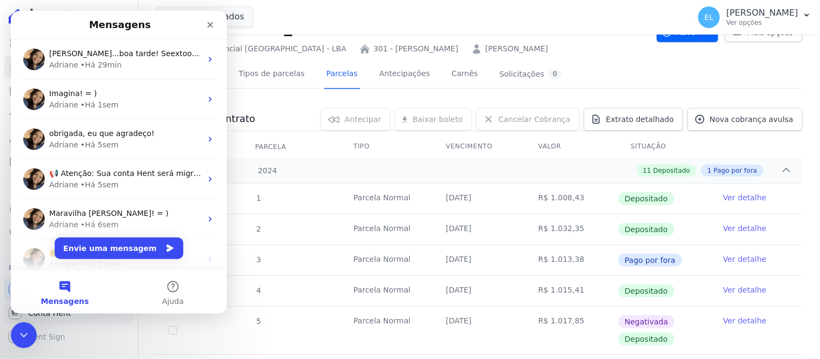
scroll to position [0, 0]
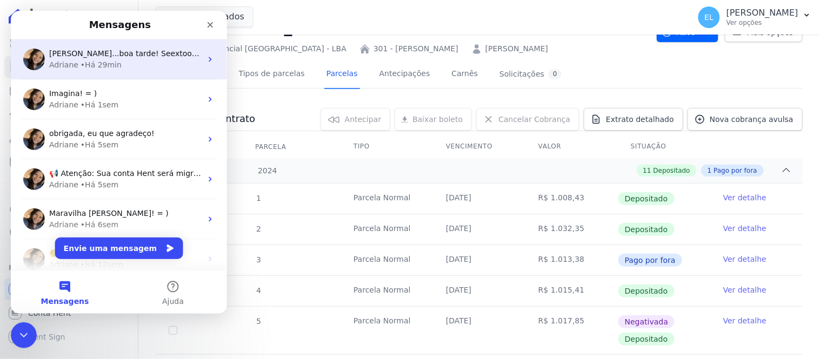
click at [108, 56] on span "Olá Erica...boa tarde! Seextoouuu Erica, é possível verificar as negativações n…" at bounding box center [365, 53] width 632 height 9
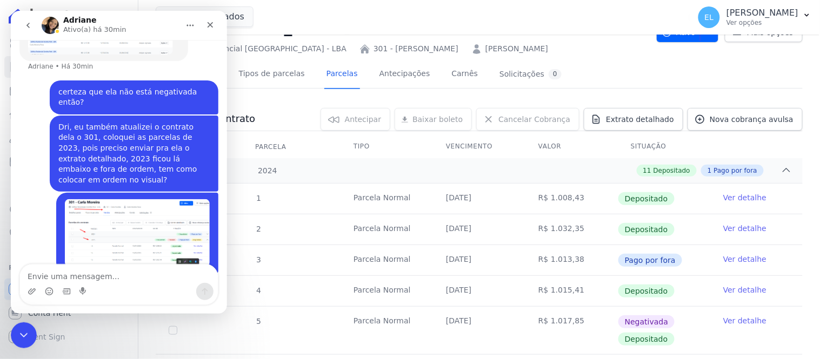
scroll to position [2096, 0]
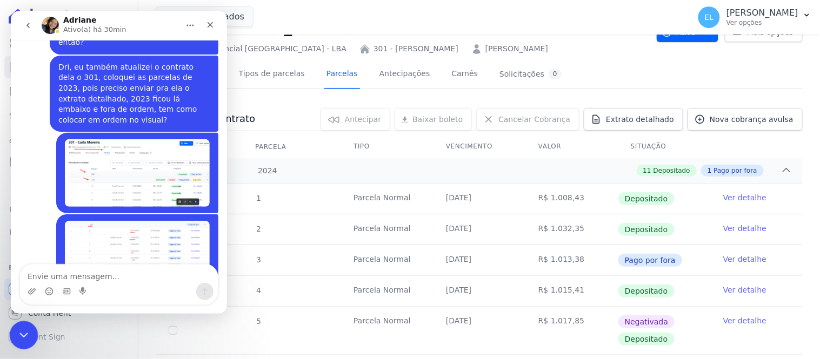
click at [25, 336] on icon "Encerramento do Messenger da Intercom" at bounding box center [22, 334] width 13 height 13
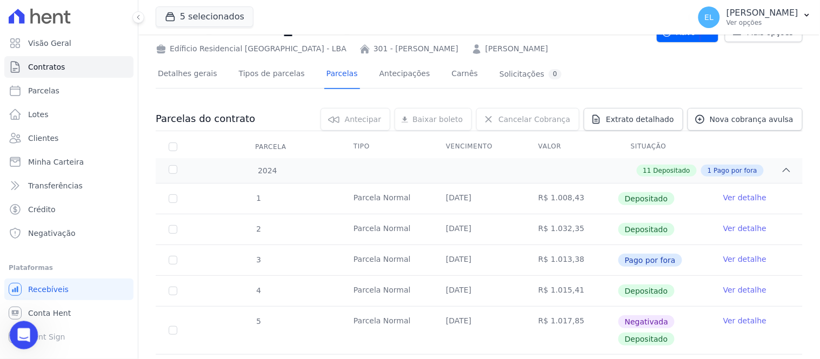
click at [18, 333] on icon "Abertura do Messenger da Intercom" at bounding box center [23, 334] width 18 height 18
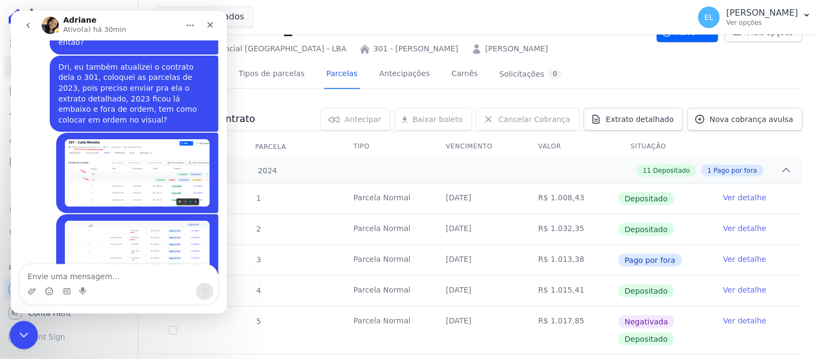
click at [24, 333] on icon "Encerramento do Messenger da Intercom" at bounding box center [22, 334] width 8 height 4
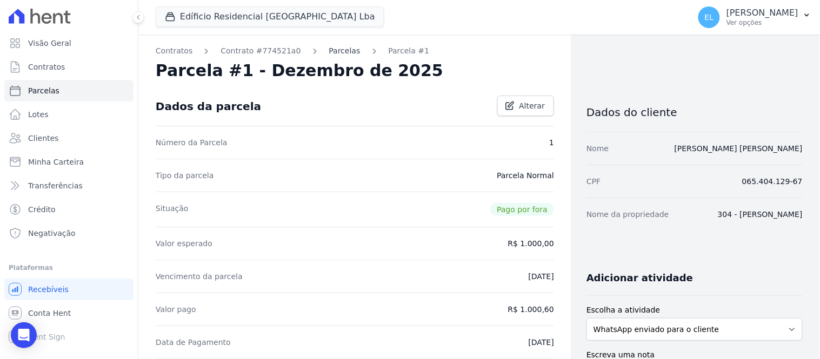
click at [329, 52] on link "Parcelas" at bounding box center [344, 50] width 31 height 11
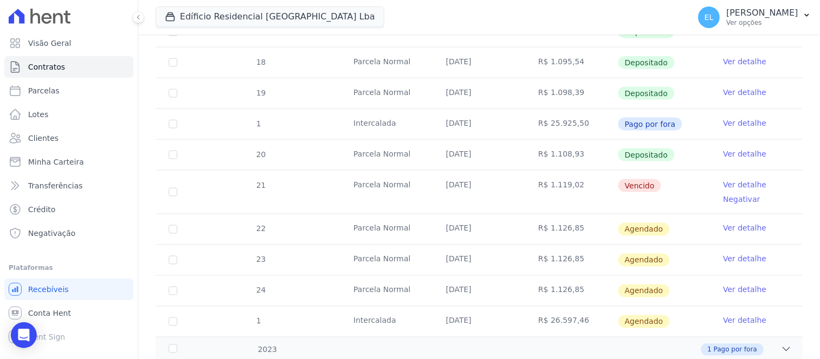
scroll to position [421, 0]
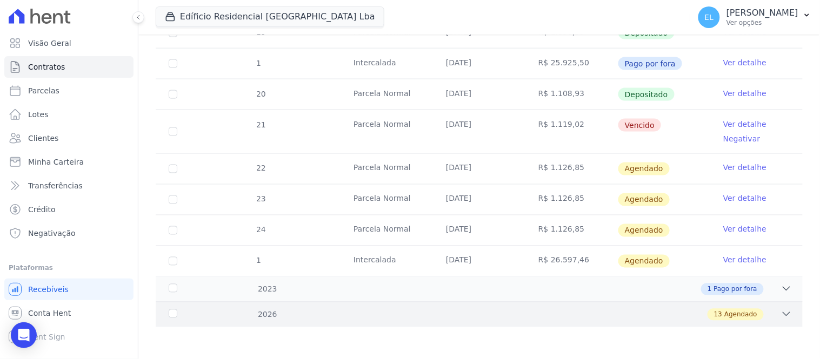
click at [781, 315] on icon at bounding box center [786, 314] width 11 height 11
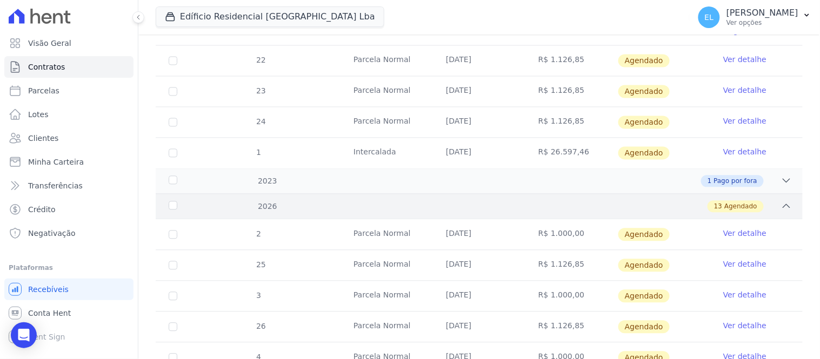
scroll to position [541, 0]
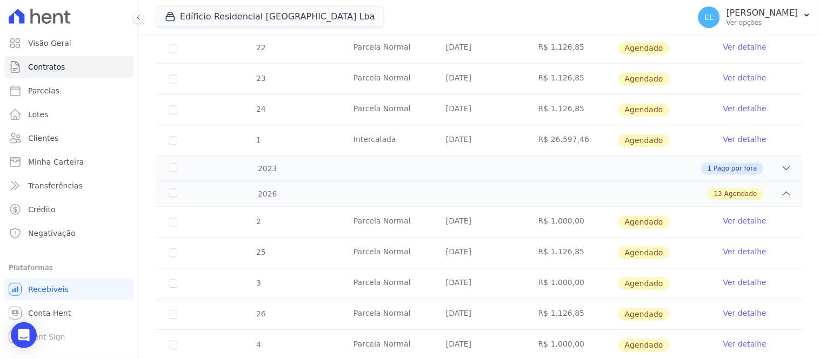
click at [728, 224] on link "Ver detalhe" at bounding box center [744, 221] width 43 height 11
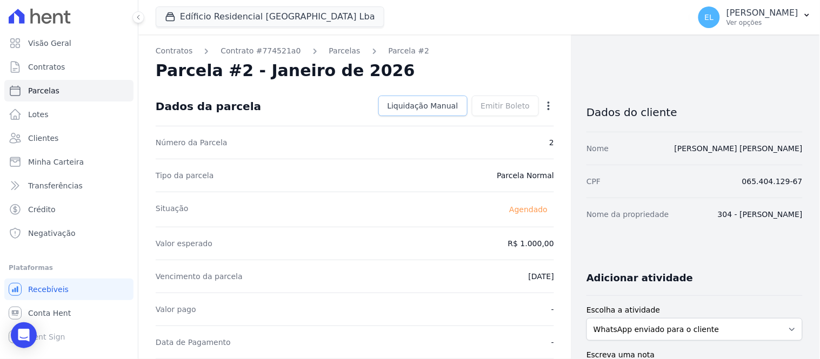
click at [423, 111] on span "Liquidação Manual" at bounding box center [423, 106] width 71 height 11
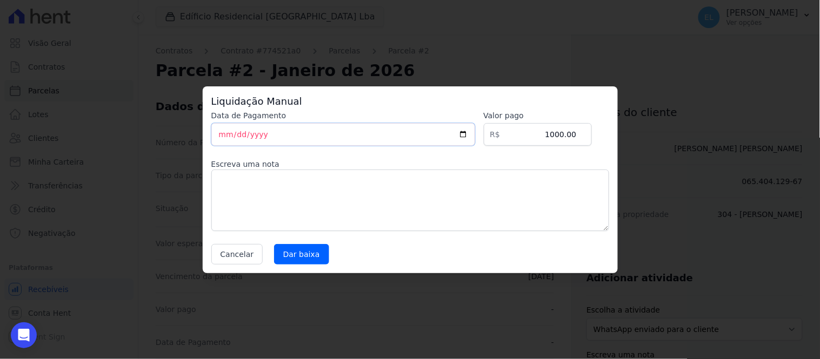
click at [223, 141] on input "[DATE]" at bounding box center [343, 134] width 264 height 23
type input "2025-09-05"
type input "2023-09-05"
click at [565, 132] on input "1000.00" at bounding box center [538, 134] width 108 height 23
type input "1003.00"
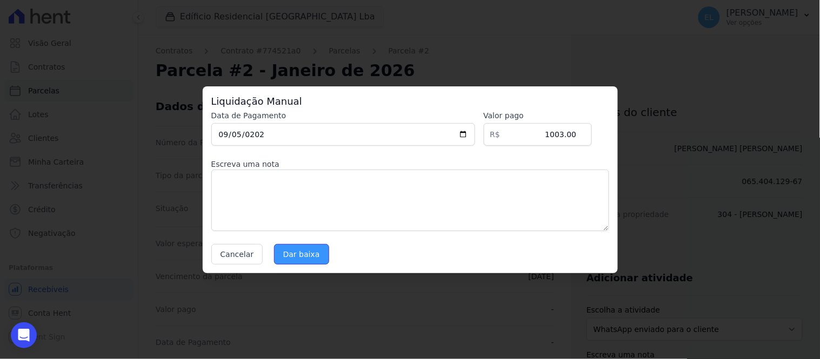
click at [300, 256] on input "Dar baixa" at bounding box center [301, 254] width 55 height 21
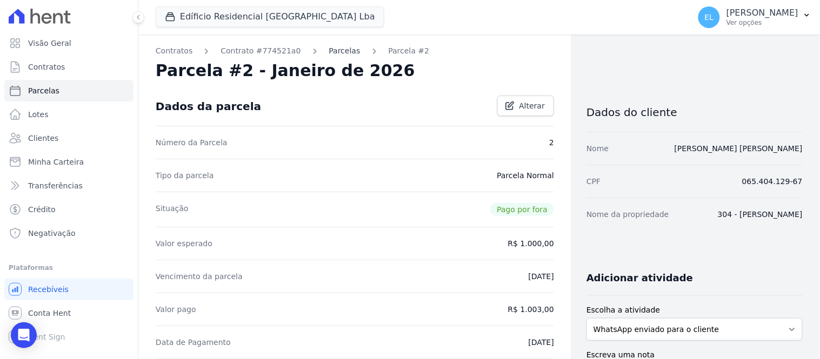
click at [330, 51] on link "Parcelas" at bounding box center [344, 50] width 31 height 11
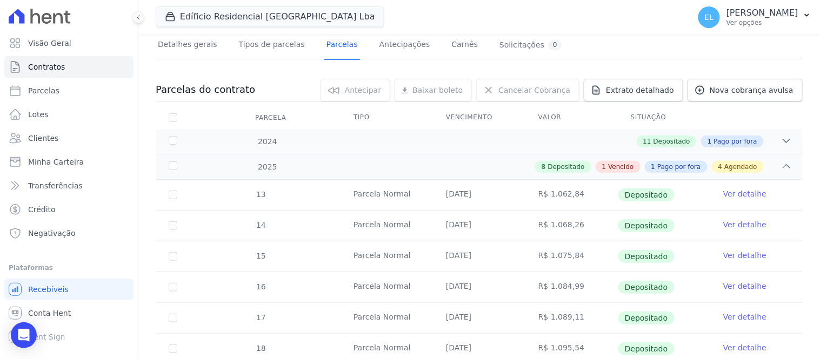
scroll to position [421, 0]
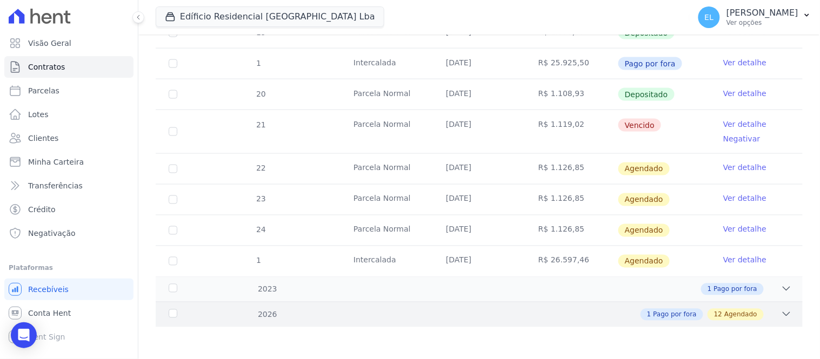
click at [781, 312] on icon at bounding box center [786, 314] width 11 height 11
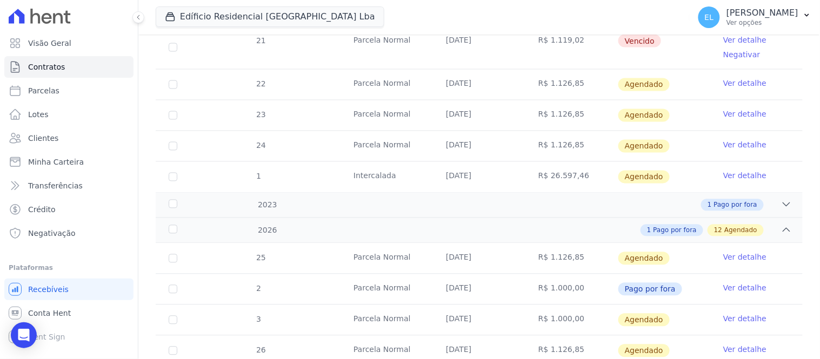
scroll to position [661, 0]
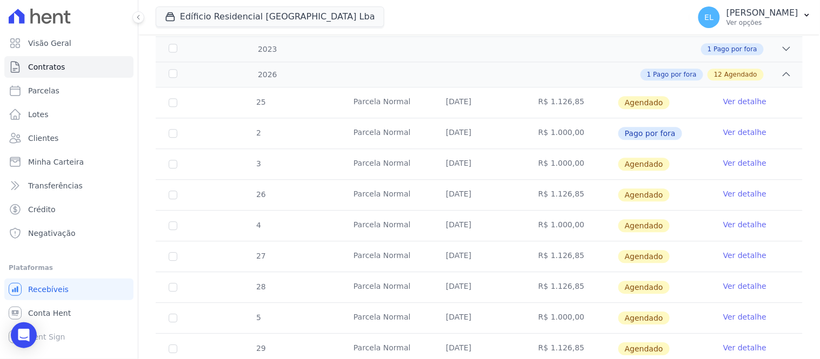
click at [723, 164] on link "Ver detalhe" at bounding box center [744, 163] width 43 height 11
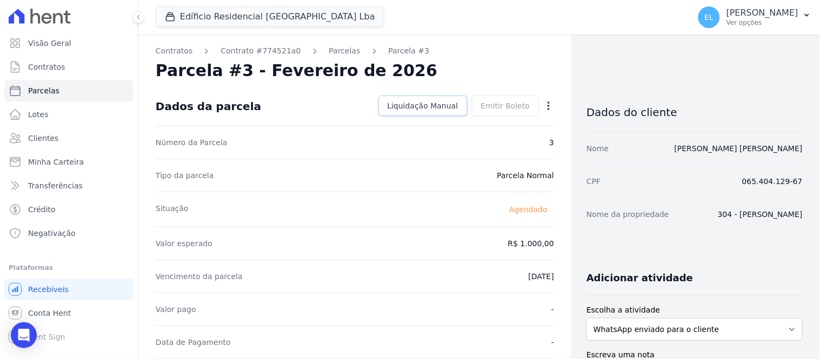
click at [428, 104] on span "Liquidação Manual" at bounding box center [423, 106] width 71 height 11
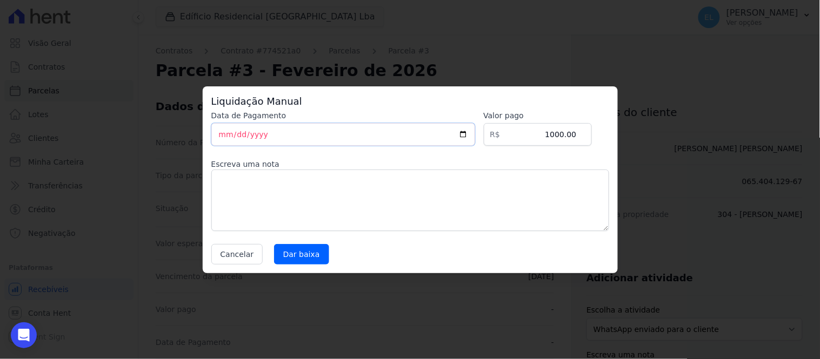
click at [222, 139] on input "[DATE]" at bounding box center [343, 134] width 264 height 23
type input "2023-10-06"
click at [566, 132] on input "1000.00" at bounding box center [538, 134] width 108 height 23
drag, startPoint x: 568, startPoint y: 131, endPoint x: 575, endPoint y: 131, distance: 6.5
click at [575, 131] on input "1005.00" at bounding box center [538, 134] width 108 height 23
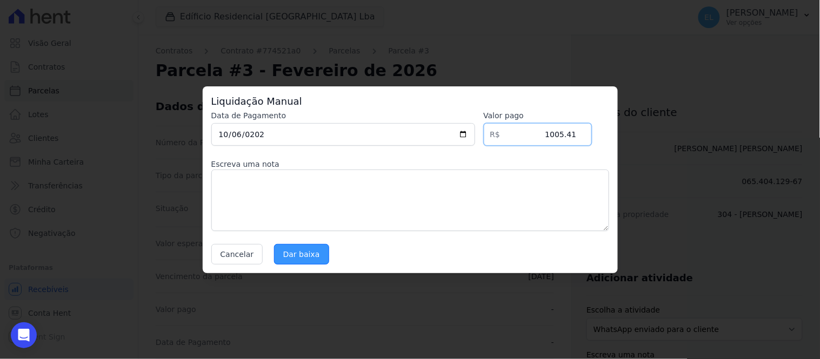
type input "1005.41"
click at [304, 256] on input "Dar baixa" at bounding box center [301, 254] width 55 height 21
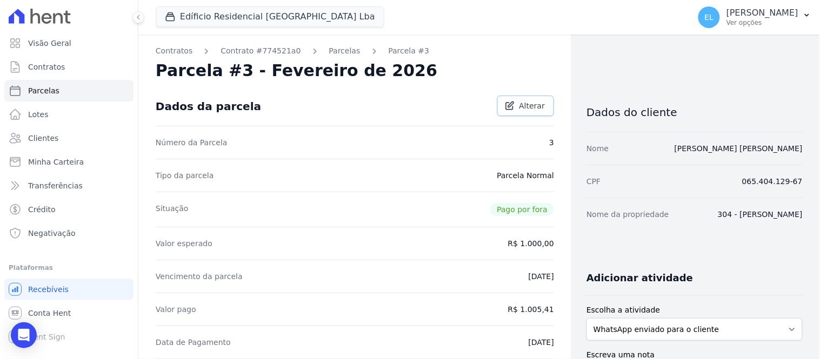
click at [519, 105] on span "Alterar" at bounding box center [532, 106] width 26 height 11
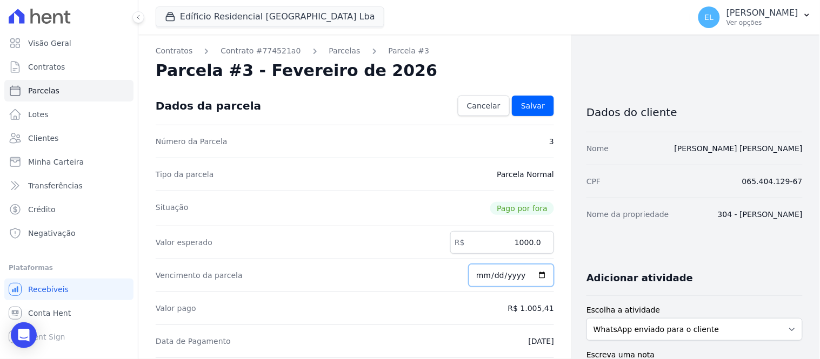
click at [479, 282] on input "2026-02-15" at bounding box center [511, 275] width 85 height 23
type input "2023-10-15"
click at [528, 110] on span "Salvar" at bounding box center [533, 106] width 24 height 11
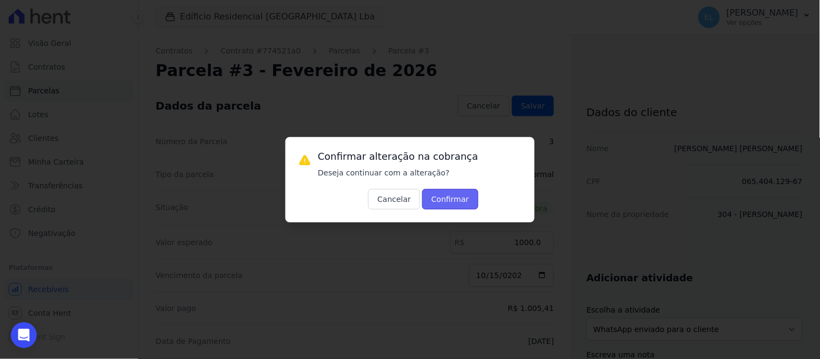
click at [439, 202] on button "Confirmar" at bounding box center [450, 199] width 56 height 21
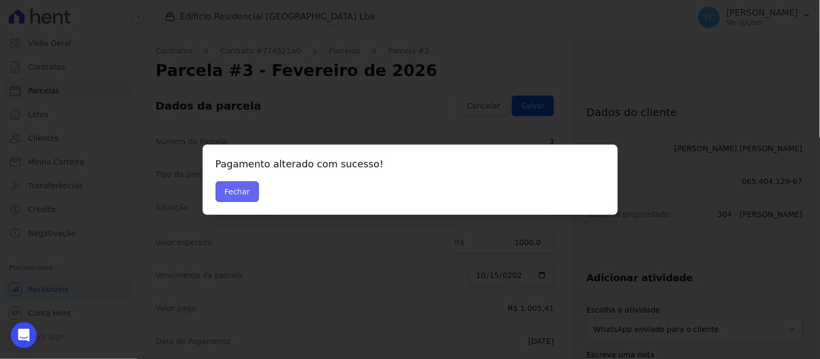
click at [239, 191] on button "Fechar" at bounding box center [238, 192] width 44 height 21
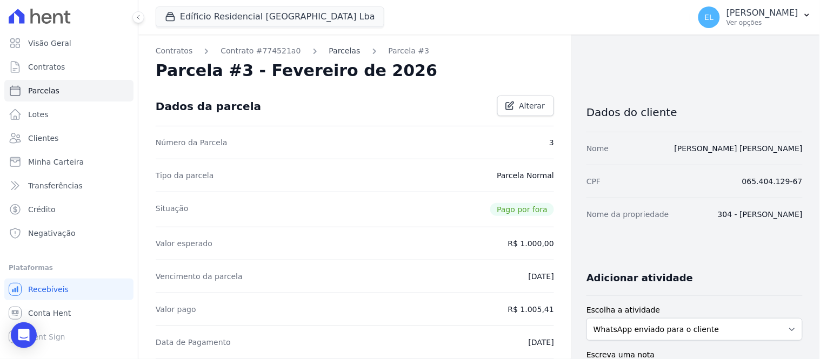
click at [329, 52] on link "Parcelas" at bounding box center [344, 50] width 31 height 11
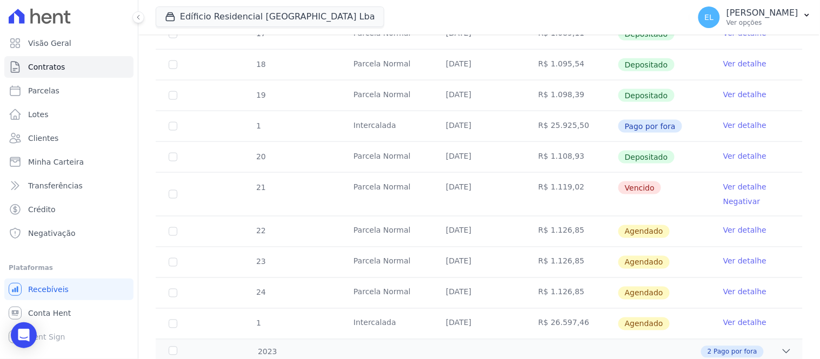
scroll to position [421, 0]
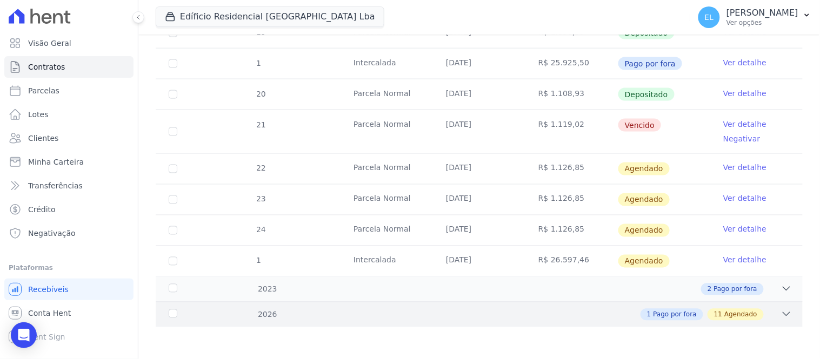
click at [770, 315] on div "1 Pago por fora 11 Agendado" at bounding box center [511, 315] width 562 height 12
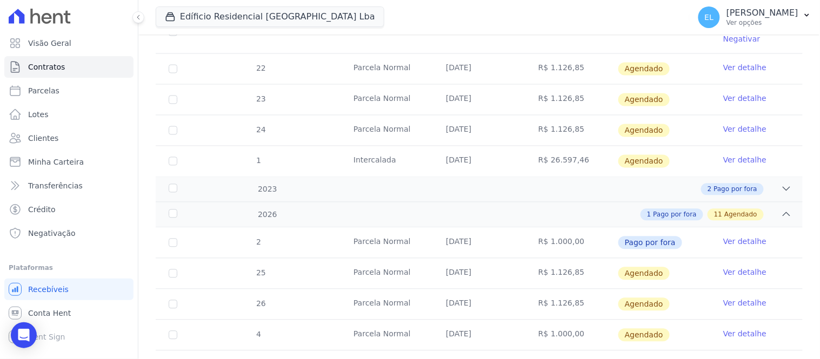
scroll to position [541, 0]
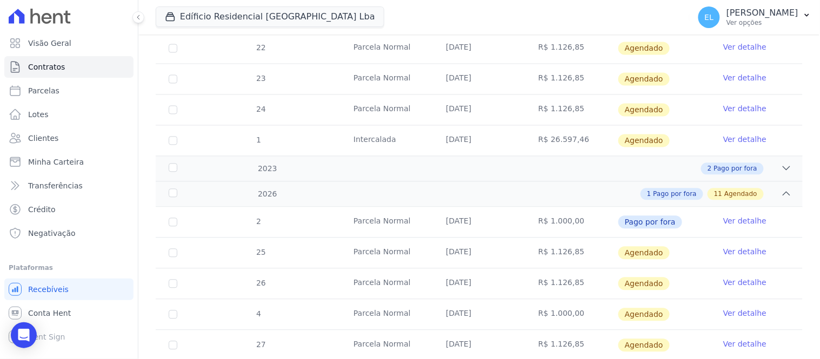
click at [738, 318] on link "Ver detalhe" at bounding box center [744, 314] width 43 height 11
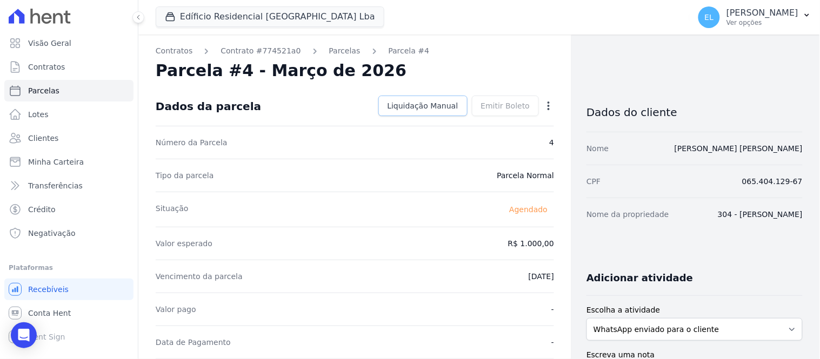
click at [431, 109] on span "Liquidação Manual" at bounding box center [423, 106] width 71 height 11
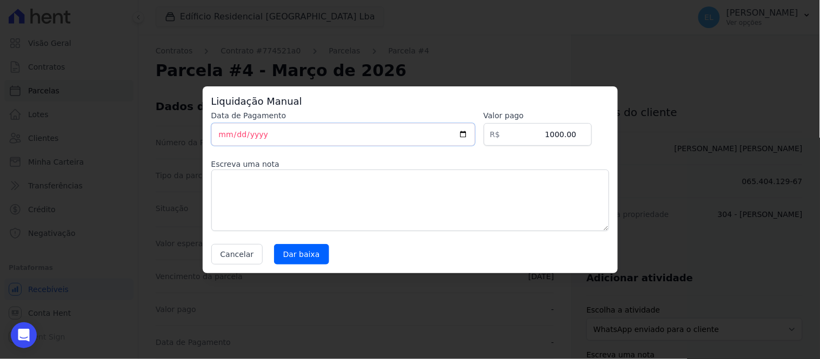
click at [225, 137] on input "[DATE]" at bounding box center [343, 134] width 264 height 23
type input "[DATE]"
click at [566, 134] on input "1000.00" at bounding box center [538, 134] width 108 height 23
drag, startPoint x: 570, startPoint y: 134, endPoint x: 576, endPoint y: 133, distance: 6.0
click at [576, 133] on input "1007.00" at bounding box center [538, 134] width 108 height 23
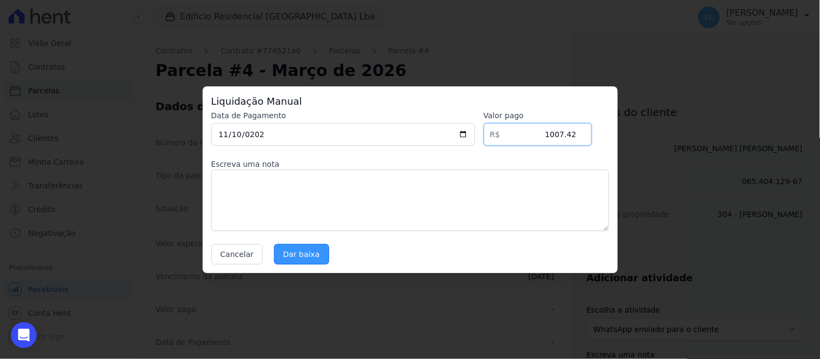
type input "1007.42"
click at [303, 254] on input "Dar baixa" at bounding box center [301, 254] width 55 height 21
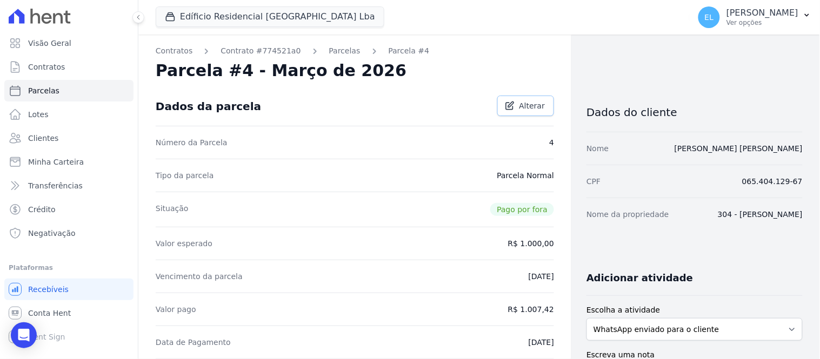
click at [521, 106] on span "Alterar" at bounding box center [532, 106] width 26 height 11
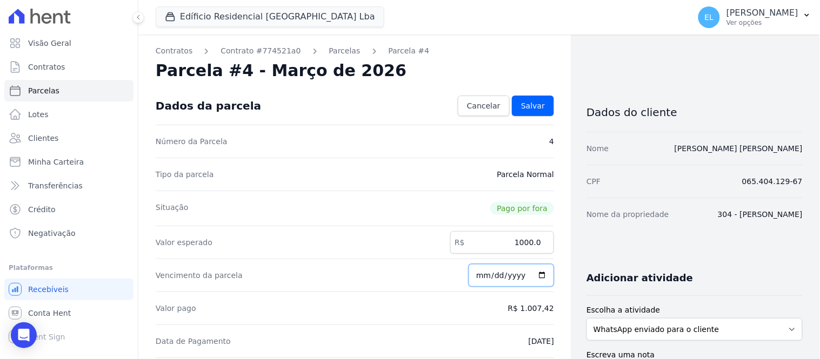
click at [480, 281] on input "[DATE]" at bounding box center [511, 275] width 85 height 23
type input "[DATE]"
click at [531, 106] on span "Salvar" at bounding box center [533, 106] width 24 height 11
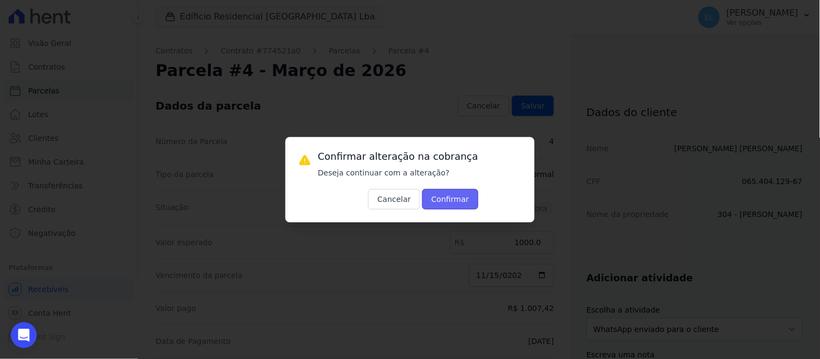
click at [438, 203] on button "Confirmar" at bounding box center [450, 199] width 56 height 21
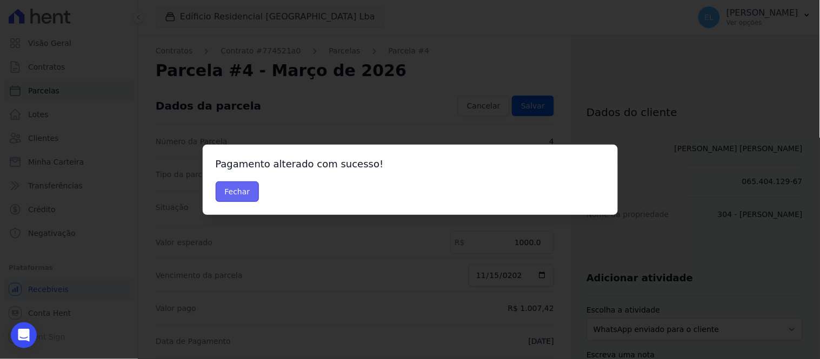
click at [251, 186] on button "Fechar" at bounding box center [238, 192] width 44 height 21
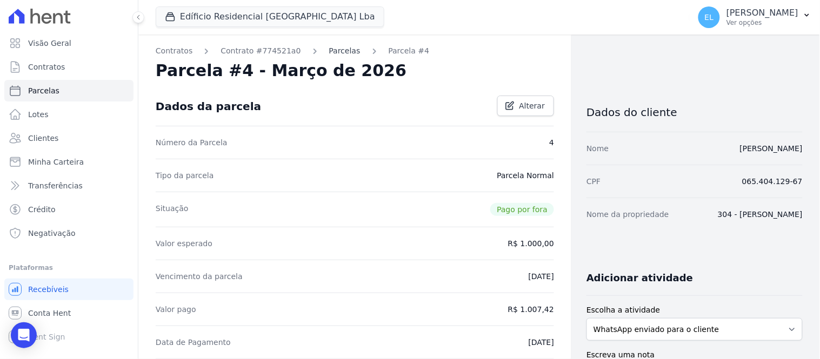
click at [329, 49] on link "Parcelas" at bounding box center [344, 50] width 31 height 11
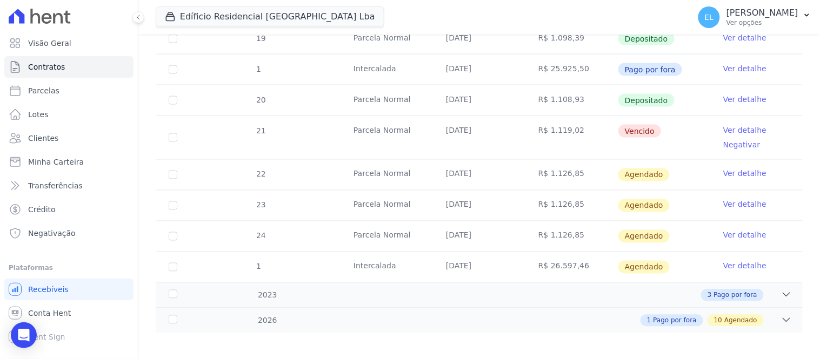
scroll to position [421, 0]
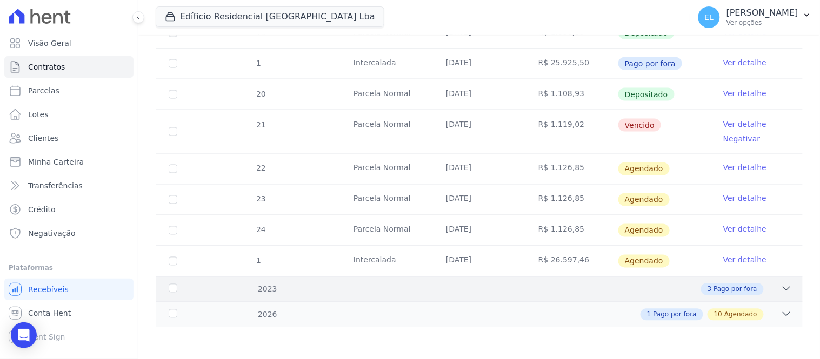
click at [747, 294] on span "Pago por fora" at bounding box center [735, 290] width 43 height 10
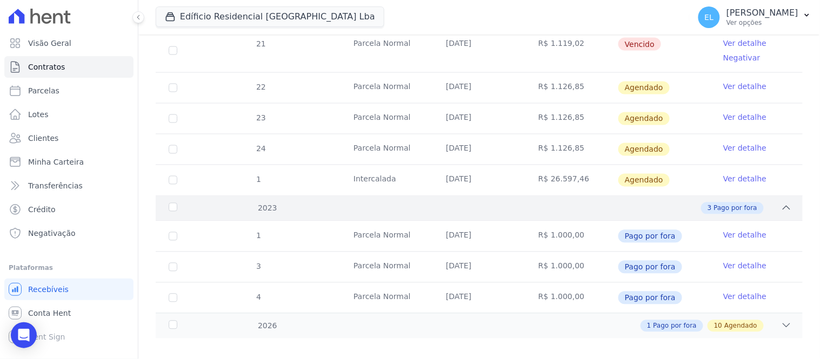
scroll to position [513, 0]
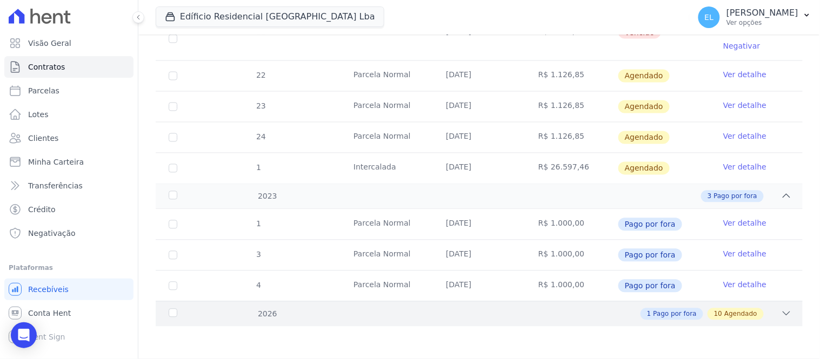
click at [782, 315] on icon at bounding box center [786, 314] width 11 height 11
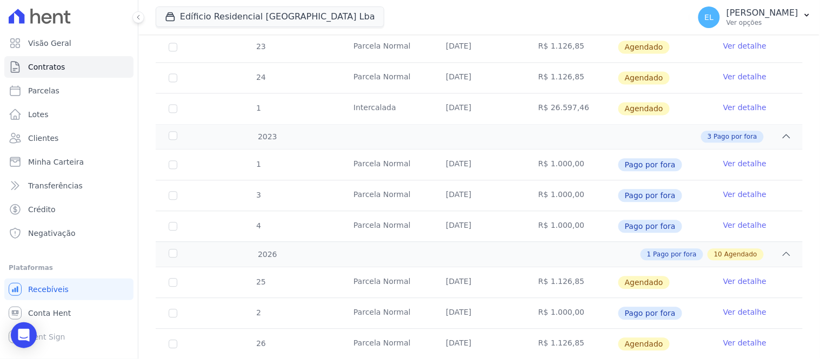
scroll to position [633, 0]
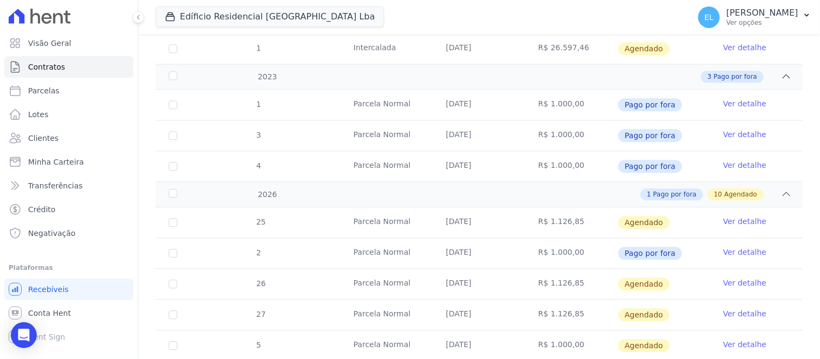
click at [727, 253] on link "Ver detalhe" at bounding box center [744, 252] width 43 height 11
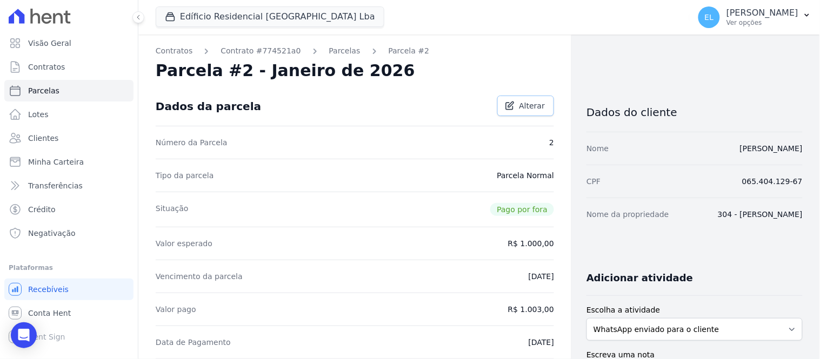
click at [525, 108] on span "Alterar" at bounding box center [532, 106] width 26 height 11
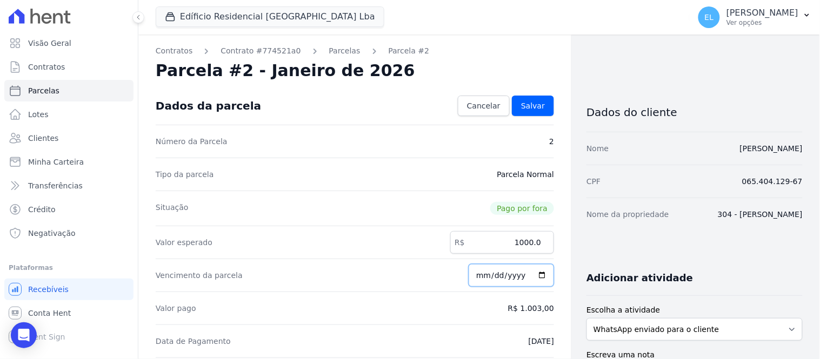
click at [482, 280] on input "[DATE]" at bounding box center [511, 275] width 85 height 23
type input "[DATE]"
type input "2023-09-15"
click at [530, 103] on span "Salvar" at bounding box center [533, 106] width 24 height 11
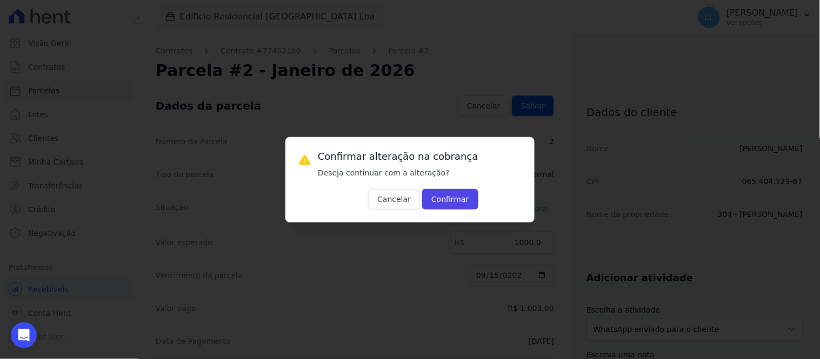
click at [434, 203] on button "Confirmar" at bounding box center [450, 199] width 56 height 21
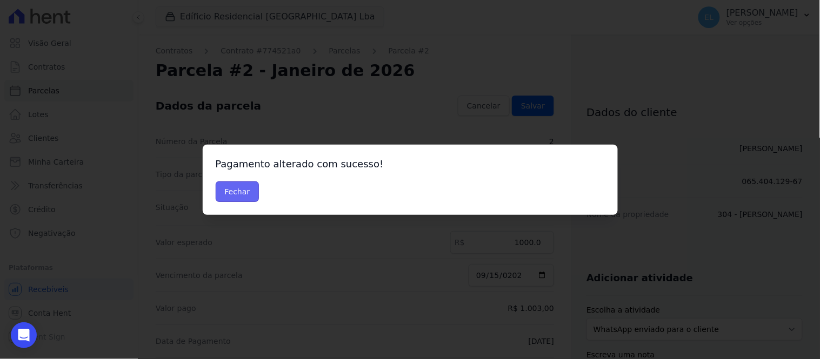
click at [245, 199] on button "Fechar" at bounding box center [238, 192] width 44 height 21
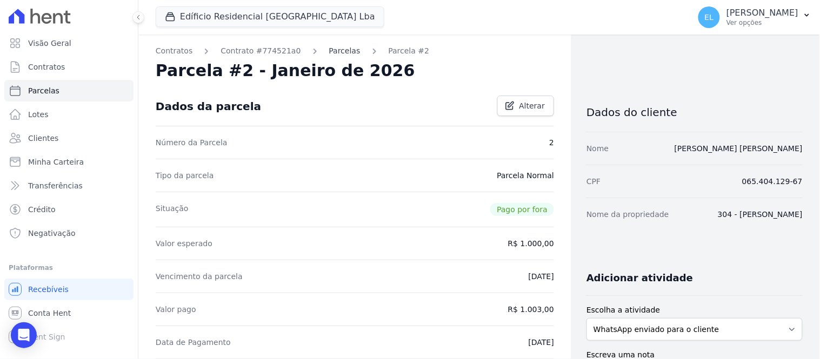
click at [329, 51] on link "Parcelas" at bounding box center [344, 50] width 31 height 11
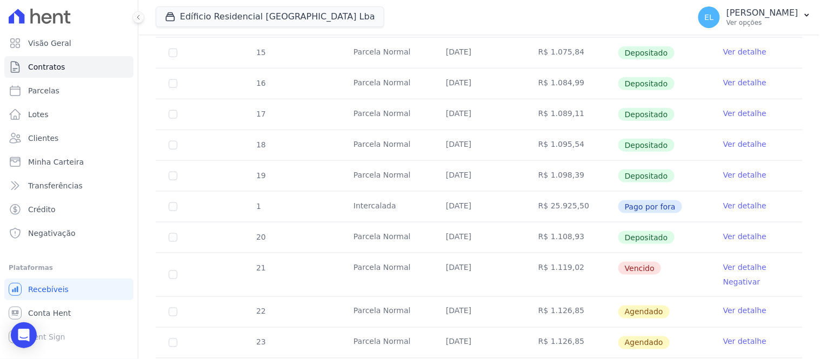
scroll to position [421, 0]
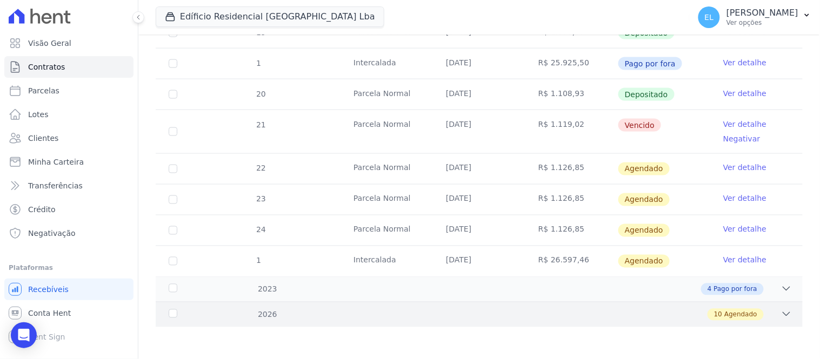
click at [781, 314] on icon at bounding box center [786, 314] width 11 height 11
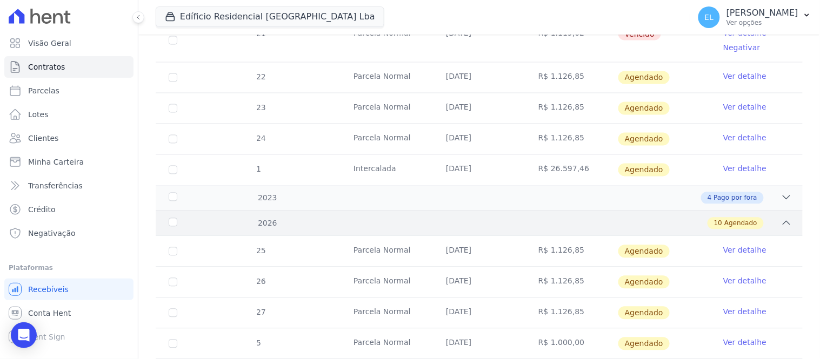
scroll to position [541, 0]
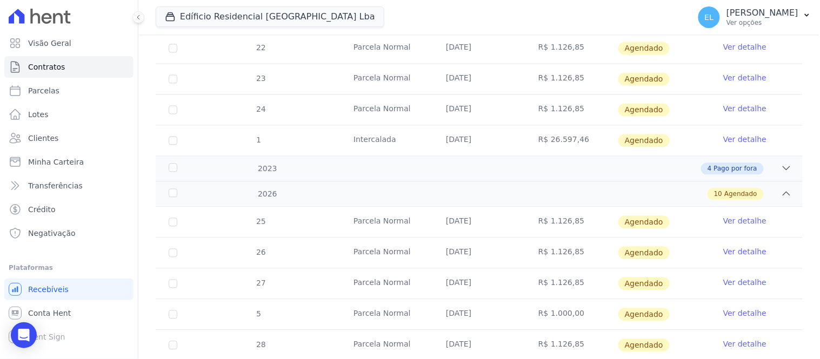
click at [732, 315] on link "Ver detalhe" at bounding box center [744, 314] width 43 height 11
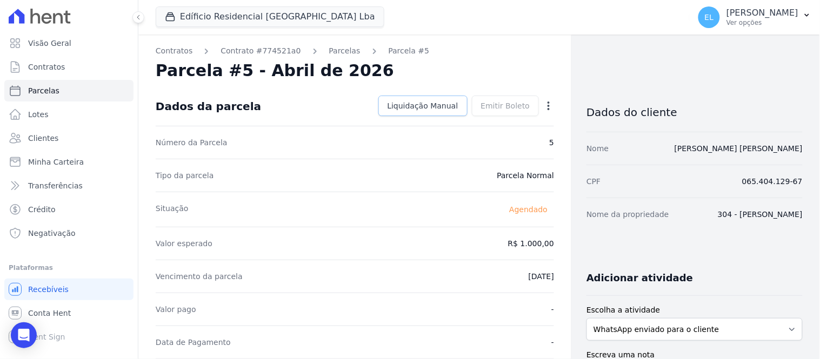
click at [437, 102] on span "Liquidação Manual" at bounding box center [423, 106] width 71 height 11
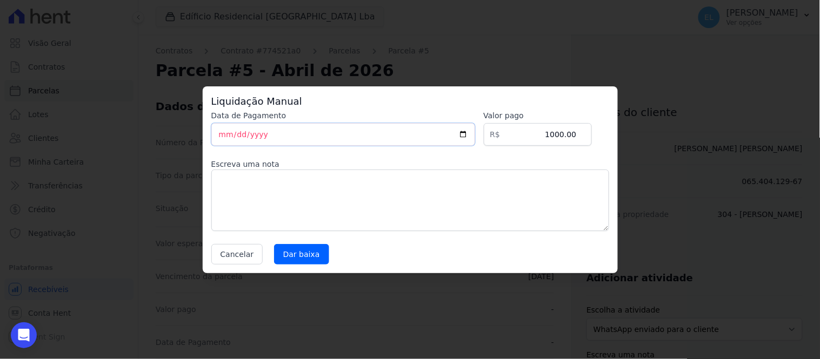
click at [223, 141] on input "[DATE]" at bounding box center [343, 134] width 264 height 23
type input "[DATE]"
click at [565, 132] on input "1000.00" at bounding box center [538, 134] width 108 height 23
click at [576, 131] on input "1008.00" at bounding box center [538, 134] width 108 height 23
click at [568, 130] on input "1008.00" at bounding box center [538, 134] width 108 height 23
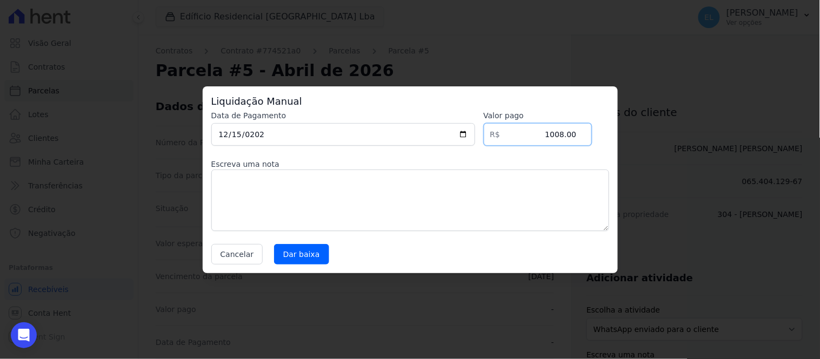
drag, startPoint x: 568, startPoint y: 132, endPoint x: 575, endPoint y: 134, distance: 6.6
click at [575, 134] on input "1008.00" at bounding box center [538, 134] width 108 height 23
type input "1008.43"
click at [296, 252] on input "Dar baixa" at bounding box center [301, 254] width 55 height 21
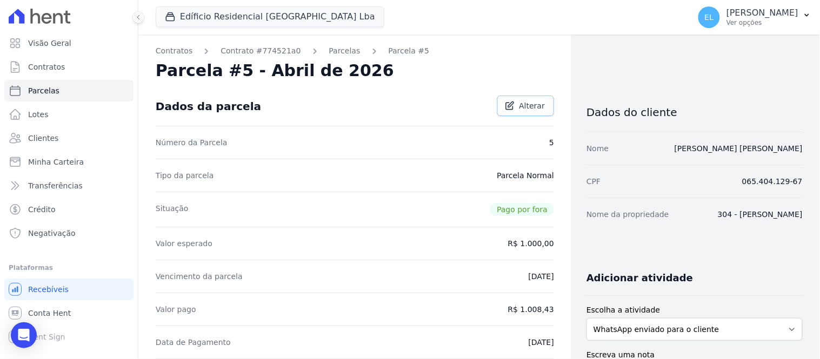
click at [525, 106] on span "Alterar" at bounding box center [532, 106] width 26 height 11
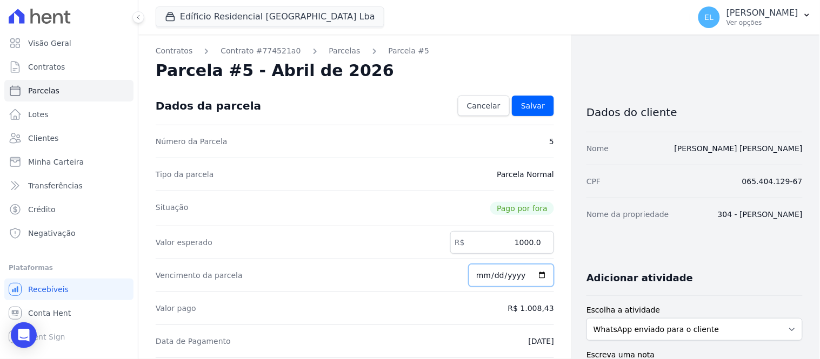
click at [479, 282] on input "2026-04-15" at bounding box center [511, 275] width 85 height 23
type input "2023-12-15"
click at [529, 102] on span "Salvar" at bounding box center [533, 106] width 24 height 11
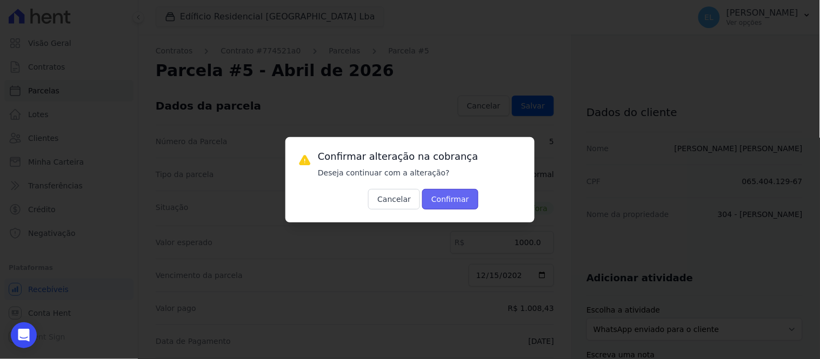
click at [451, 203] on button "Confirmar" at bounding box center [450, 199] width 56 height 21
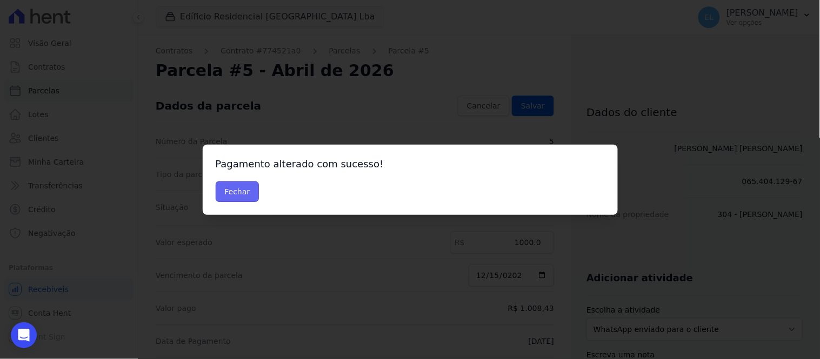
click at [248, 195] on button "Fechar" at bounding box center [238, 192] width 44 height 21
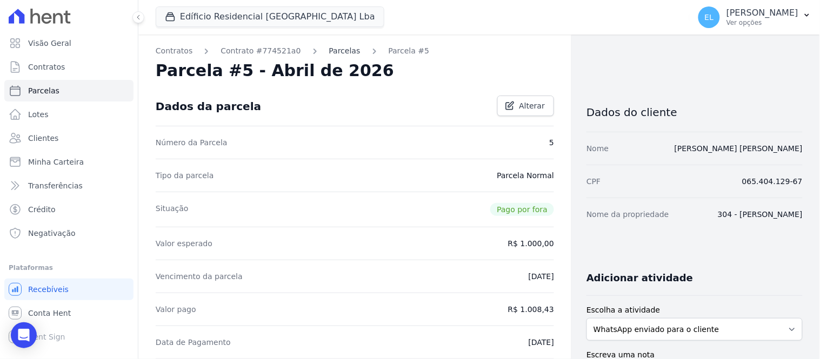
click at [329, 55] on link "Parcelas" at bounding box center [344, 50] width 31 height 11
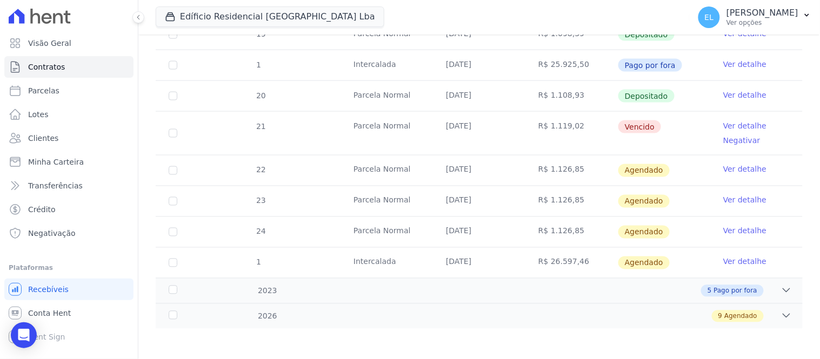
scroll to position [421, 0]
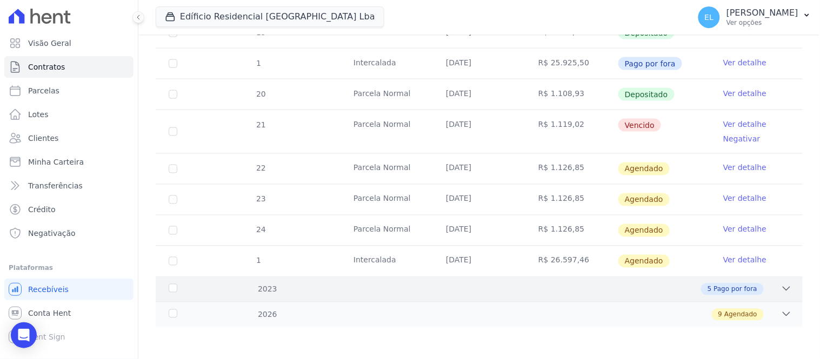
click at [781, 285] on icon at bounding box center [786, 289] width 11 height 11
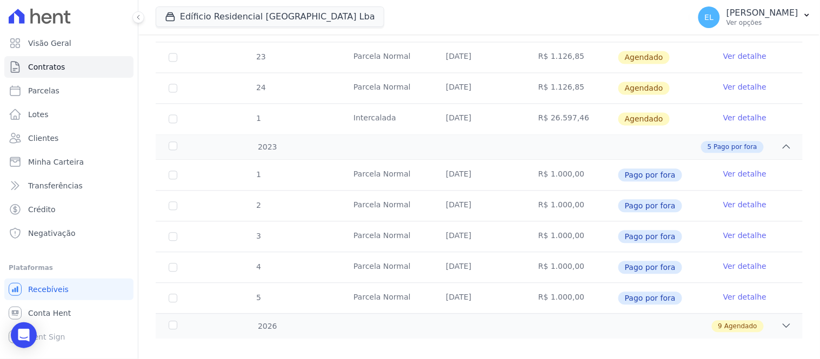
scroll to position [575, 0]
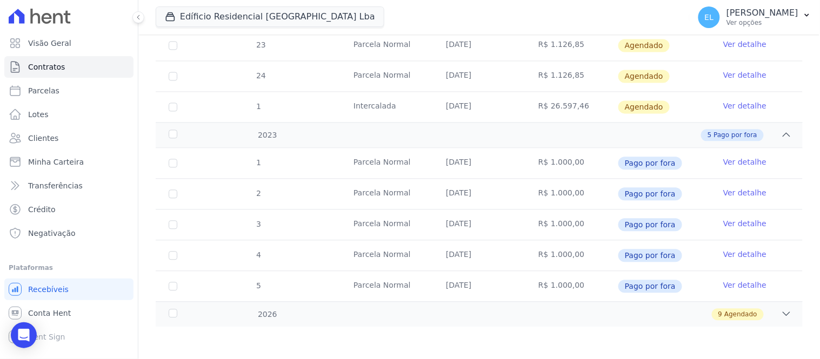
click at [726, 164] on link "Ver detalhe" at bounding box center [744, 162] width 43 height 11
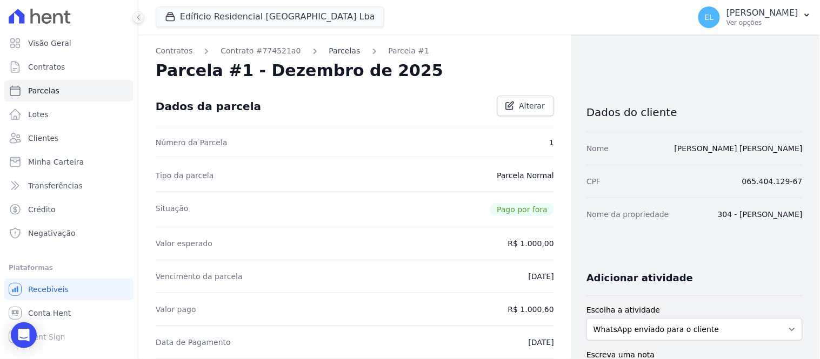
click at [334, 51] on link "Parcelas" at bounding box center [344, 50] width 31 height 11
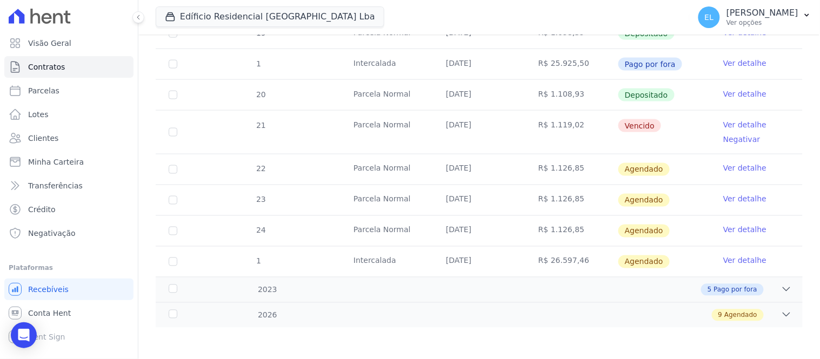
scroll to position [421, 0]
click at [783, 288] on icon at bounding box center [786, 289] width 7 height 3
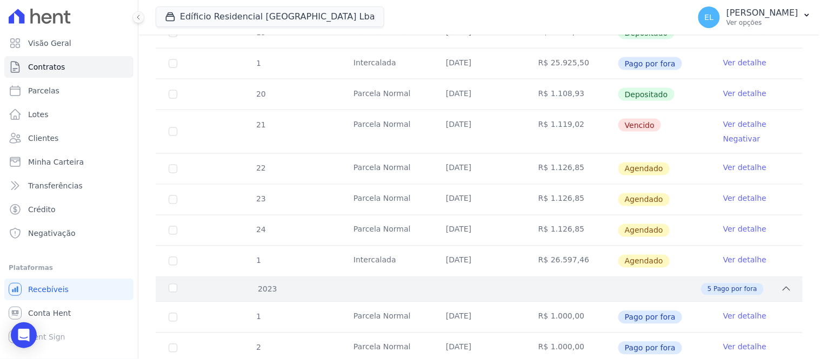
scroll to position [541, 0]
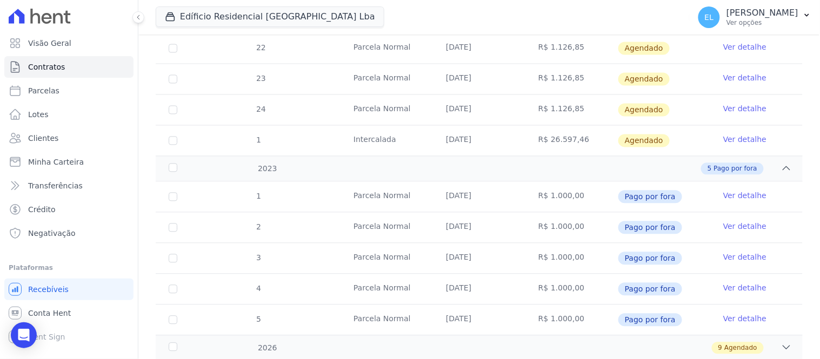
click at [734, 229] on link "Ver detalhe" at bounding box center [744, 227] width 43 height 11
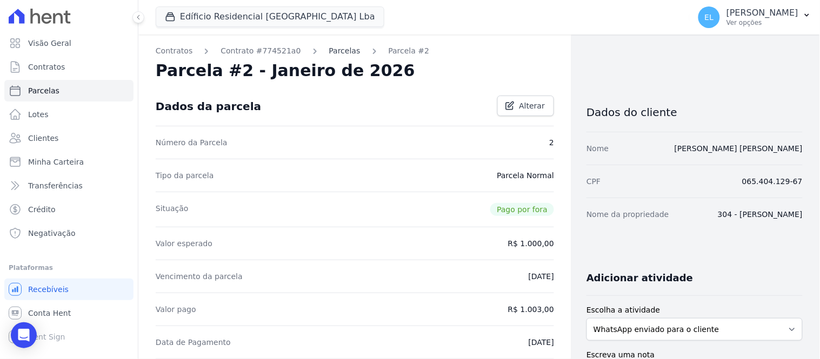
click at [329, 51] on link "Parcelas" at bounding box center [344, 50] width 31 height 11
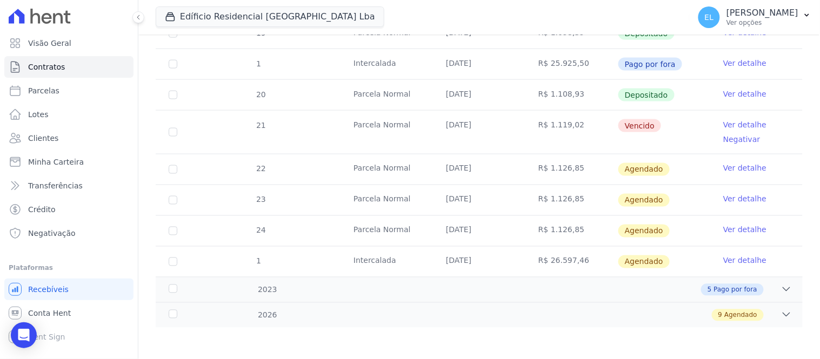
scroll to position [421, 0]
click at [781, 287] on icon at bounding box center [786, 289] width 11 height 11
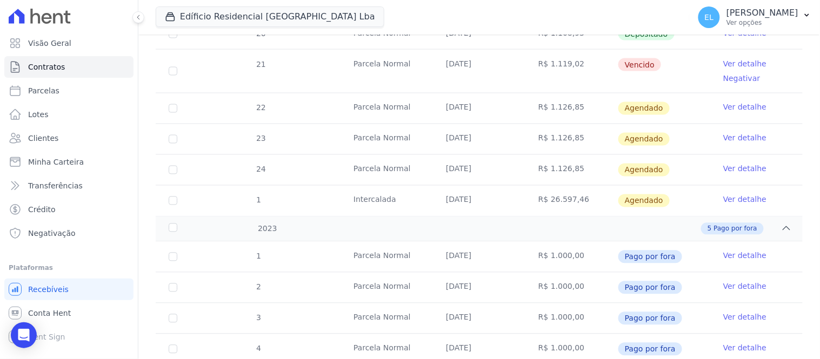
scroll to position [541, 0]
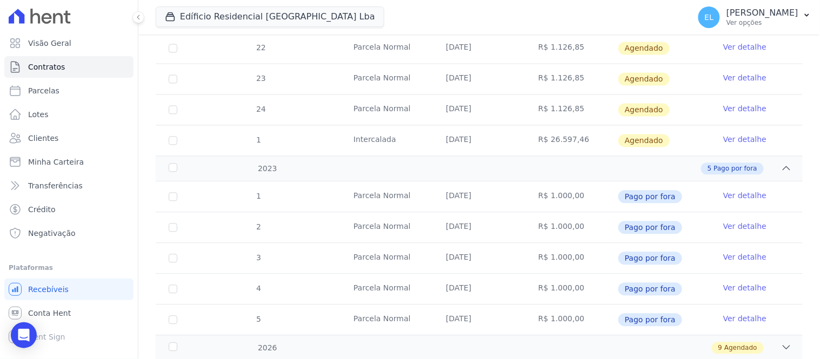
click at [723, 256] on link "Ver detalhe" at bounding box center [744, 257] width 43 height 11
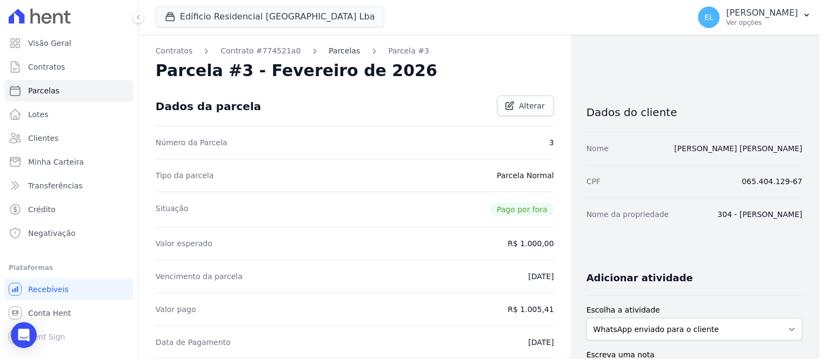
click at [329, 51] on link "Parcelas" at bounding box center [344, 50] width 31 height 11
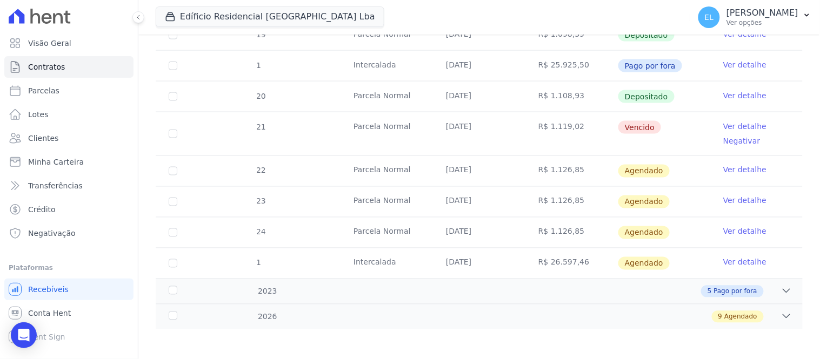
scroll to position [421, 0]
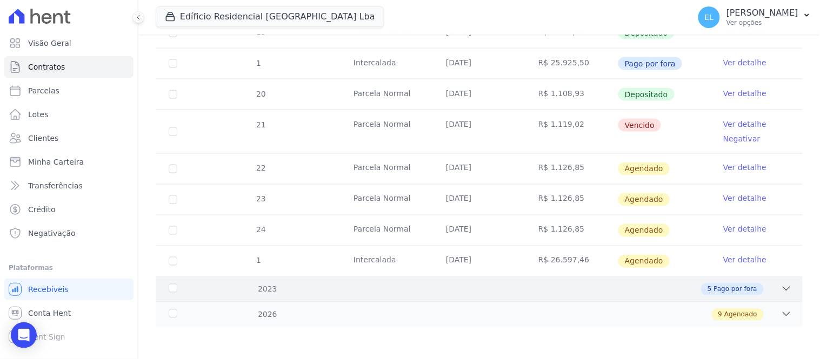
click at [781, 287] on icon at bounding box center [786, 289] width 11 height 11
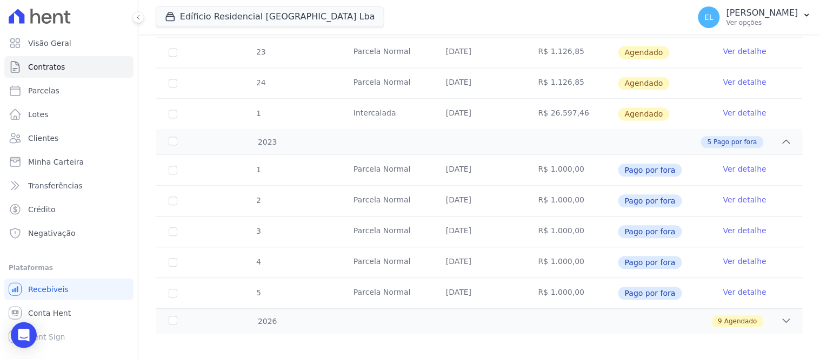
scroll to position [575, 0]
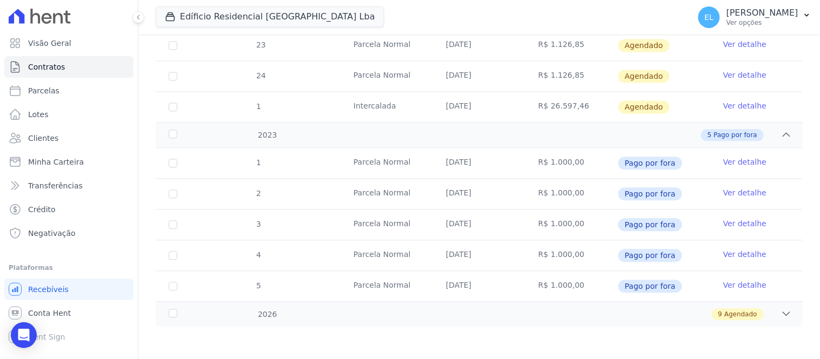
click at [742, 258] on link "Ver detalhe" at bounding box center [744, 254] width 43 height 11
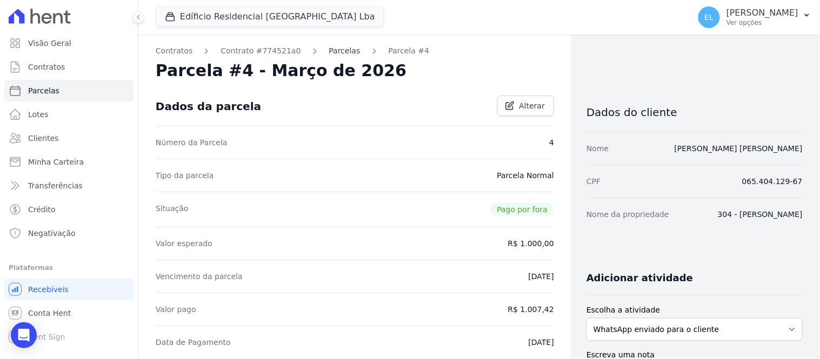
click at [329, 52] on link "Parcelas" at bounding box center [344, 50] width 31 height 11
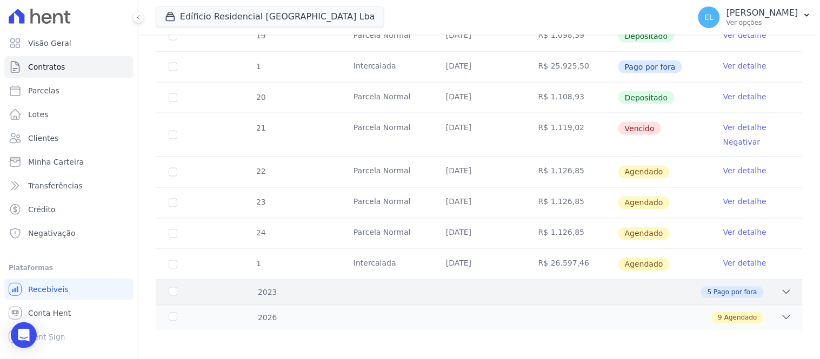
scroll to position [421, 0]
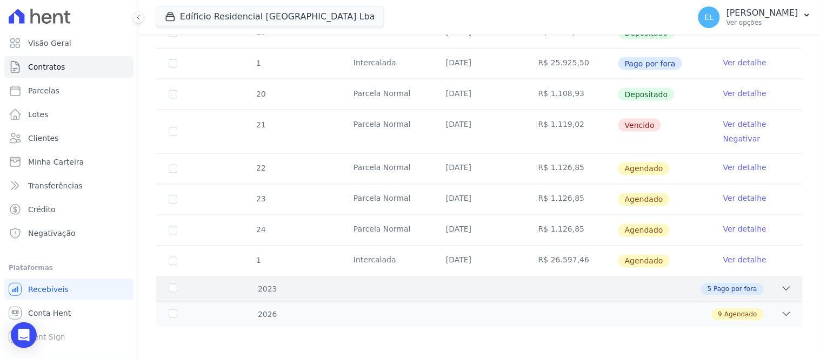
click at [783, 288] on icon at bounding box center [786, 289] width 7 height 3
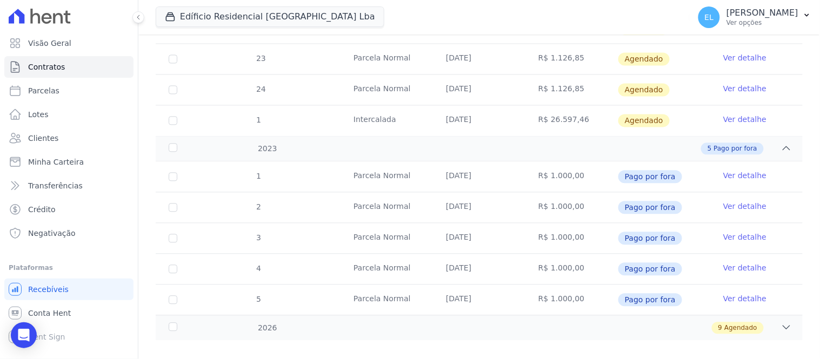
scroll to position [575, 0]
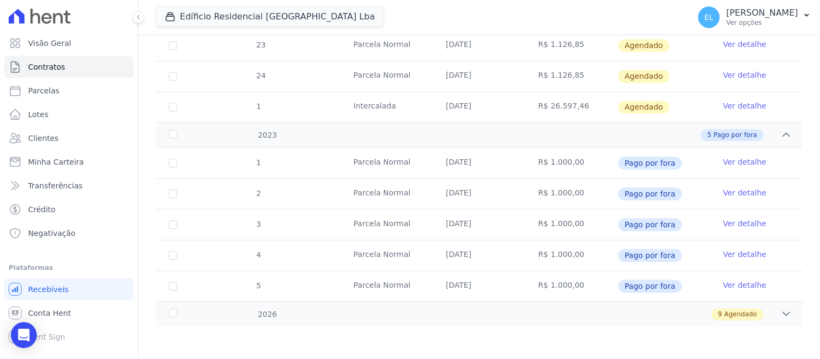
click at [736, 286] on link "Ver detalhe" at bounding box center [744, 285] width 43 height 11
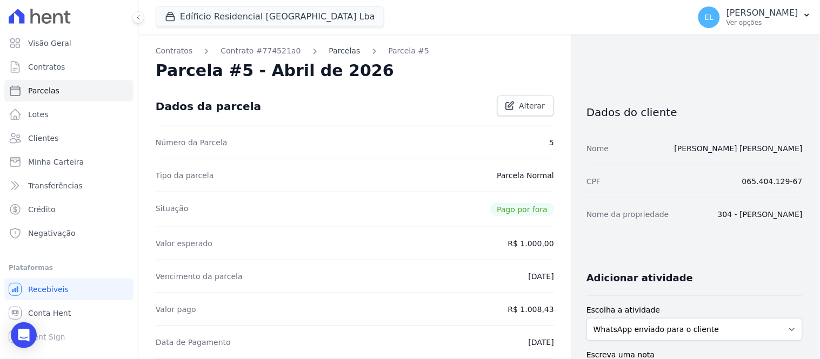
click at [329, 52] on link "Parcelas" at bounding box center [344, 50] width 31 height 11
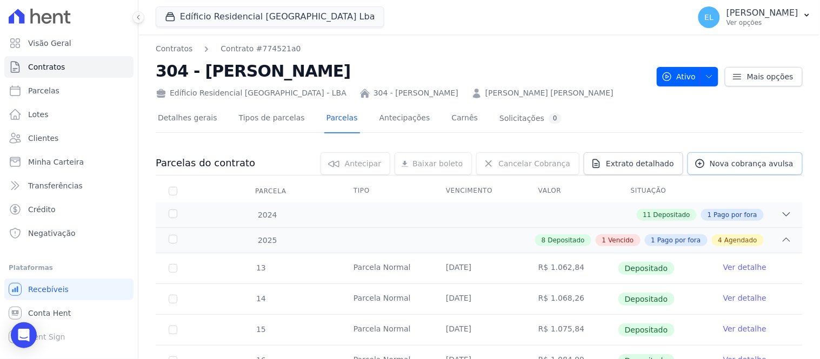
click at [722, 165] on span "Nova cobrança avulsa" at bounding box center [752, 163] width 84 height 11
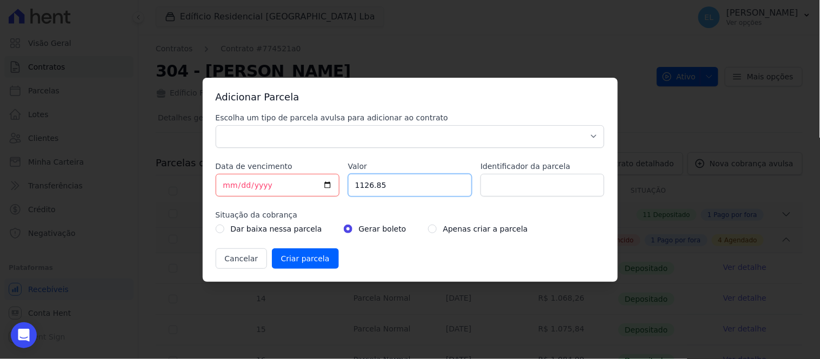
drag, startPoint x: 386, startPoint y: 187, endPoint x: 319, endPoint y: 182, distance: 66.7
click at [317, 182] on div "Escolha um tipo de parcela avulsa para adicionar ao contrato Parcela Normal Sin…" at bounding box center [410, 190] width 389 height 157
type input "5000.00"
click at [411, 225] on div "Dar baixa nessa parcela Gerar boleto Apenas criar a parcela" at bounding box center [410, 229] width 389 height 13
click at [428, 228] on input "radio" at bounding box center [432, 229] width 9 height 9
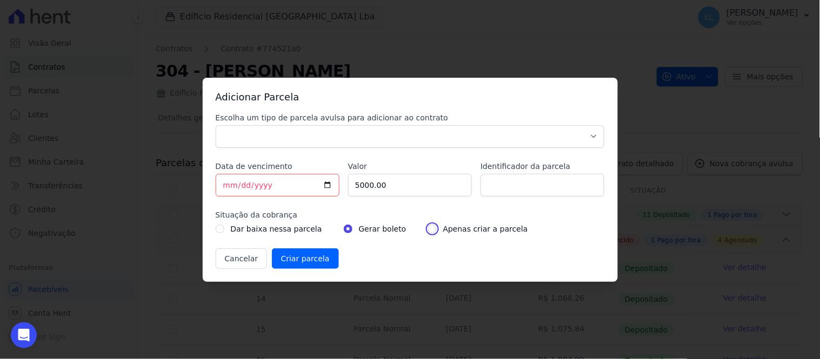
radio input "true"
click at [302, 260] on input "Criar parcela" at bounding box center [305, 259] width 67 height 21
click at [270, 136] on select "Parcela Normal Sinal Caução Intercalada Chaves Pré Chaves Pós Chaves Taxas Quit…" at bounding box center [410, 136] width 389 height 23
select select "down_payment"
click at [216, 125] on select "Parcela Normal Sinal Caução Intercalada Chaves Pré Chaves Pós Chaves Taxas Quit…" at bounding box center [410, 136] width 389 height 23
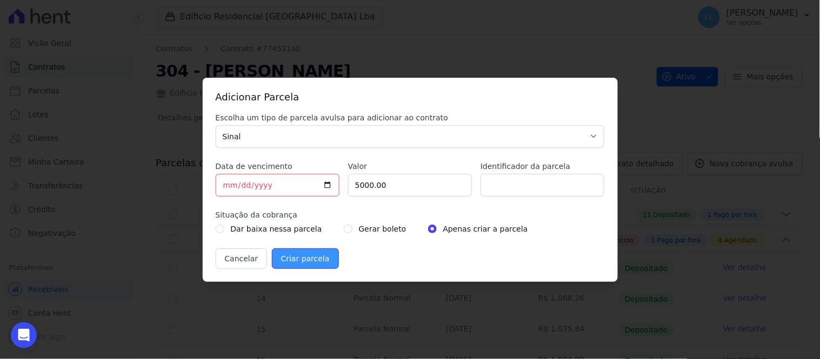
click at [304, 257] on input "Criar parcela" at bounding box center [305, 259] width 67 height 21
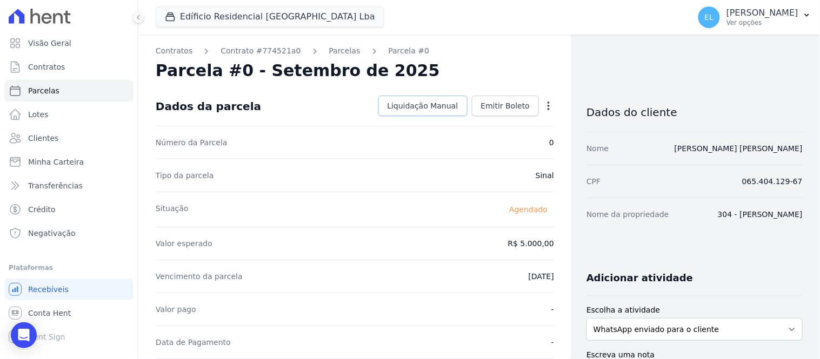
click at [418, 104] on span "Liquidação Manual" at bounding box center [423, 106] width 71 height 11
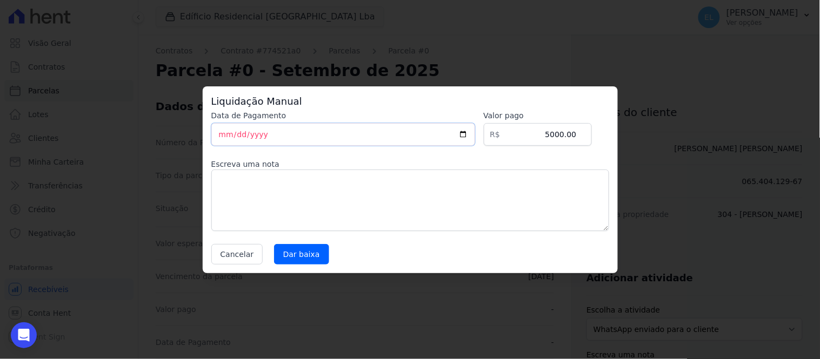
click at [226, 139] on input "[DATE]" at bounding box center [343, 134] width 264 height 23
type input "2025-09-24"
type input "2023-07-24"
click at [303, 257] on input "Dar baixa" at bounding box center [301, 254] width 55 height 21
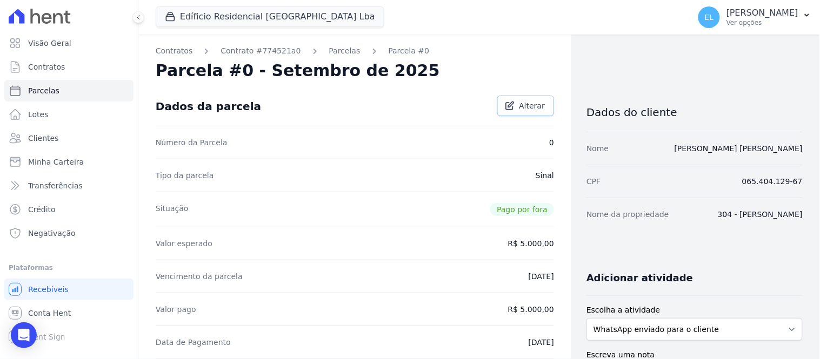
click at [522, 105] on span "Alterar" at bounding box center [532, 106] width 26 height 11
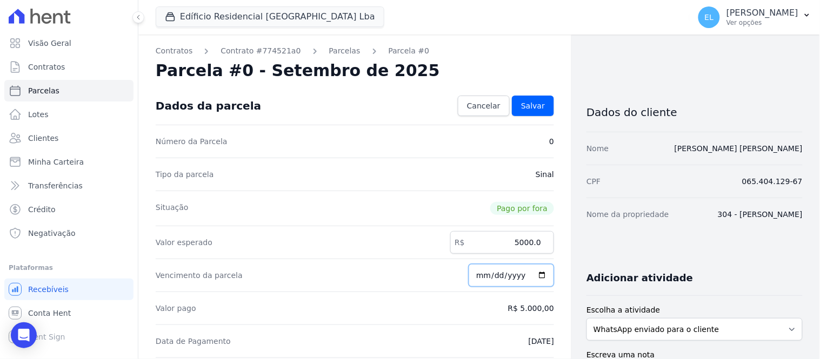
click at [478, 280] on input "[DATE]" at bounding box center [511, 275] width 85 height 23
type input "2025-09-15"
type input "2023-07-15"
click at [529, 106] on span "Salvar" at bounding box center [533, 106] width 24 height 11
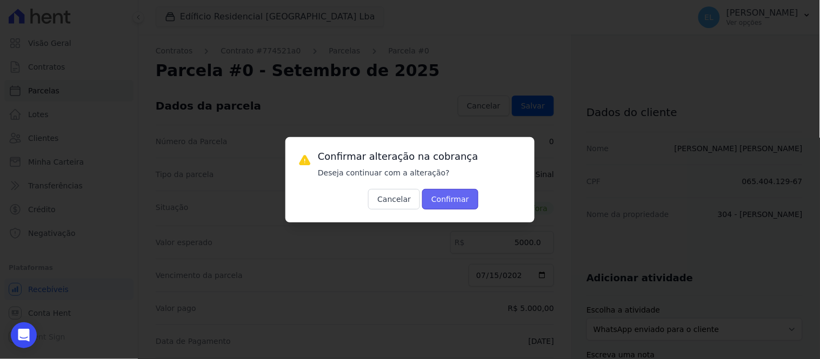
click at [447, 198] on button "Confirmar" at bounding box center [450, 199] width 56 height 21
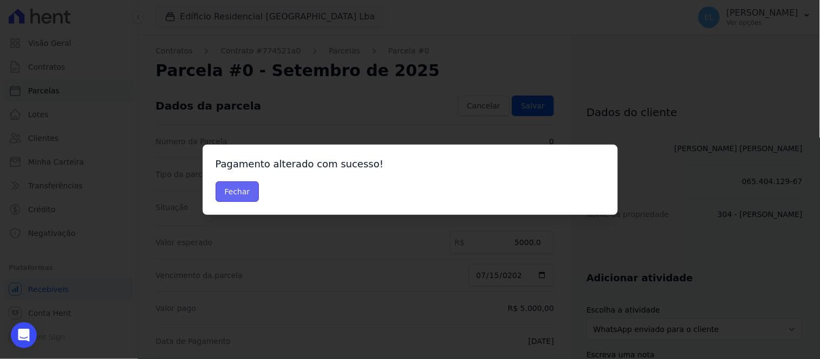
click at [247, 196] on button "Fechar" at bounding box center [238, 192] width 44 height 21
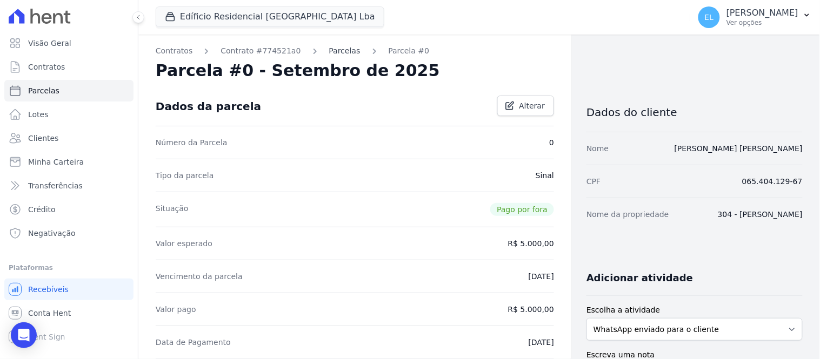
click at [329, 53] on link "Parcelas" at bounding box center [344, 50] width 31 height 11
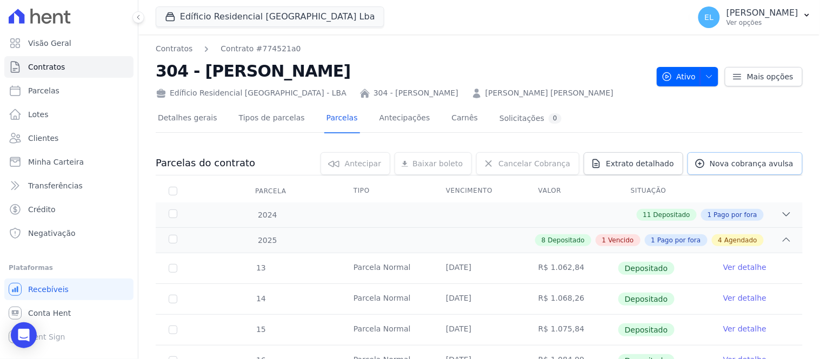
click at [733, 166] on span "Nova cobrança avulsa" at bounding box center [752, 163] width 84 height 11
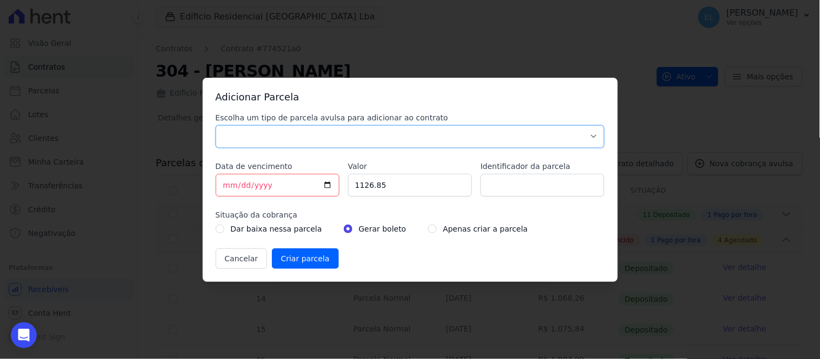
click at [294, 139] on select "Parcela Normal Sinal Caução Intercalada Chaves Pré Chaves Pós Chaves Taxas Quit…" at bounding box center [410, 136] width 389 height 23
select select "down_payment"
click at [216, 125] on select "Parcela Normal Sinal Caução Intercalada Chaves Pré Chaves Pós Chaves Taxas Quit…" at bounding box center [410, 136] width 389 height 23
drag, startPoint x: 383, startPoint y: 192, endPoint x: 325, endPoint y: 192, distance: 57.8
click at [325, 192] on div "Escolha um tipo de parcela avulsa para adicionar ao contrato Parcela Normal Sin…" at bounding box center [410, 190] width 389 height 157
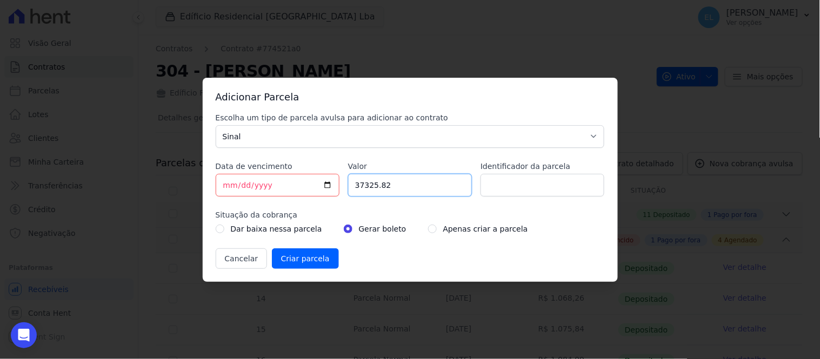
type input "37325.82"
click at [428, 231] on input "radio" at bounding box center [432, 229] width 9 height 9
radio input "true"
click at [309, 264] on input "Criar parcela" at bounding box center [305, 259] width 67 height 21
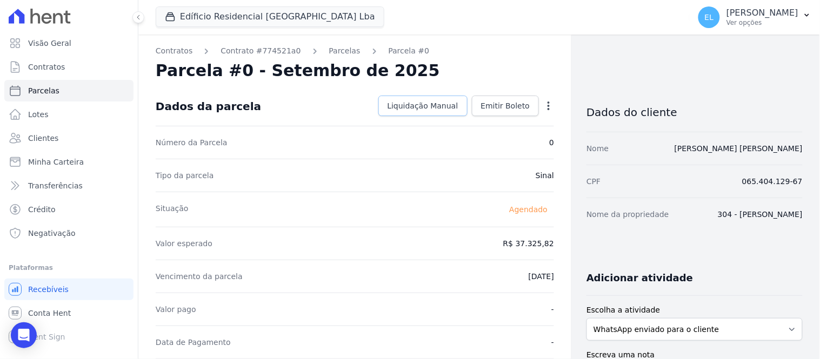
click at [402, 106] on span "Liquidação Manual" at bounding box center [423, 106] width 71 height 11
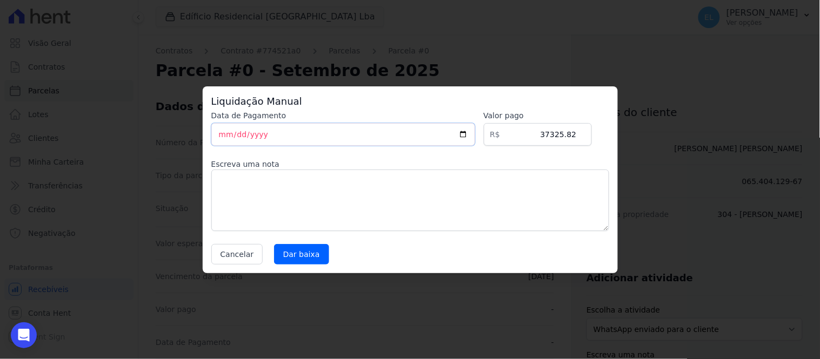
click at [224, 139] on input "[DATE]" at bounding box center [343, 134] width 264 height 23
type input "2023-10-04"
click at [298, 254] on input "Dar baixa" at bounding box center [301, 254] width 55 height 21
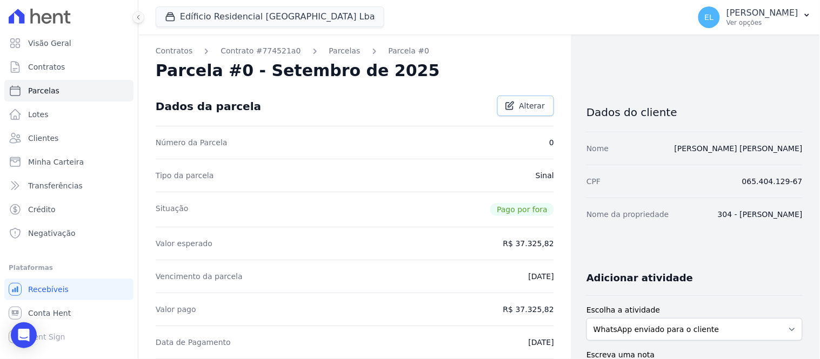
click at [519, 103] on span "Alterar" at bounding box center [532, 106] width 26 height 11
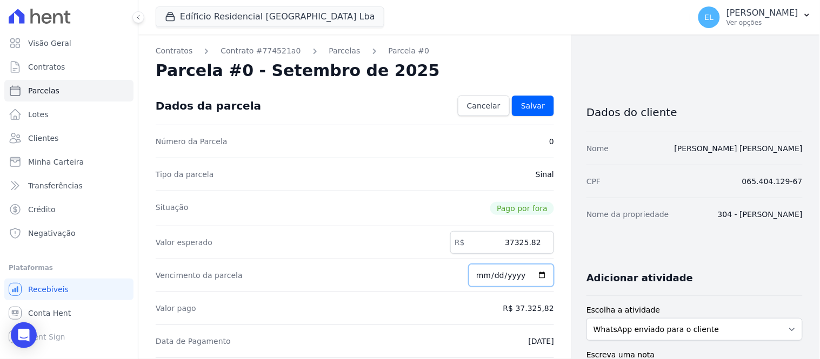
click at [475, 279] on input "[DATE]" at bounding box center [511, 275] width 85 height 23
type input "[DATE]"
click at [532, 103] on span "Salvar" at bounding box center [533, 106] width 24 height 11
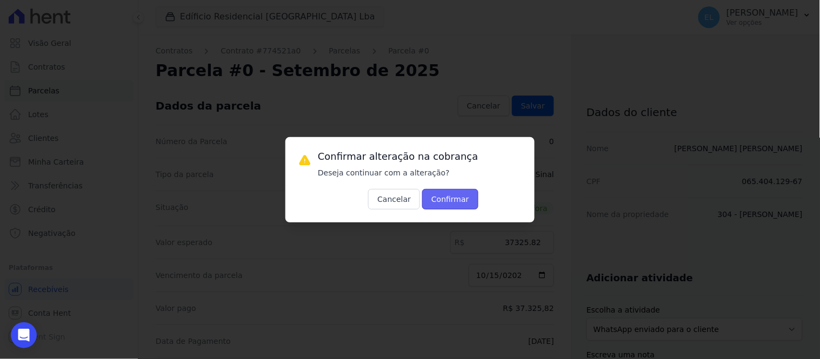
click at [442, 201] on button "Confirmar" at bounding box center [450, 199] width 56 height 21
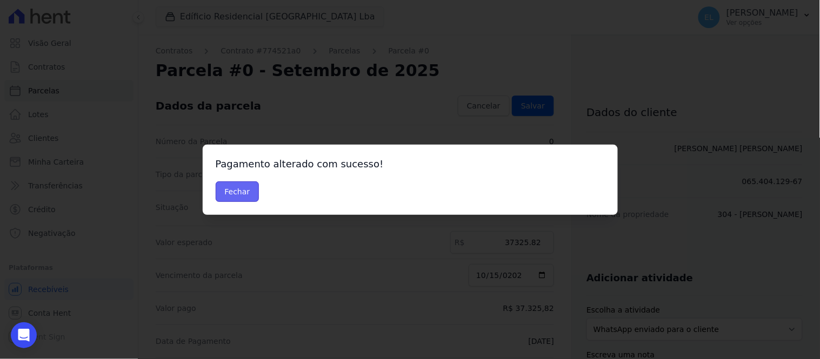
click at [249, 191] on button "Fechar" at bounding box center [238, 192] width 44 height 21
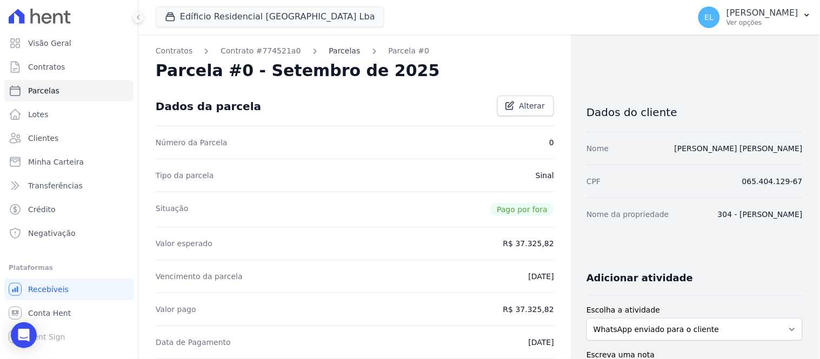
click at [329, 50] on link "Parcelas" at bounding box center [344, 50] width 31 height 11
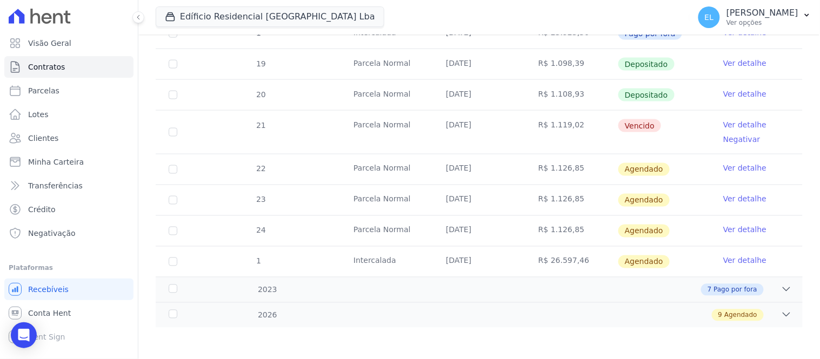
scroll to position [421, 0]
click at [781, 291] on icon at bounding box center [786, 289] width 11 height 11
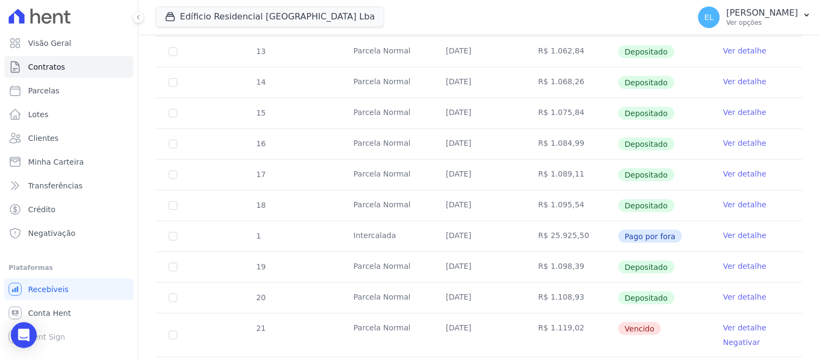
scroll to position [0, 0]
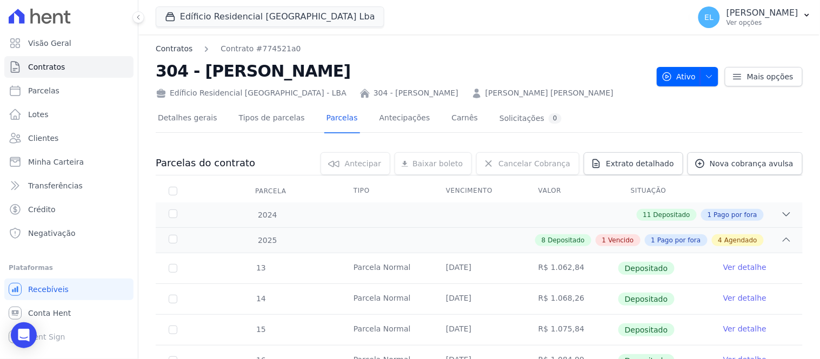
click at [172, 43] on link "Contratos" at bounding box center [174, 48] width 37 height 11
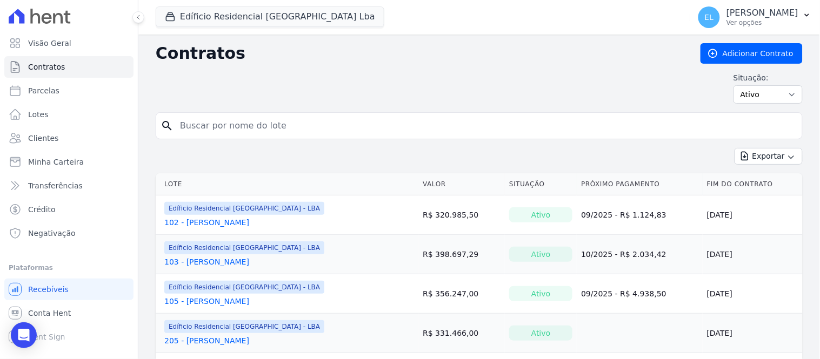
click at [208, 130] on input "search" at bounding box center [486, 126] width 624 height 22
type input "301"
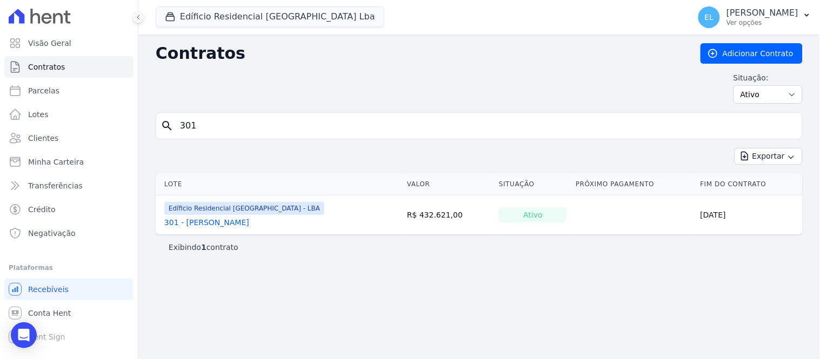
click at [202, 224] on link "301 - [PERSON_NAME]" at bounding box center [206, 222] width 85 height 11
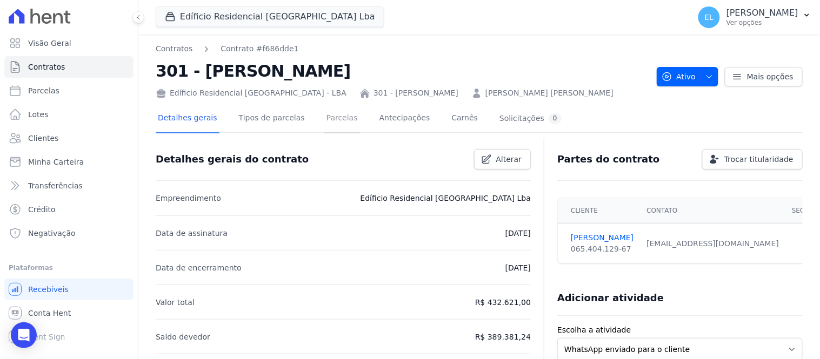
click at [324, 112] on link "Parcelas" at bounding box center [342, 119] width 36 height 29
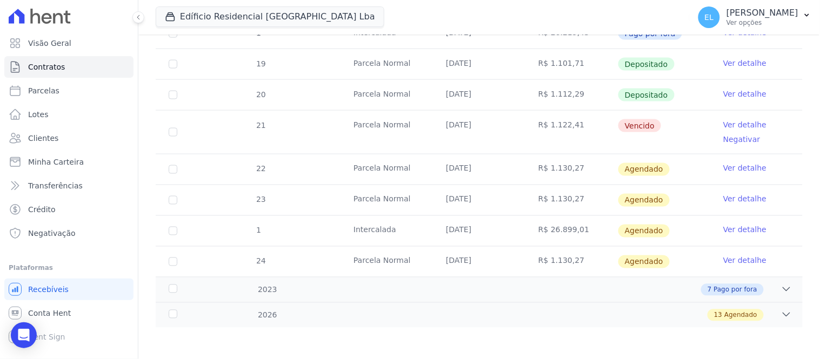
scroll to position [421, 0]
click at [781, 287] on icon at bounding box center [786, 289] width 11 height 11
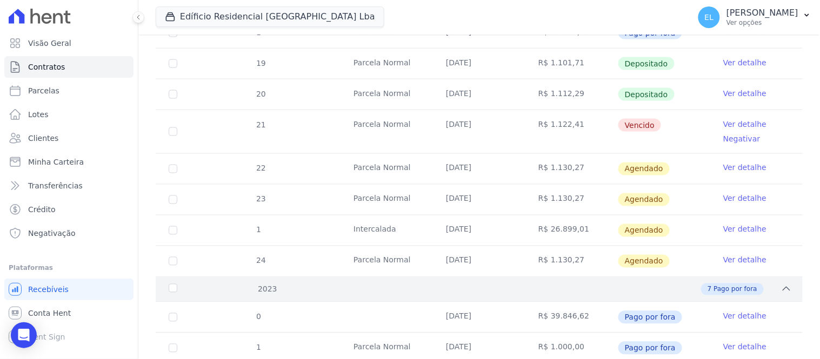
scroll to position [481, 0]
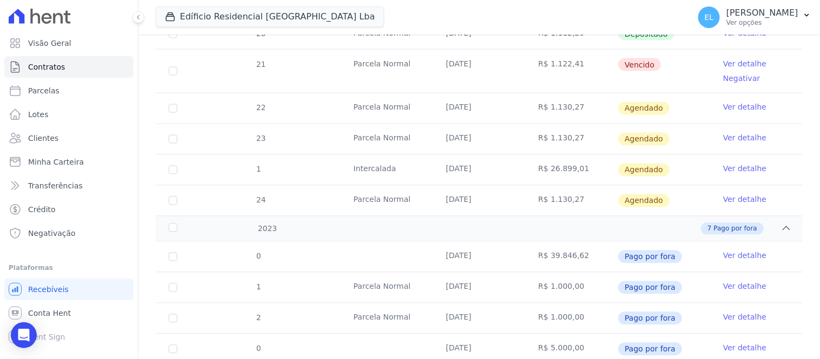
click at [729, 255] on link "Ver detalhe" at bounding box center [744, 256] width 43 height 11
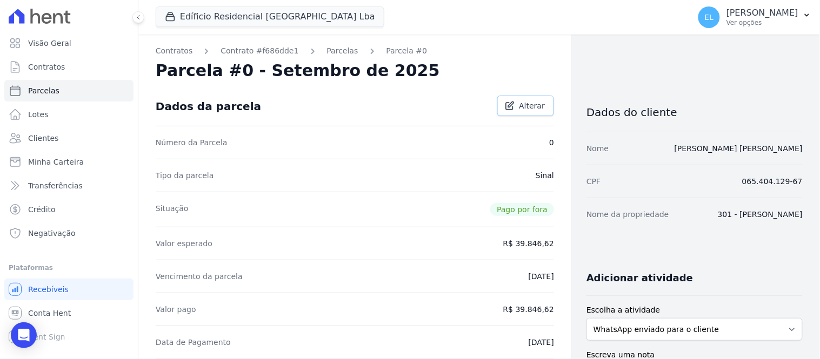
click at [519, 106] on span "Alterar" at bounding box center [532, 106] width 26 height 11
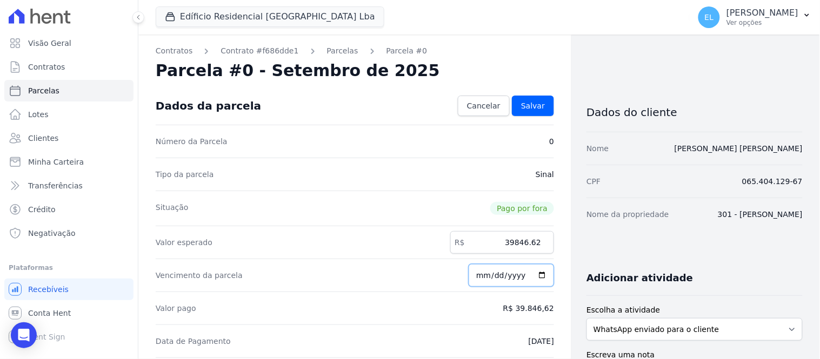
click at [478, 276] on input "2023-10-06" at bounding box center [511, 275] width 85 height 23
type input "2023-10-15"
click at [529, 106] on span "Salvar" at bounding box center [533, 106] width 24 height 11
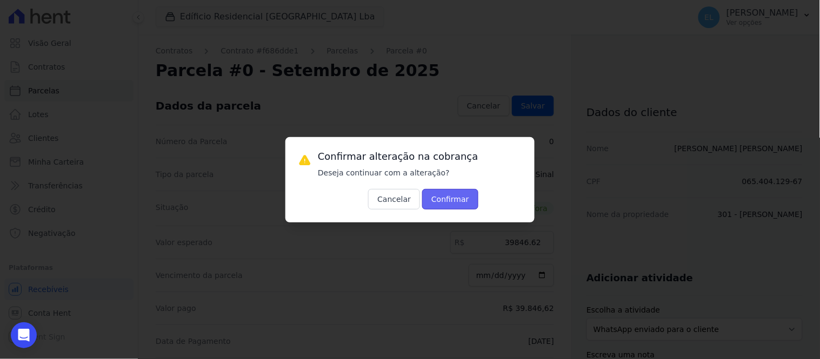
click at [432, 199] on button "Confirmar" at bounding box center [450, 199] width 56 height 21
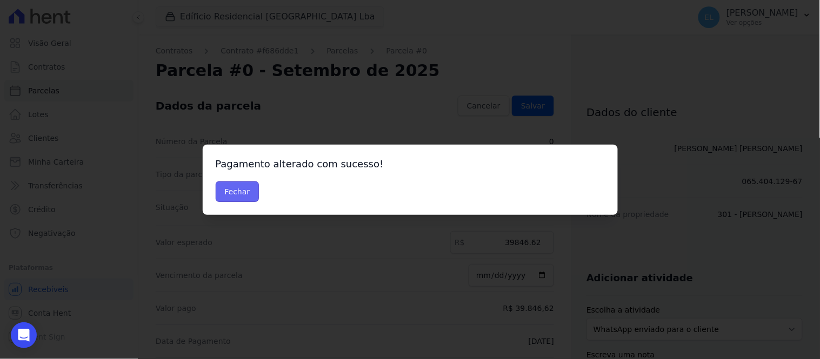
click at [240, 192] on button "Fechar" at bounding box center [238, 192] width 44 height 21
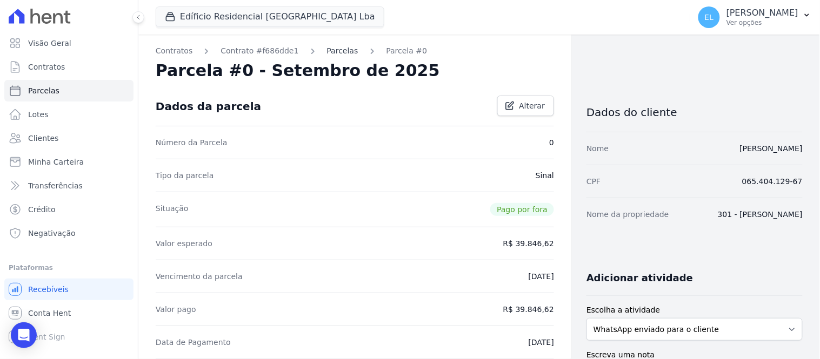
click at [327, 49] on link "Parcelas" at bounding box center [342, 50] width 31 height 11
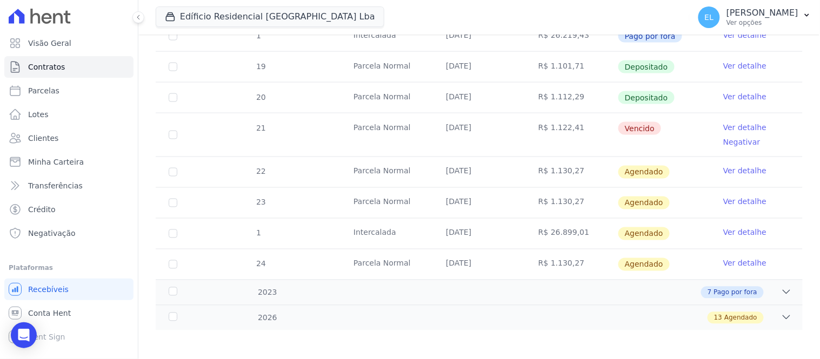
scroll to position [421, 0]
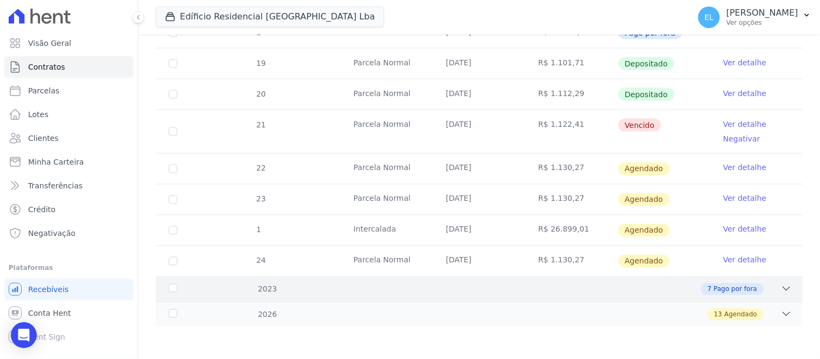
click at [781, 288] on icon at bounding box center [786, 289] width 11 height 11
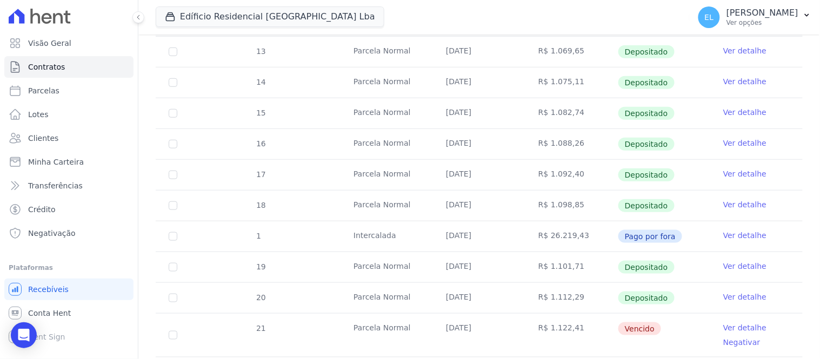
scroll to position [0, 0]
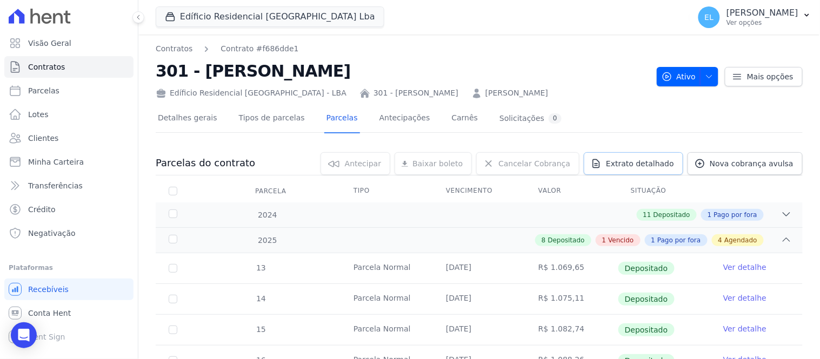
click at [645, 163] on span "Extrato detalhado" at bounding box center [640, 163] width 68 height 11
click at [788, 185] on span "Exportar XLSX" at bounding box center [782, 181] width 62 height 11
click at [173, 43] on link "Contratos" at bounding box center [174, 48] width 37 height 11
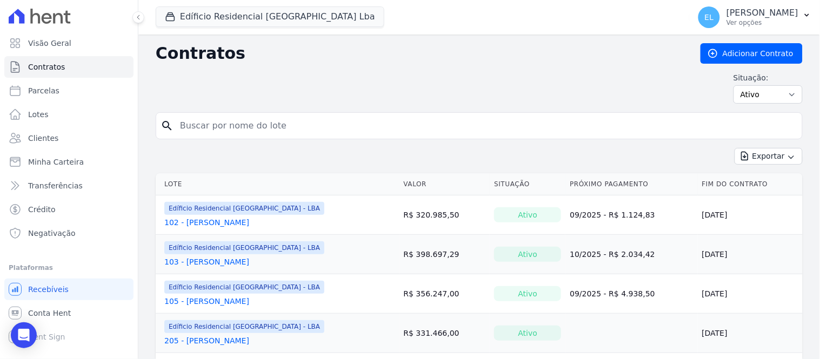
click at [199, 129] on input "search" at bounding box center [486, 126] width 624 height 22
type input "304"
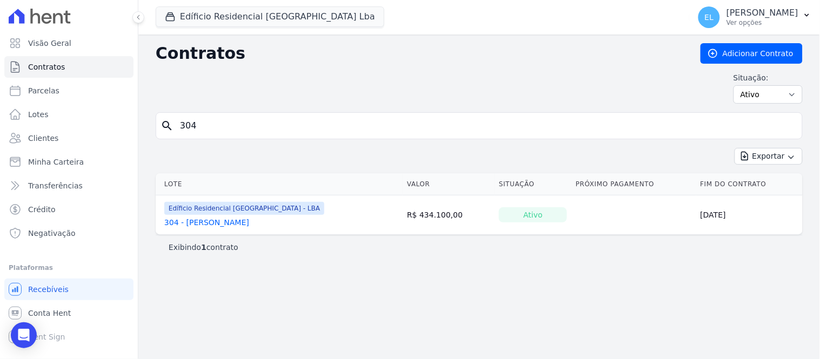
click at [211, 223] on link "304 - [PERSON_NAME]" at bounding box center [206, 222] width 85 height 11
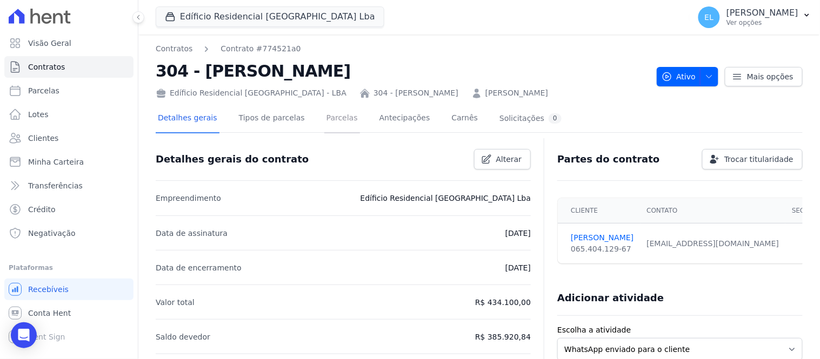
click at [331, 119] on link "Parcelas" at bounding box center [342, 119] width 36 height 29
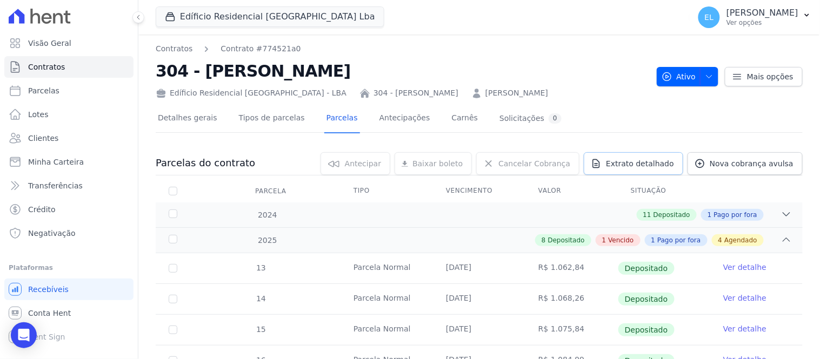
click at [663, 165] on span "Extrato detalhado" at bounding box center [640, 163] width 68 height 11
click at [769, 179] on span "Exportar XLSX" at bounding box center [782, 181] width 62 height 11
